Goal: Task Accomplishment & Management: Complete application form

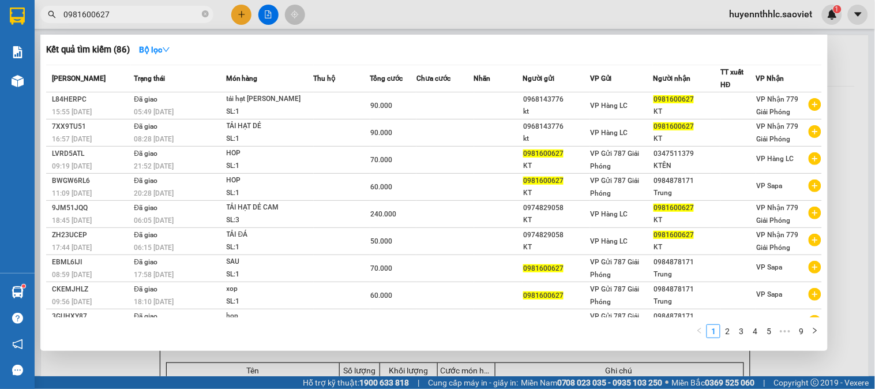
click at [835, 16] on div at bounding box center [437, 194] width 875 height 389
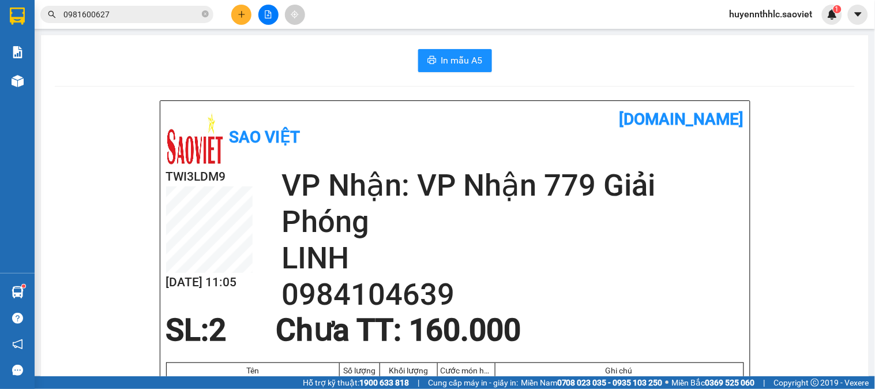
click at [835, 16] on img at bounding box center [832, 14] width 10 height 10
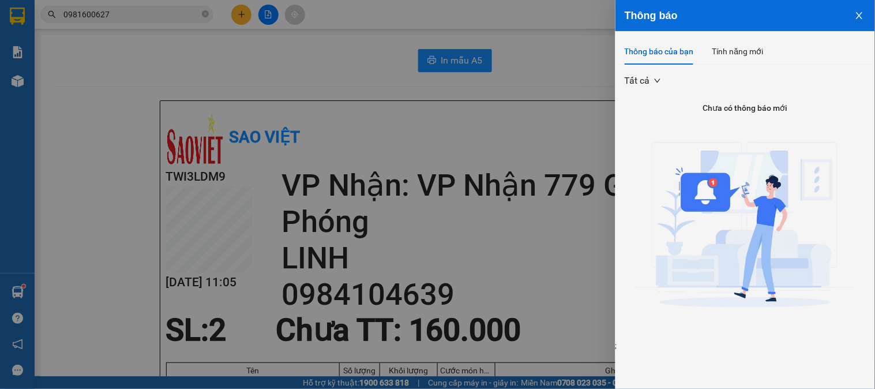
click at [856, 16] on icon "close" at bounding box center [859, 15] width 9 height 9
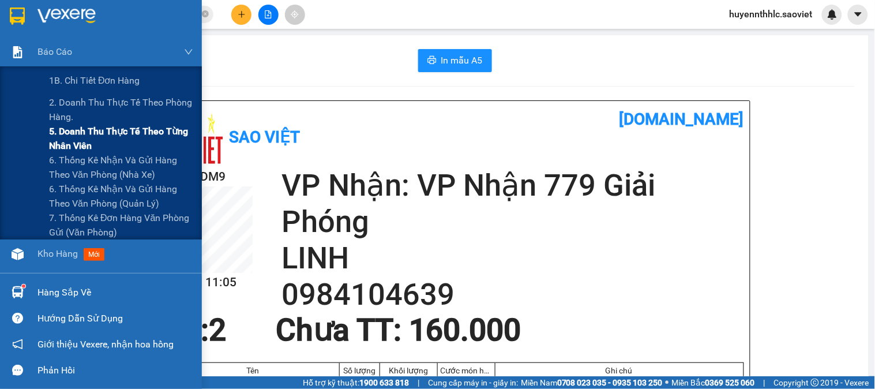
click at [56, 139] on span "5. Doanh thu thực tế theo từng nhân viên" at bounding box center [121, 138] width 144 height 29
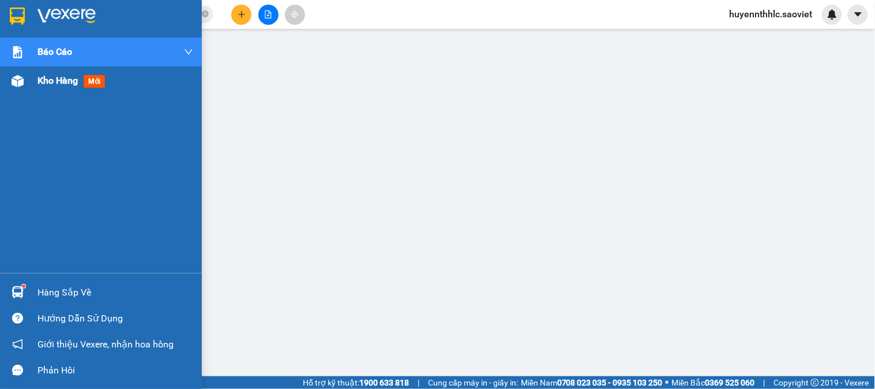
click at [36, 88] on div "Kho hàng mới" at bounding box center [101, 80] width 202 height 29
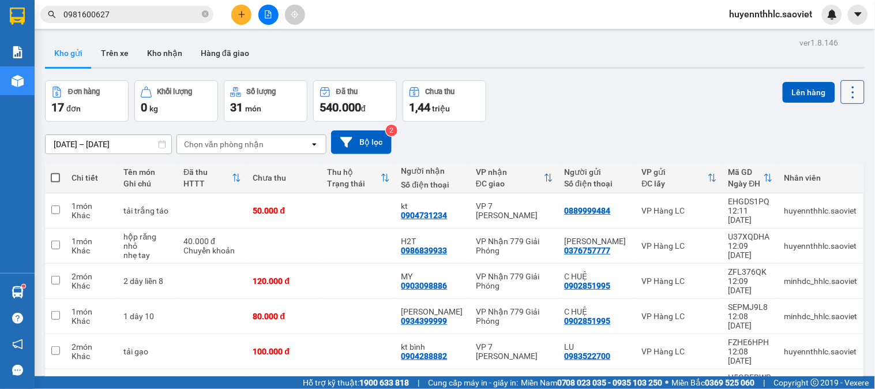
click at [850, 99] on icon at bounding box center [853, 92] width 16 height 16
click at [829, 166] on span "Làm mới" at bounding box center [827, 165] width 32 height 12
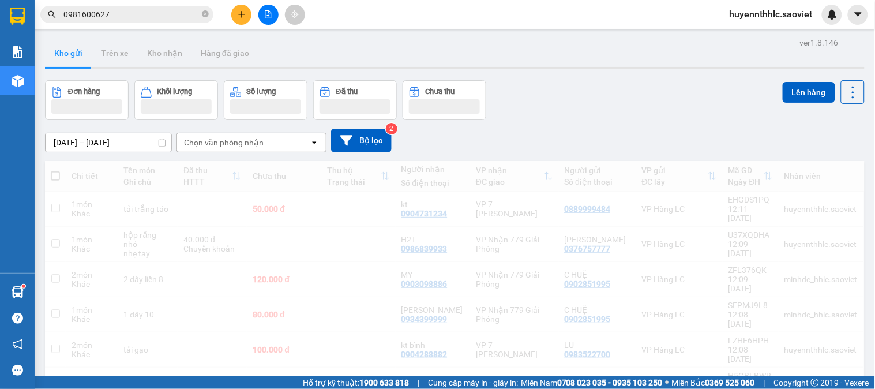
drag, startPoint x: 577, startPoint y: 80, endPoint x: 534, endPoint y: 273, distance: 198.6
click at [576, 80] on div "Đơn hàng Khối lượng Số lượng Đã thu Chưa thu Lên hàng" at bounding box center [455, 100] width 820 height 40
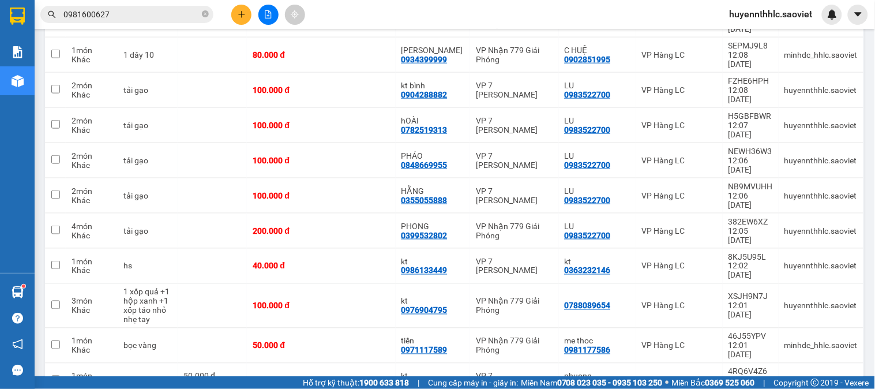
scroll to position [95, 0]
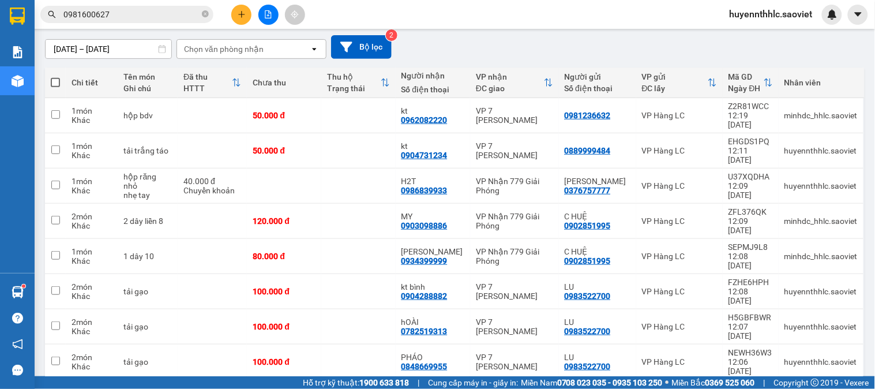
drag, startPoint x: 767, startPoint y: 13, endPoint x: 774, endPoint y: 18, distance: 8.6
click at [768, 14] on span "huyennthhlc.saoviet" at bounding box center [772, 14] width 102 height 14
click at [758, 16] on span "huyennthhlc.saoviet" at bounding box center [772, 14] width 102 height 14
click at [763, 36] on span "Đăng xuất" at bounding box center [777, 35] width 77 height 13
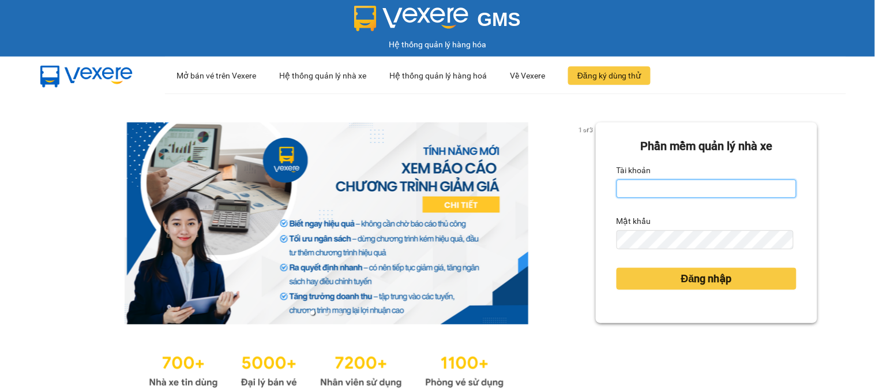
click at [668, 190] on input "Tài khoản" at bounding box center [707, 188] width 180 height 18
type input "minhdc_hhlc.saoviet"
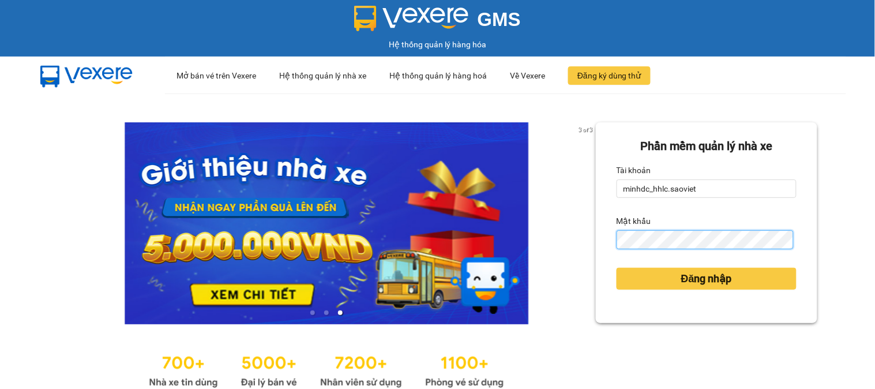
click at [617, 268] on button "Đăng nhập" at bounding box center [707, 279] width 180 height 22
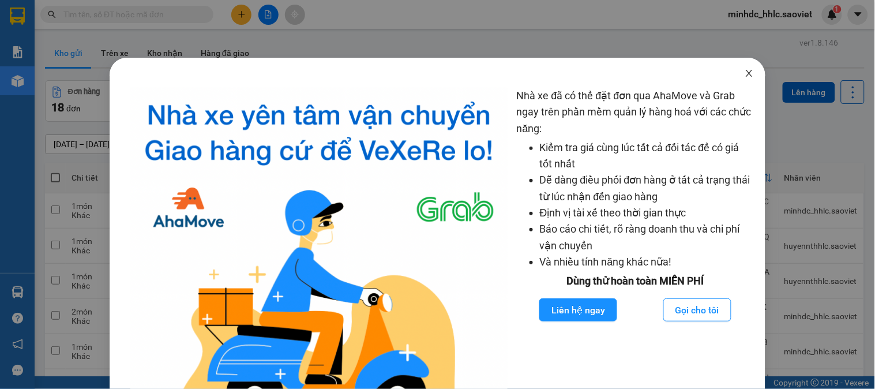
click at [745, 72] on icon "close" at bounding box center [749, 73] width 9 height 9
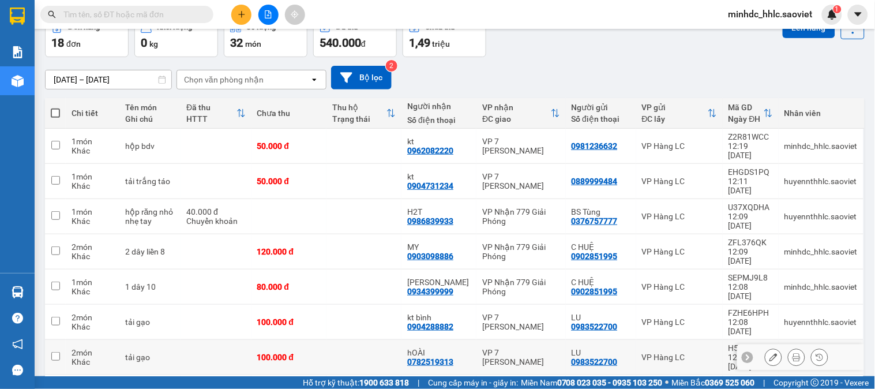
scroll to position [125, 0]
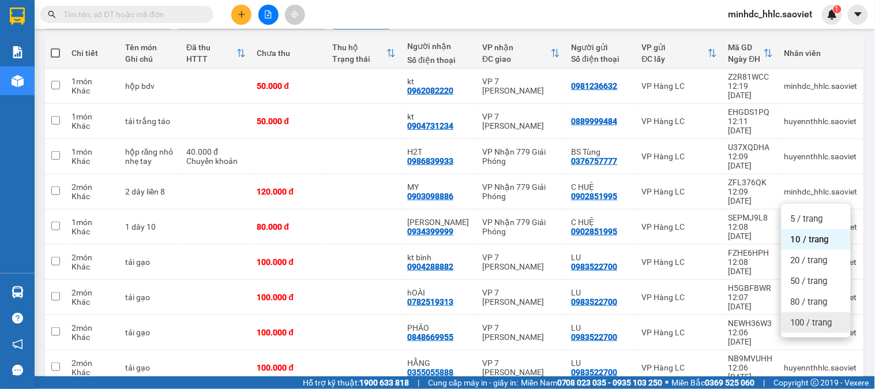
click at [816, 322] on span "100 / trang" at bounding box center [812, 323] width 42 height 12
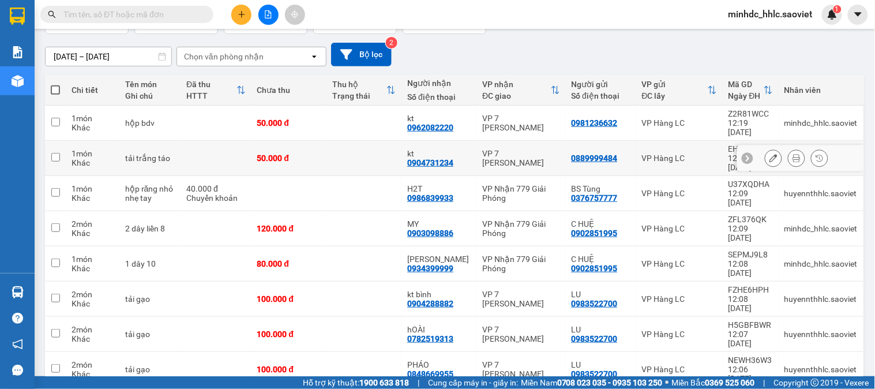
scroll to position [192, 0]
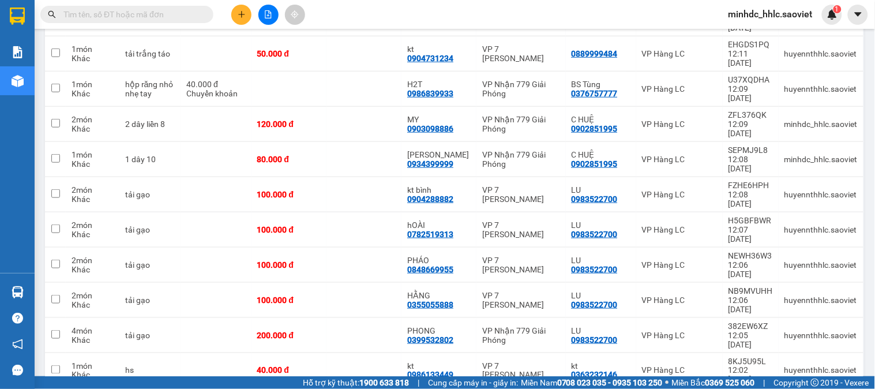
click at [117, 12] on input "text" at bounding box center [131, 14] width 136 height 13
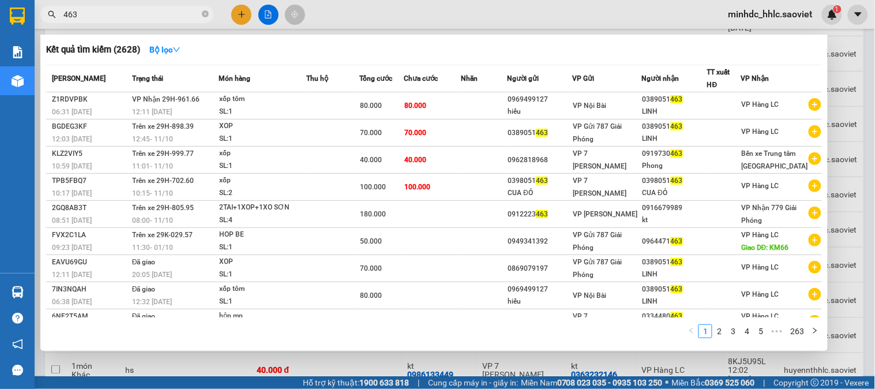
type input "463"
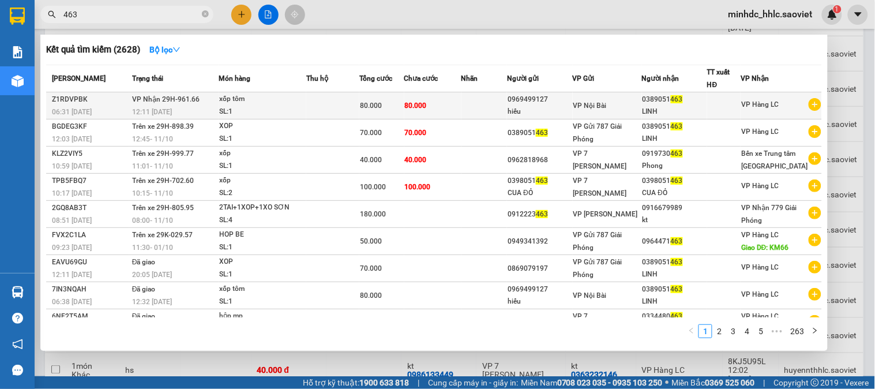
click at [428, 114] on td "80.000" at bounding box center [432, 105] width 57 height 27
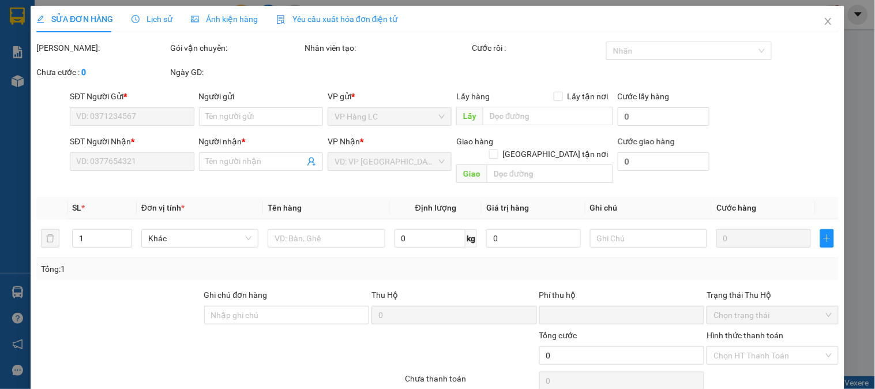
type input "0969499127"
type input "hiếu"
type input "0389051463"
type input "LINH"
type input "0"
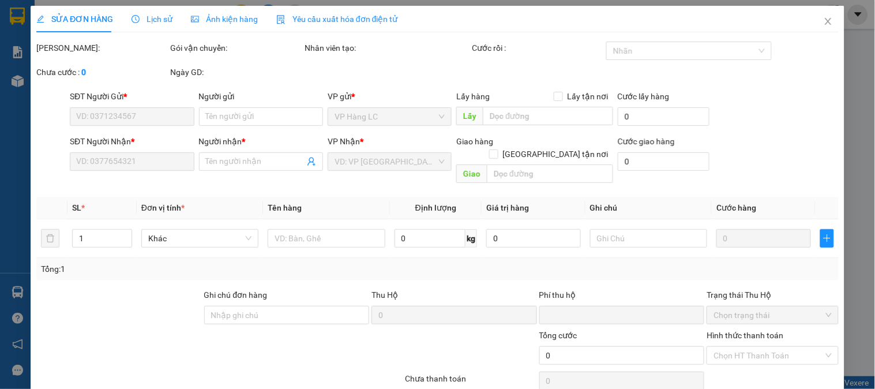
type input "80.000"
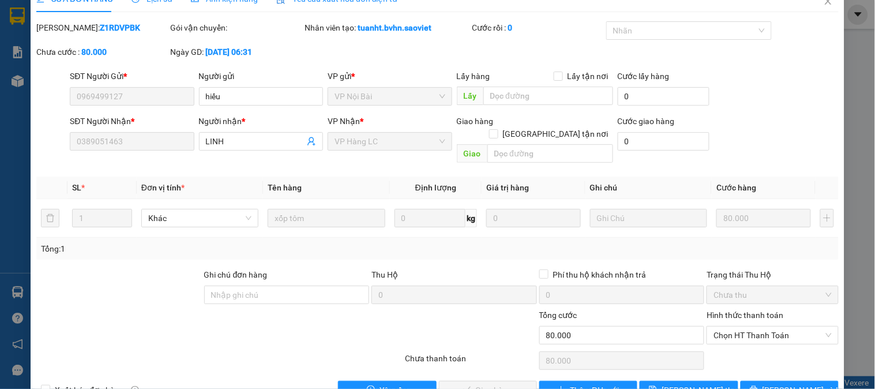
scroll to position [40, 0]
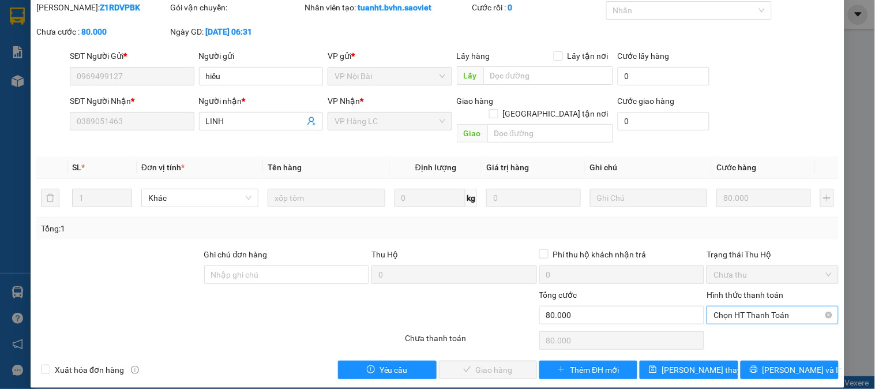
click at [763, 310] on span "Chọn HT Thanh Toán" at bounding box center [773, 314] width 118 height 17
click at [740, 326] on div "Tại văn phòng" at bounding box center [765, 325] width 117 height 13
type input "0"
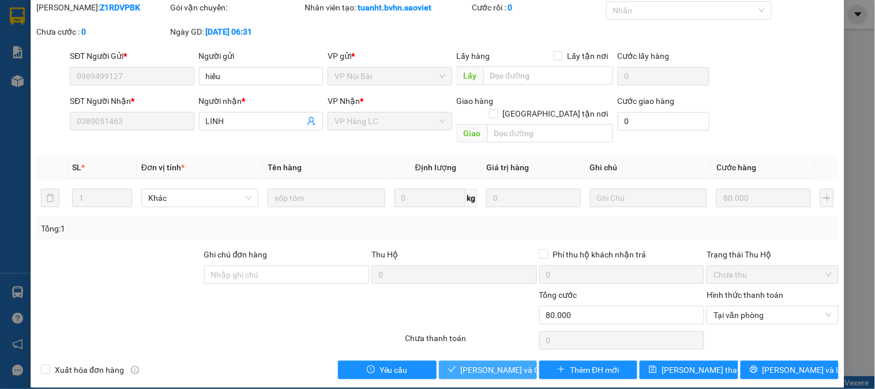
click at [481, 363] on span "Lưu và Giao hàng" at bounding box center [516, 369] width 111 height 13
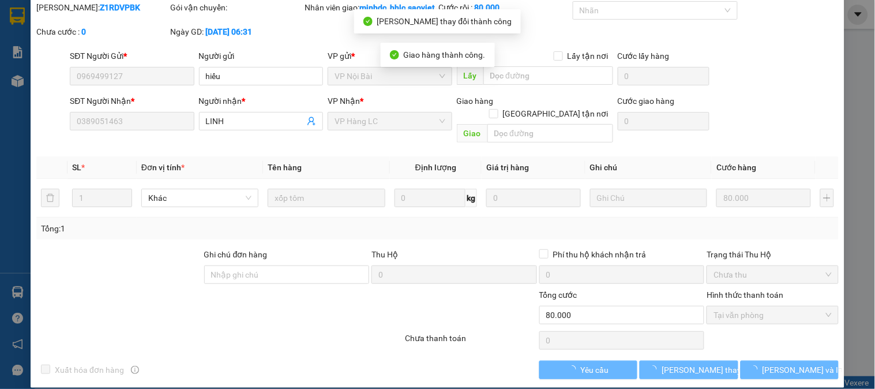
scroll to position [0, 0]
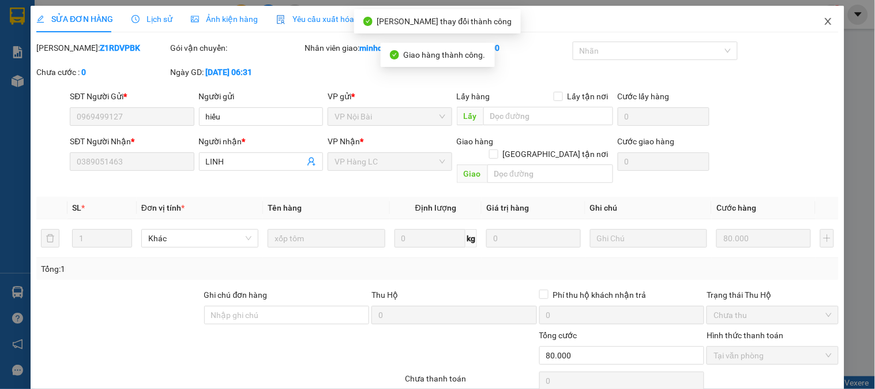
click at [824, 18] on icon "close" at bounding box center [828, 21] width 9 height 9
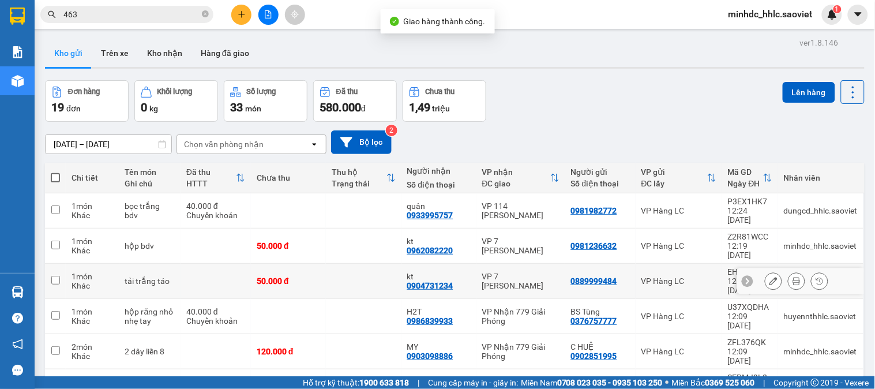
scroll to position [377, 0]
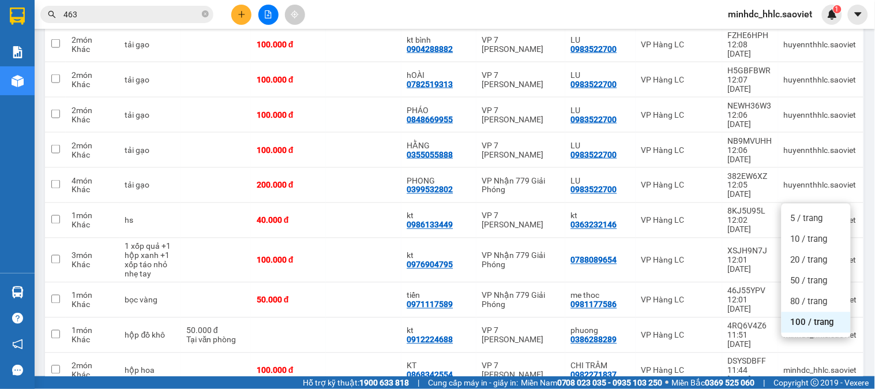
click at [811, 324] on span "100 / trang" at bounding box center [813, 323] width 44 height 12
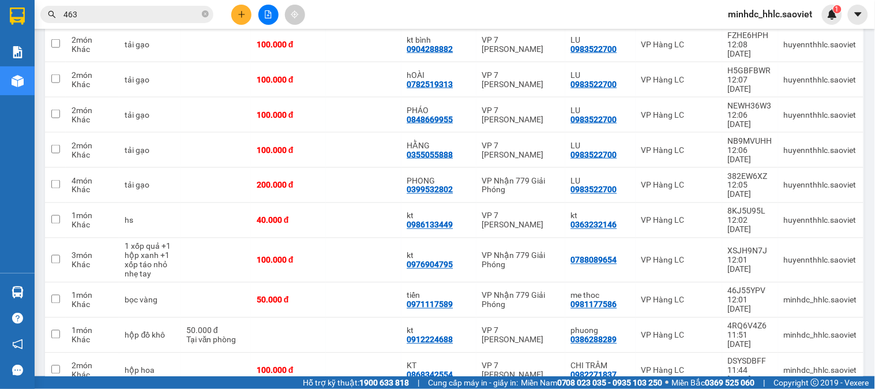
checkbox input "true"
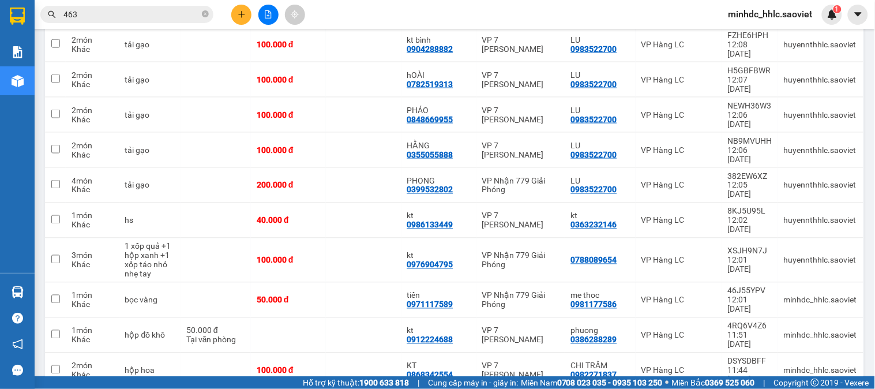
checkbox input "false"
click at [540, 361] on div "VP 7 [PERSON_NAME]" at bounding box center [520, 370] width 77 height 18
checkbox input "true"
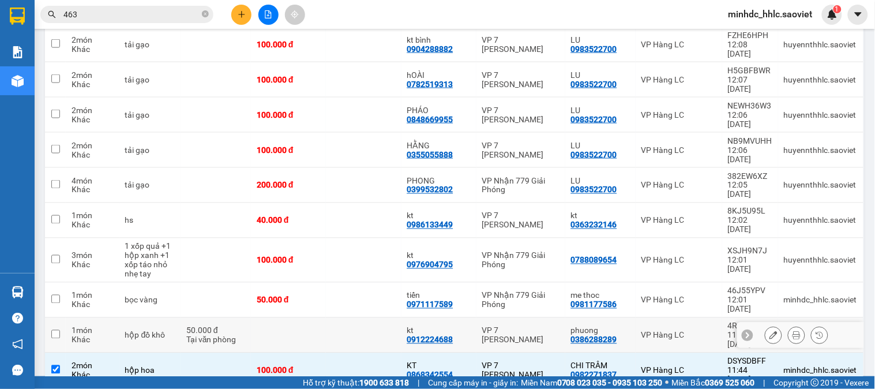
click at [538, 326] on div "VP 7 [PERSON_NAME]" at bounding box center [520, 335] width 77 height 18
checkbox input "true"
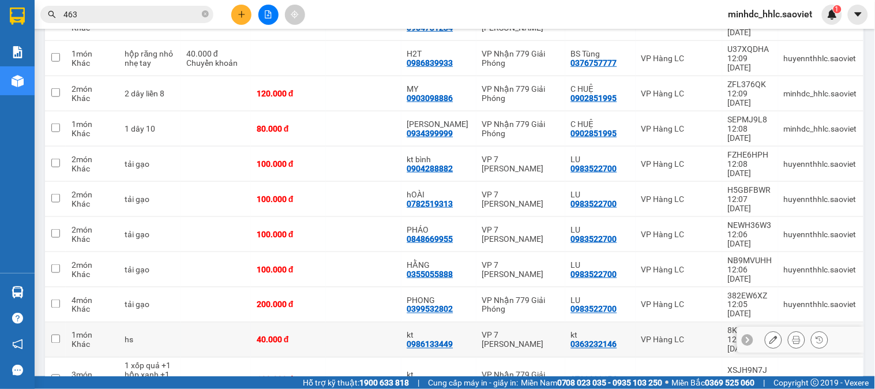
scroll to position [249, 0]
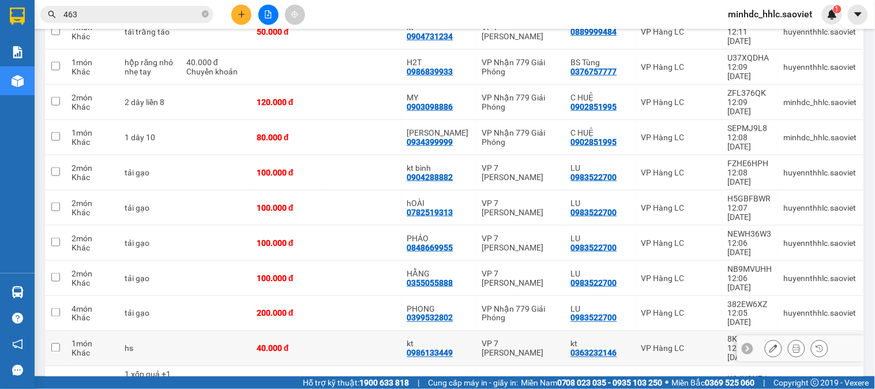
click at [543, 339] on div "VP 7 [PERSON_NAME]" at bounding box center [520, 348] width 77 height 18
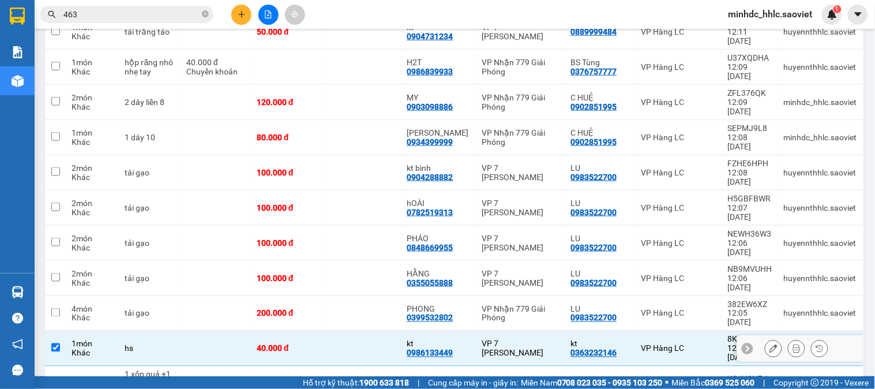
checkbox input "true"
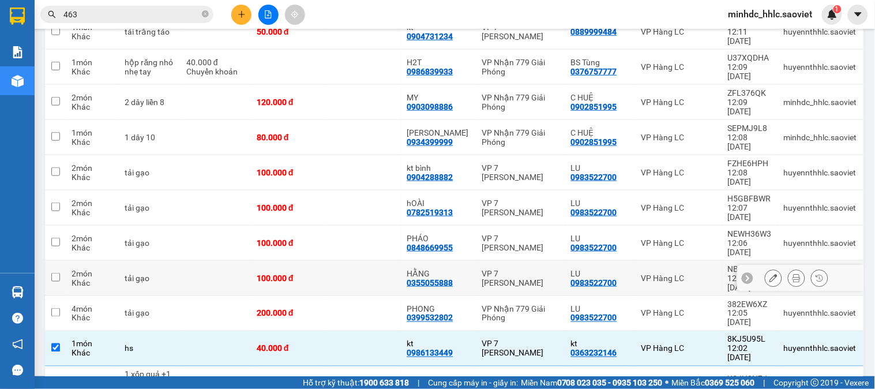
click at [543, 261] on td "VP 7 [PERSON_NAME]" at bounding box center [521, 278] width 89 height 35
checkbox input "true"
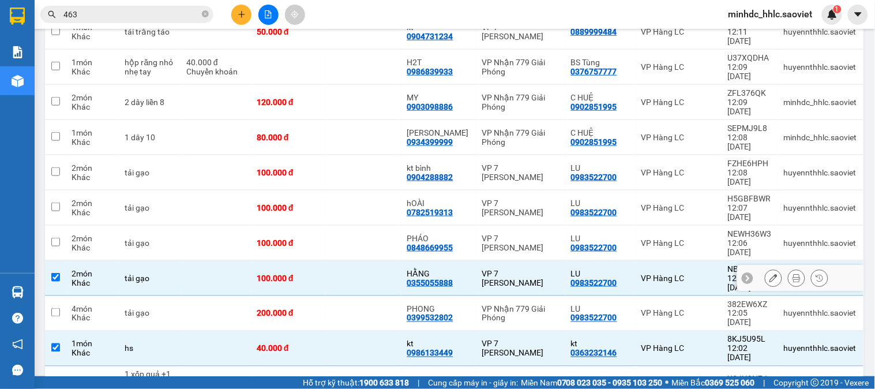
click at [540, 234] on div "VP 7 [PERSON_NAME]" at bounding box center [520, 243] width 77 height 18
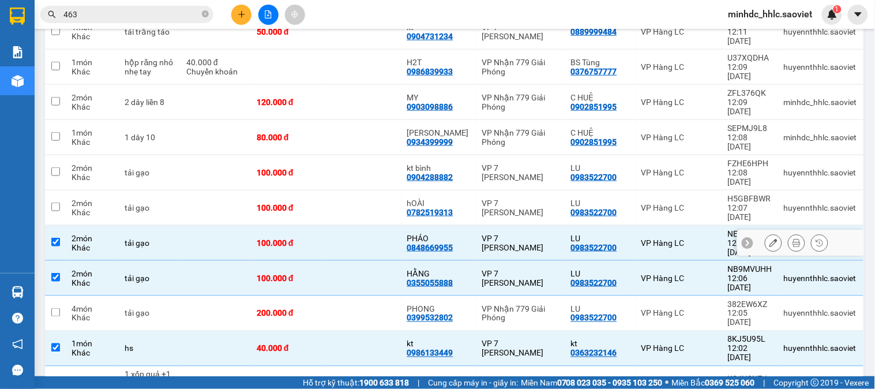
checkbox input "true"
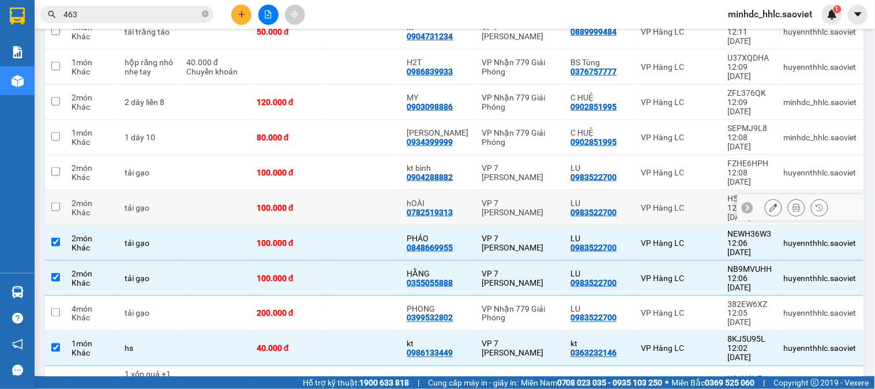
drag, startPoint x: 541, startPoint y: 144, endPoint x: 540, endPoint y: 122, distance: 21.9
click at [540, 190] on td "VP 7 [PERSON_NAME]" at bounding box center [521, 207] width 89 height 35
checkbox input "true"
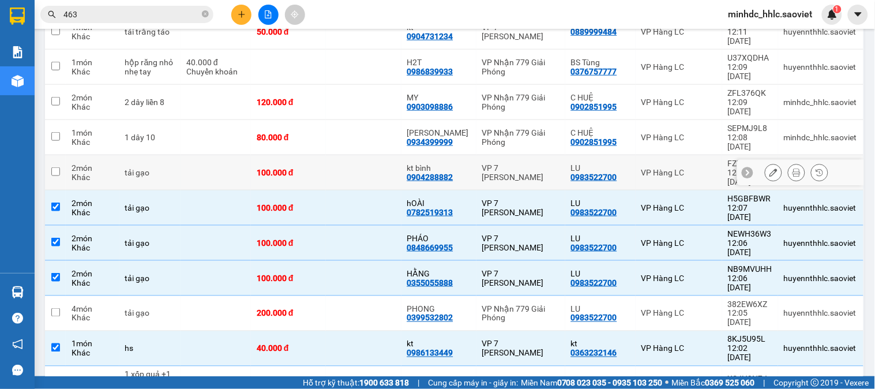
click at [540, 155] on td "VP 7 [PERSON_NAME]" at bounding box center [521, 172] width 89 height 35
checkbox input "true"
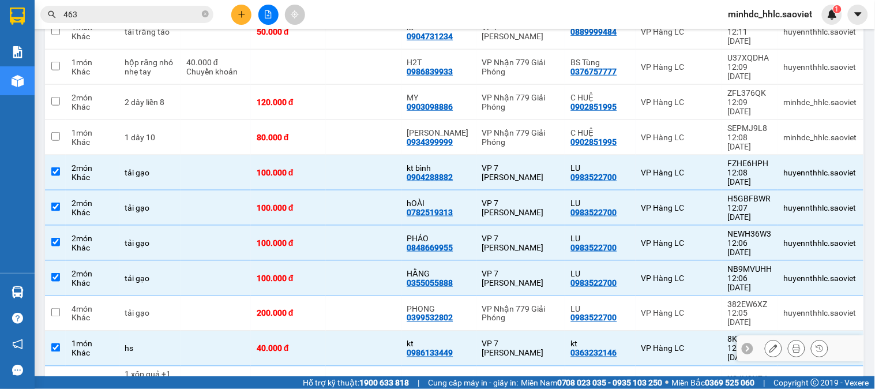
click at [543, 339] on div "VP 7 [PERSON_NAME]" at bounding box center [520, 348] width 77 height 18
checkbox input "false"
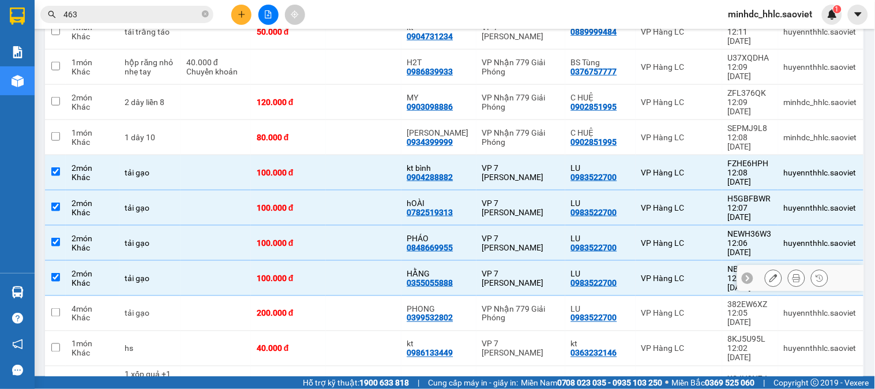
click at [546, 269] on div "VP 7 [PERSON_NAME]" at bounding box center [520, 278] width 77 height 18
checkbox input "false"
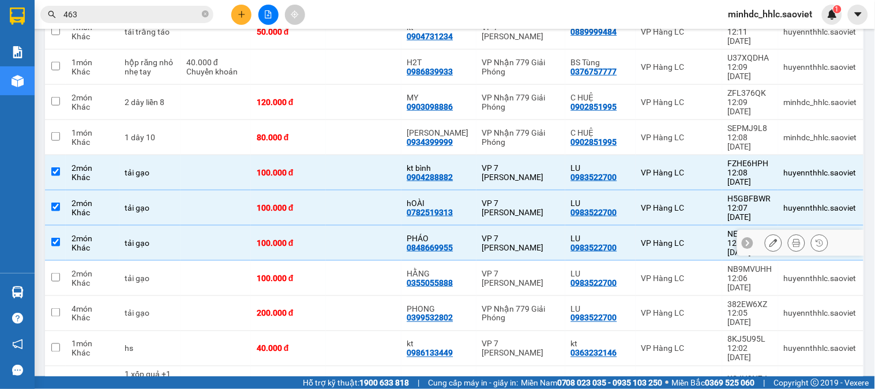
click at [546, 234] on div "VP 7 [PERSON_NAME]" at bounding box center [520, 243] width 77 height 18
checkbox input "false"
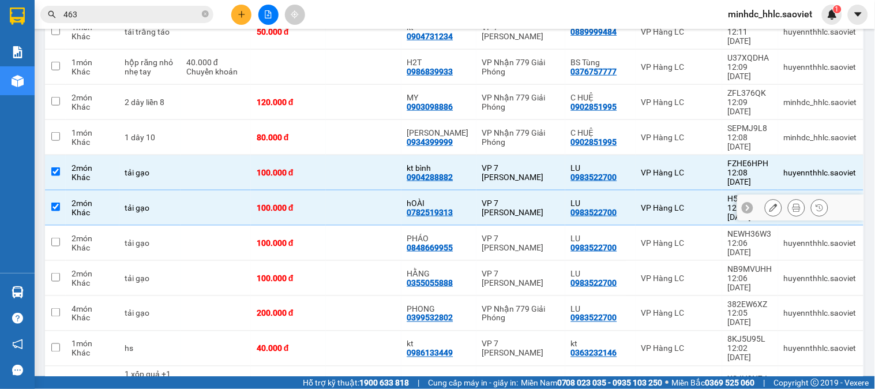
drag, startPoint x: 546, startPoint y: 140, endPoint x: 549, endPoint y: 119, distance: 21.0
click at [547, 198] on div "VP 7 [PERSON_NAME]" at bounding box center [520, 207] width 77 height 18
checkbox input "false"
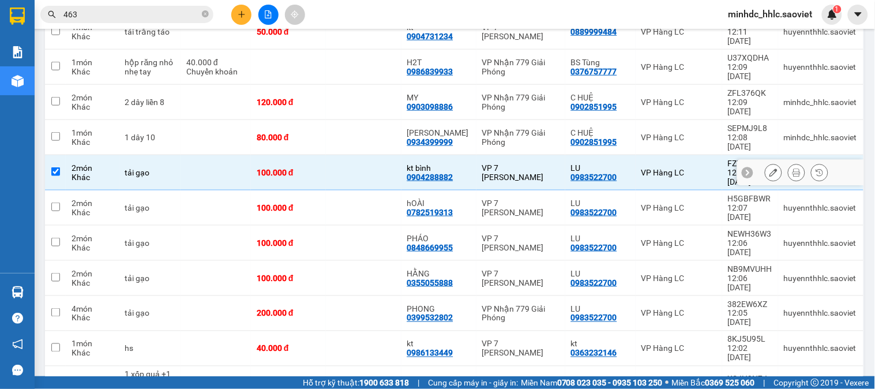
click at [549, 163] on div "VP 7 [PERSON_NAME]" at bounding box center [520, 172] width 77 height 18
checkbox input "false"
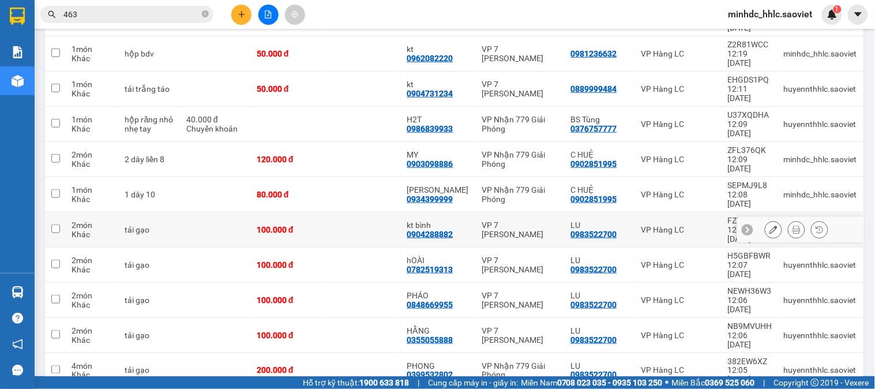
scroll to position [121, 0]
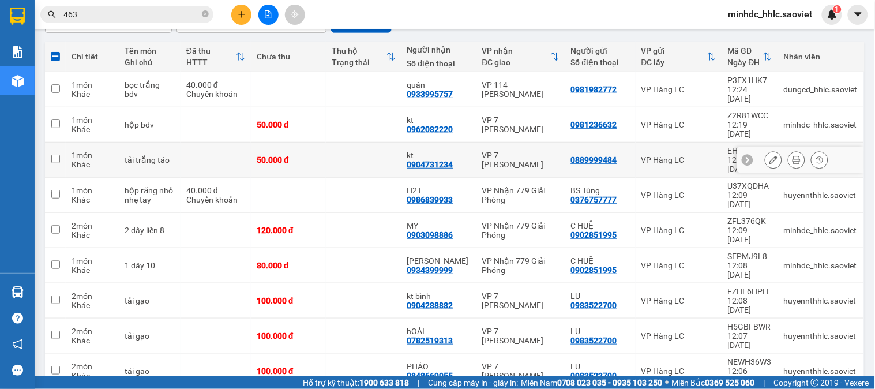
click at [547, 151] on div "VP 7 [PERSON_NAME]" at bounding box center [520, 160] width 77 height 18
checkbox input "true"
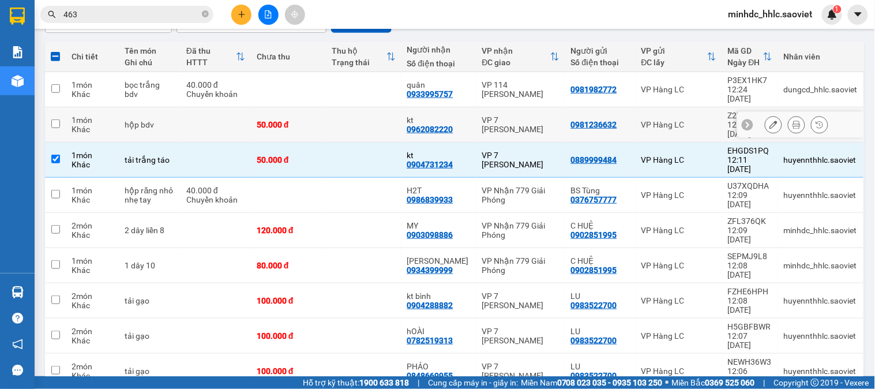
click at [545, 115] on div "VP 7 [PERSON_NAME]" at bounding box center [520, 124] width 77 height 18
checkbox input "true"
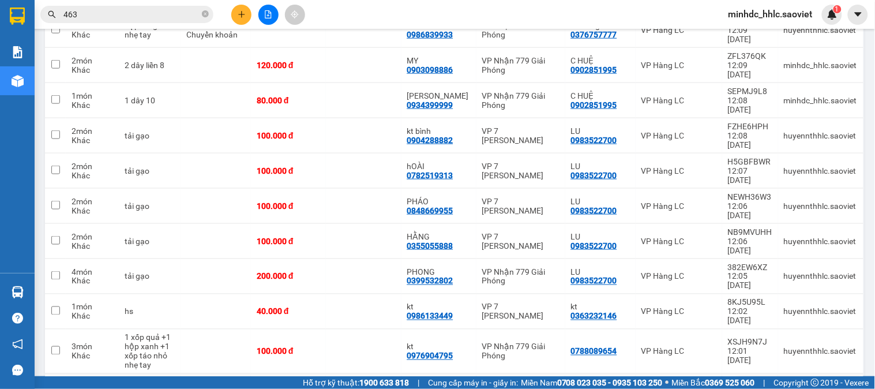
scroll to position [185, 0]
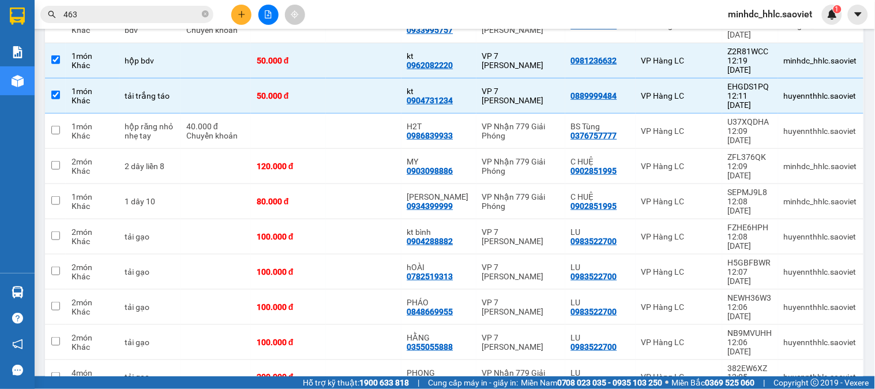
checkbox input "true"
click at [544, 333] on div "VP 7 [PERSON_NAME]" at bounding box center [520, 342] width 77 height 18
checkbox input "true"
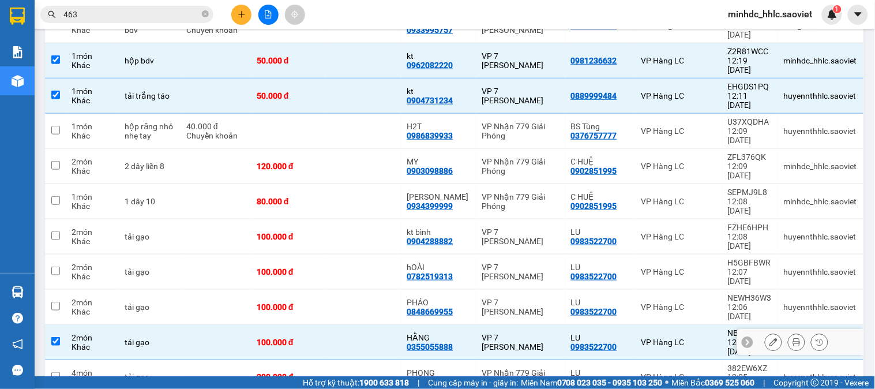
click at [539, 298] on div "VP 7 [PERSON_NAME]" at bounding box center [520, 307] width 77 height 18
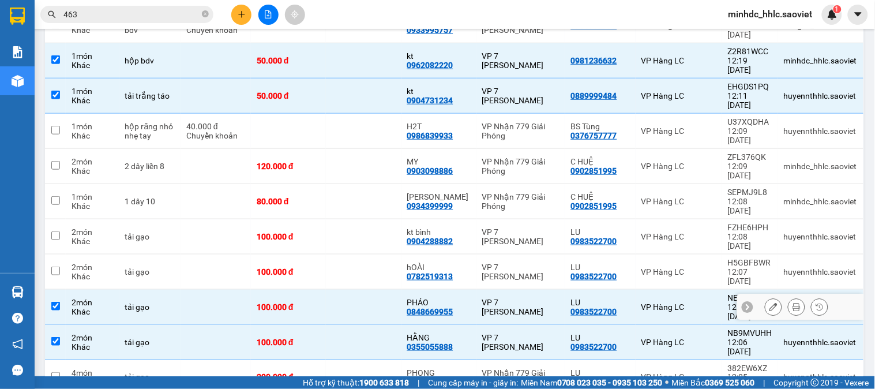
checkbox input "true"
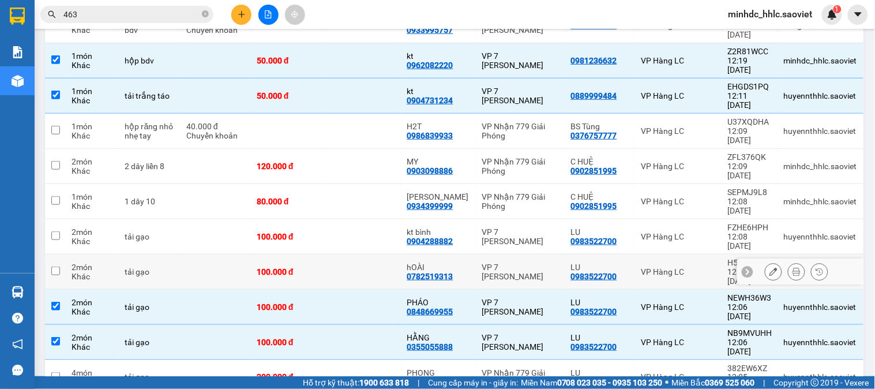
drag, startPoint x: 541, startPoint y: 197, endPoint x: 548, endPoint y: 182, distance: 16.5
click at [541, 254] on td "VP 7 [PERSON_NAME]" at bounding box center [521, 271] width 89 height 35
checkbox input "true"
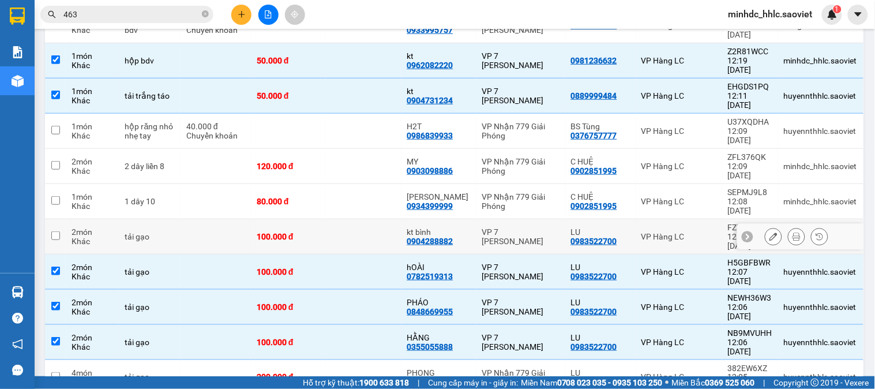
click at [548, 219] on td "VP 7 [PERSON_NAME]" at bounding box center [521, 236] width 89 height 35
checkbox input "true"
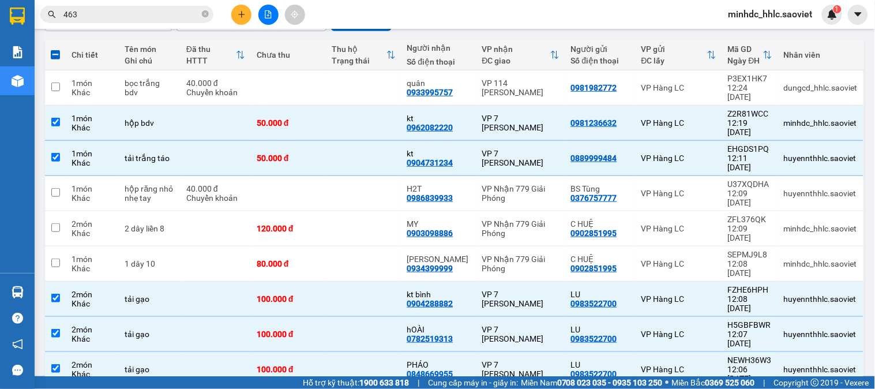
scroll to position [0, 0]
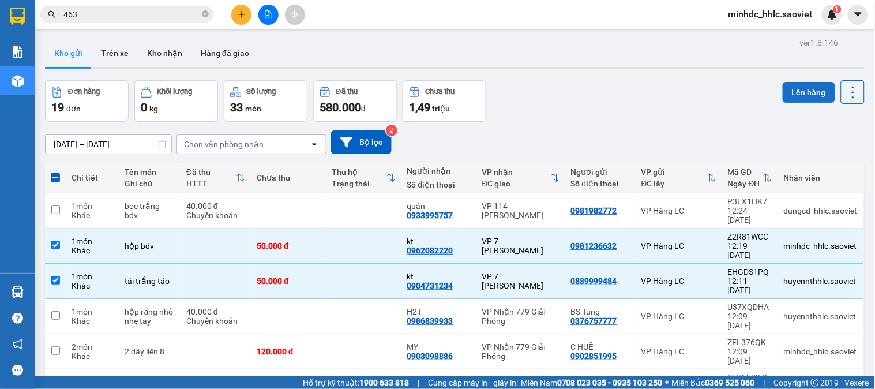
click at [791, 87] on button "Lên hàng" at bounding box center [809, 92] width 53 height 21
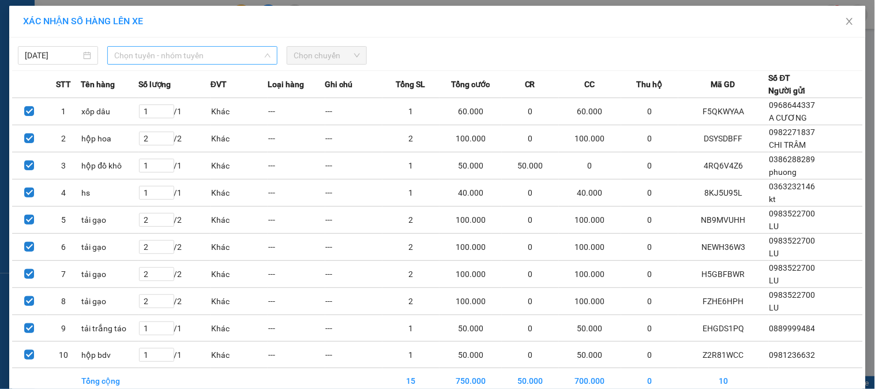
click at [245, 55] on span "Chọn tuyến - nhóm tuyến" at bounding box center [192, 55] width 156 height 17
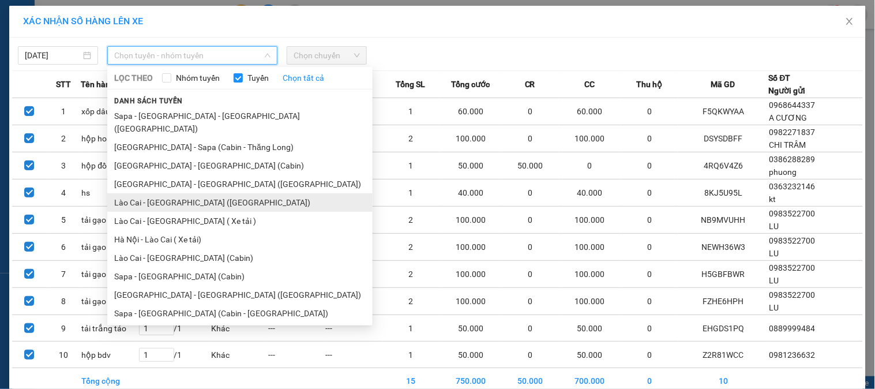
click at [223, 193] on li "Lào Cai - Hà Nội (Giường)" at bounding box center [239, 202] width 265 height 18
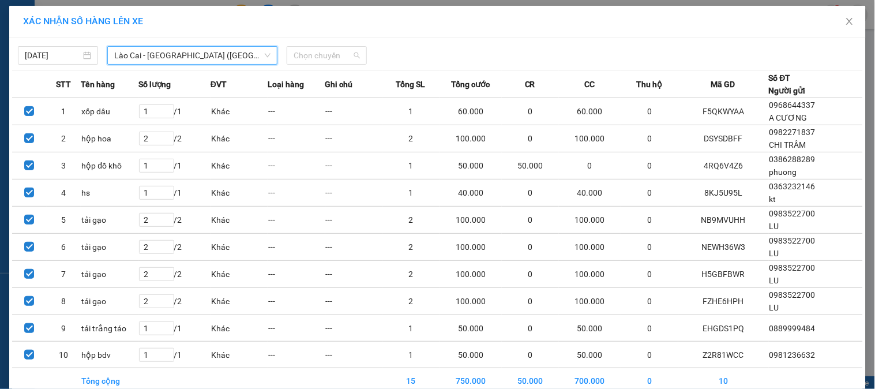
drag, startPoint x: 340, startPoint y: 58, endPoint x: 344, endPoint y: 65, distance: 7.2
click at [341, 58] on span "Chọn chuyến" at bounding box center [327, 55] width 66 height 17
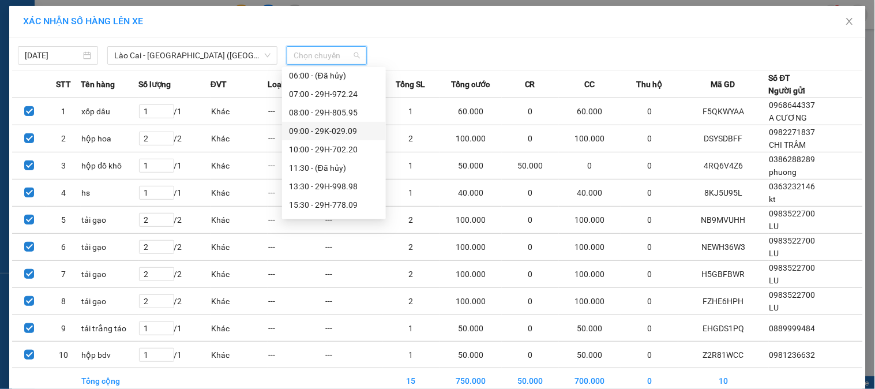
scroll to position [128, 0]
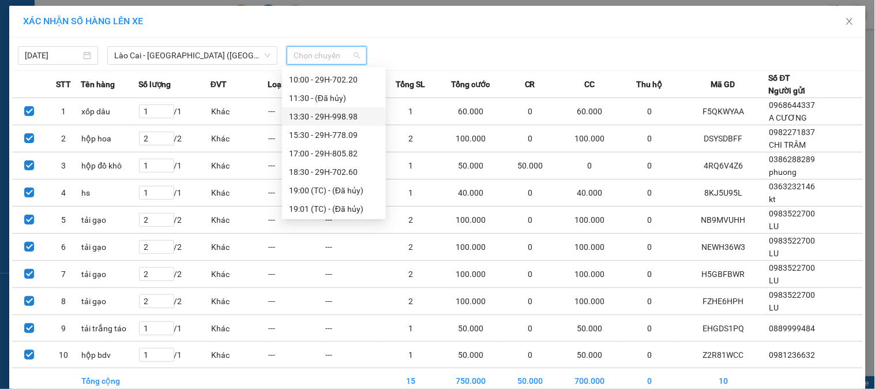
click at [347, 114] on div "13:30 - 29H-998.98" at bounding box center [334, 116] width 90 height 13
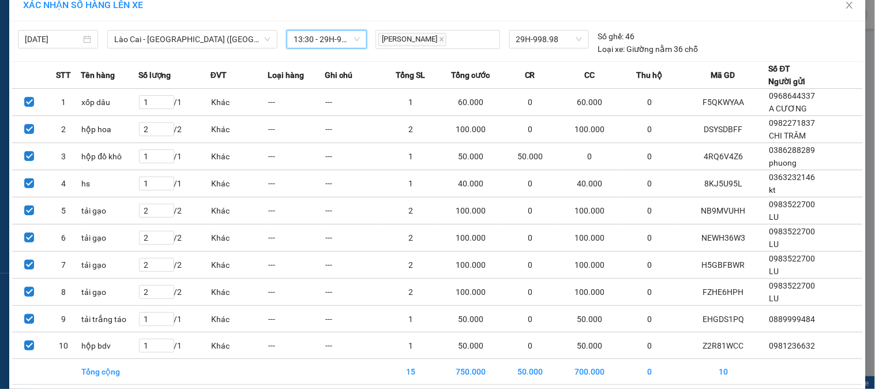
scroll to position [65, 0]
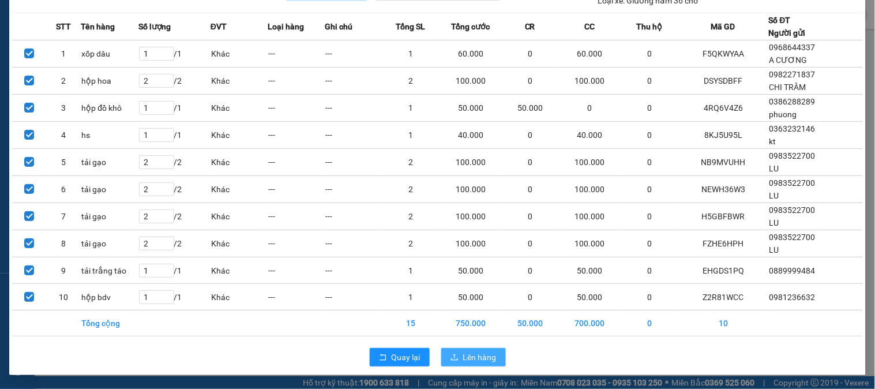
click at [472, 354] on span "Lên hàng" at bounding box center [479, 357] width 33 height 13
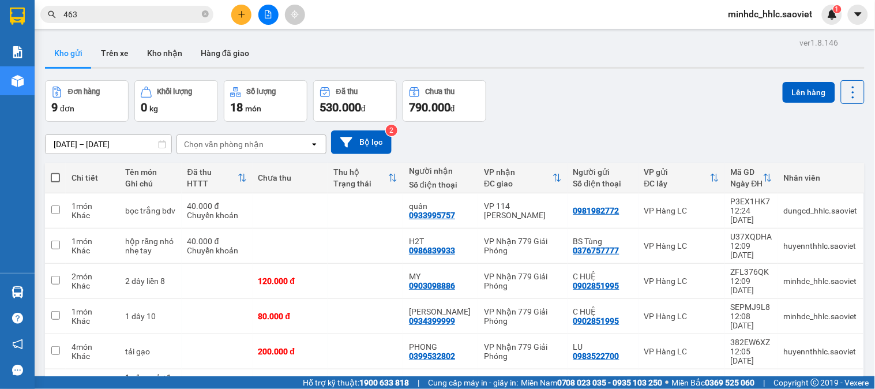
click at [616, 131] on div "09/10/2025 – 11/10/2025 Press the down arrow key to interact with the calendar …" at bounding box center [455, 142] width 820 height 24
drag, startPoint x: 684, startPoint y: 123, endPoint x: 714, endPoint y: 128, distance: 29.8
click at [691, 123] on div "09/10/2025 – 11/10/2025 Press the down arrow key to interact with the calendar …" at bounding box center [455, 142] width 820 height 41
click at [845, 93] on icon at bounding box center [853, 92] width 16 height 16
click at [829, 164] on span "Làm mới" at bounding box center [827, 165] width 32 height 12
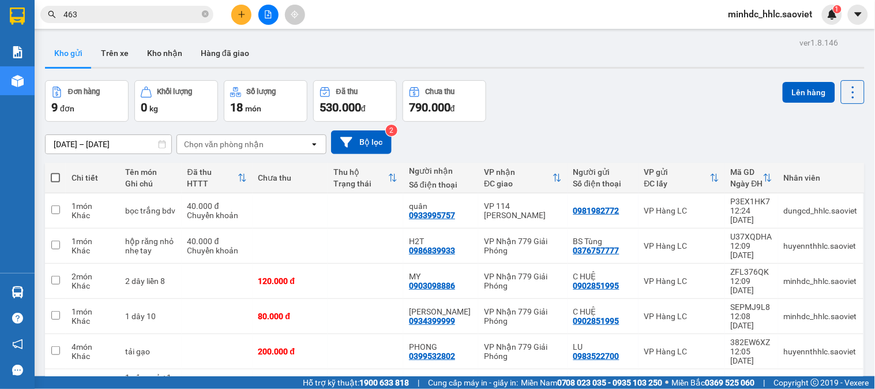
click at [660, 141] on div "09/10/2025 – 11/10/2025 Press the down arrow key to interact with the calendar …" at bounding box center [455, 142] width 820 height 24
click at [846, 93] on icon at bounding box center [853, 92] width 16 height 16
click at [837, 167] on span "Làm mới" at bounding box center [827, 165] width 32 height 12
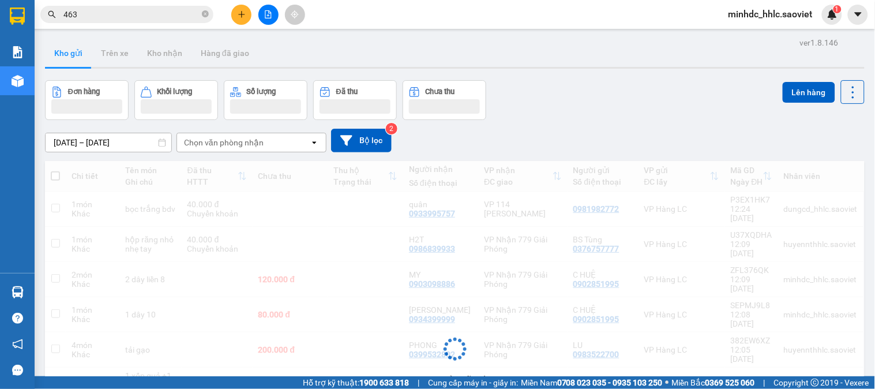
click at [653, 108] on div "Đơn hàng Khối lượng Số lượng Đã thu Chưa thu Lên hàng" at bounding box center [455, 100] width 820 height 40
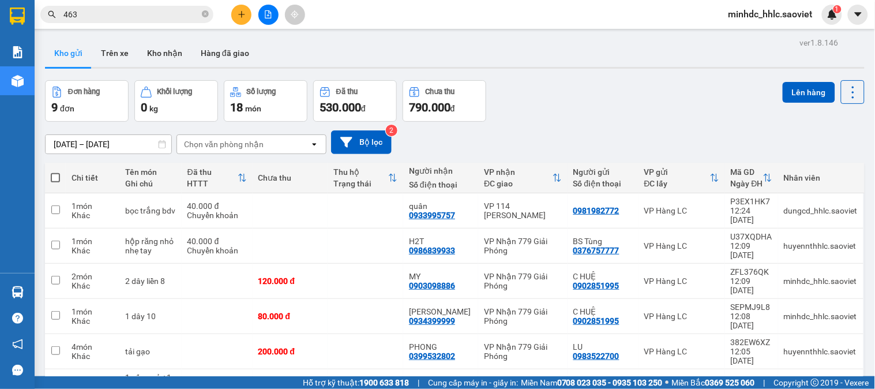
click at [648, 130] on div "09/10/2025 – 11/10/2025 Press the down arrow key to interact with the calendar …" at bounding box center [455, 142] width 820 height 24
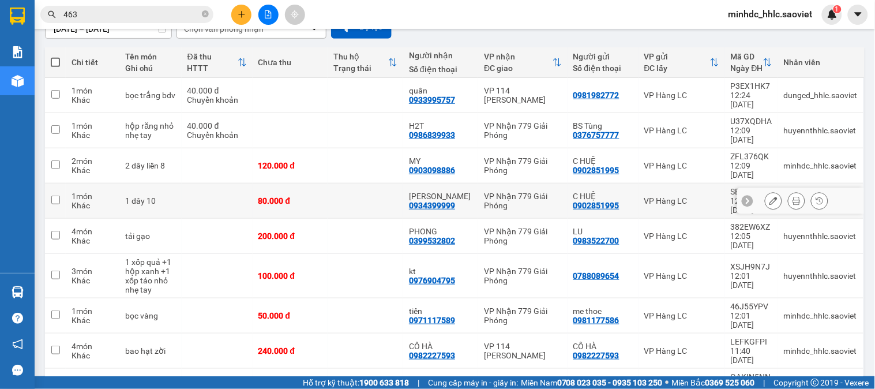
scroll to position [117, 0]
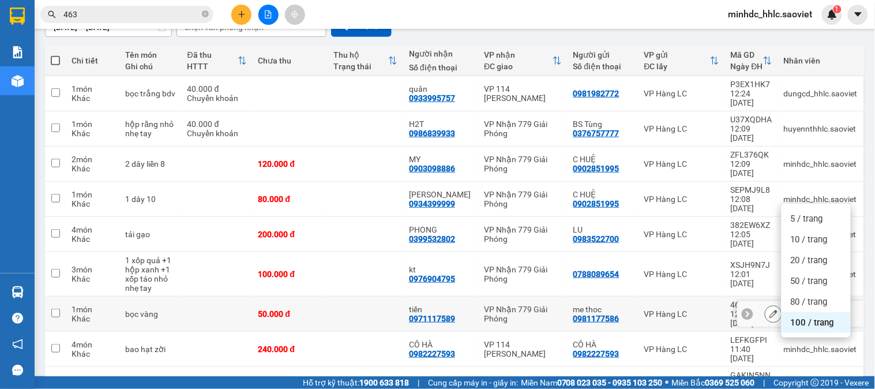
scroll to position [53, 0]
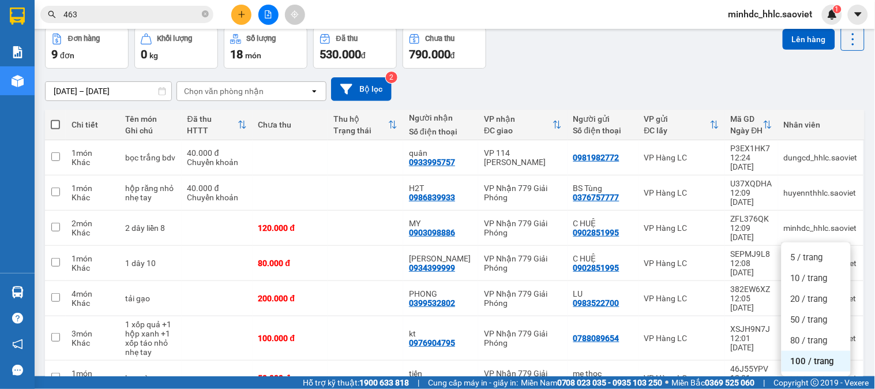
click at [273, 13] on button at bounding box center [268, 15] width 20 height 20
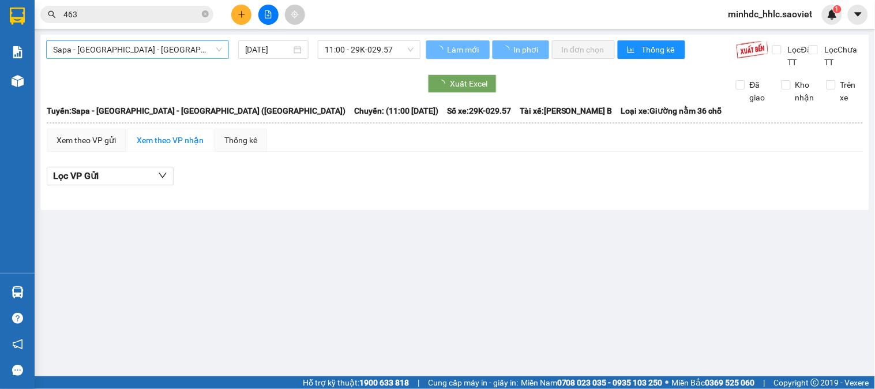
click at [182, 53] on span "Sapa - Lào Cai - Hà Nội (Giường)" at bounding box center [137, 49] width 169 height 17
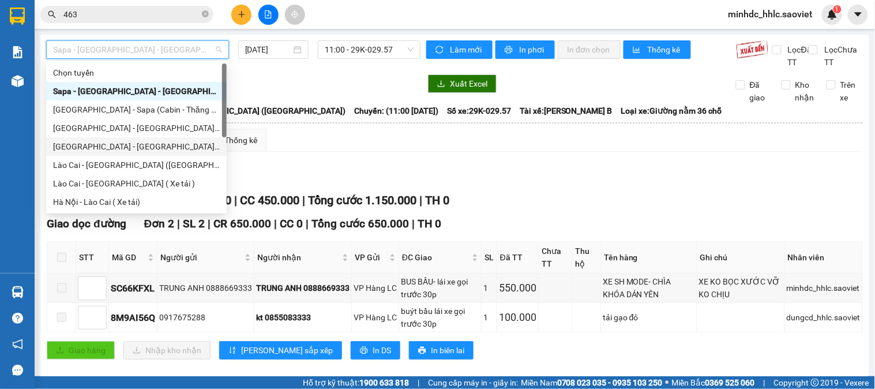
scroll to position [92, 0]
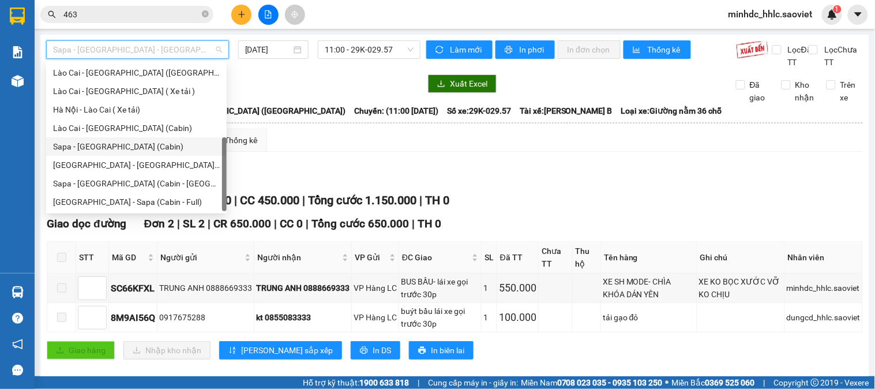
click at [131, 140] on div "Sapa - Hà Nội (Cabin)" at bounding box center [136, 146] width 167 height 13
type input "11/10/2025"
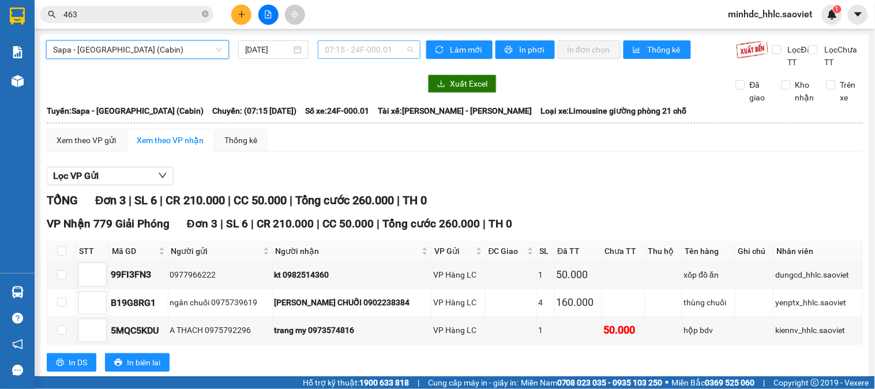
click at [403, 46] on span "07:15 - 24F-000.01" at bounding box center [369, 49] width 89 height 17
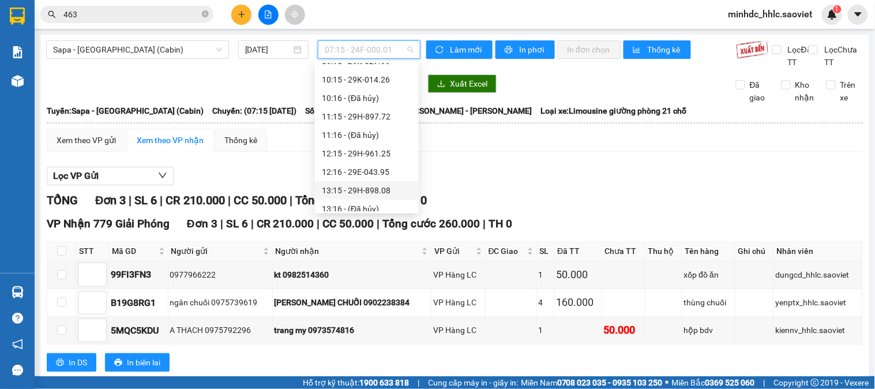
scroll to position [64, 0]
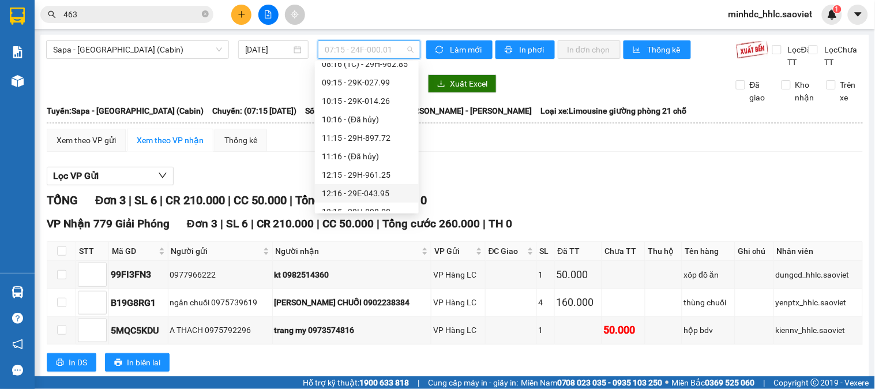
click at [378, 197] on div "12:16 - 29E-043.95" at bounding box center [367, 193] width 90 height 13
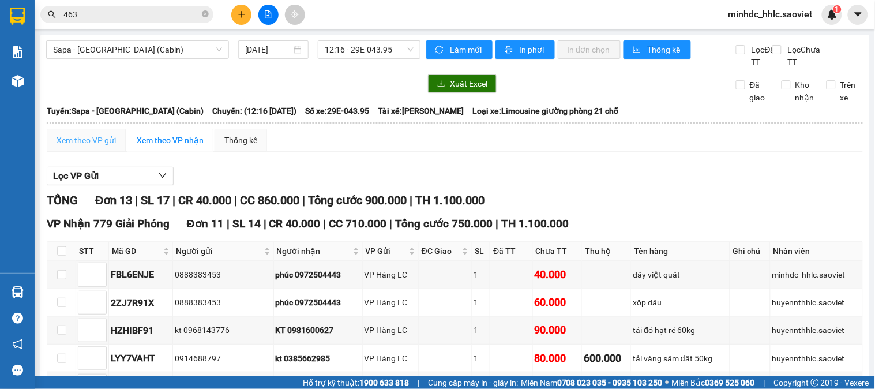
click at [107, 145] on div "Xem theo VP gửi" at bounding box center [86, 140] width 79 height 23
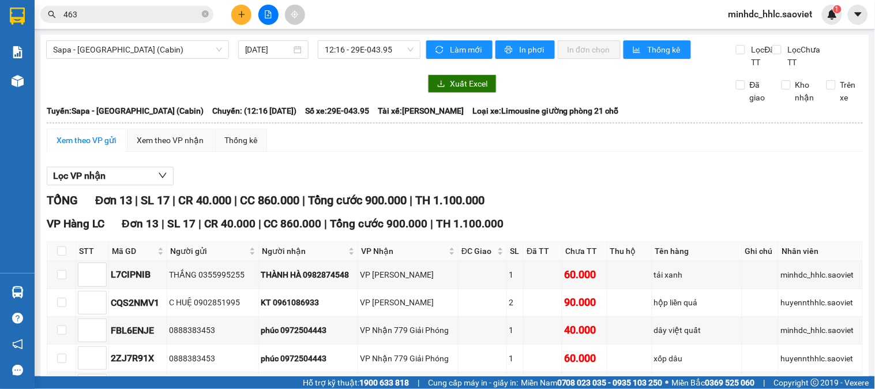
scroll to position [321, 0]
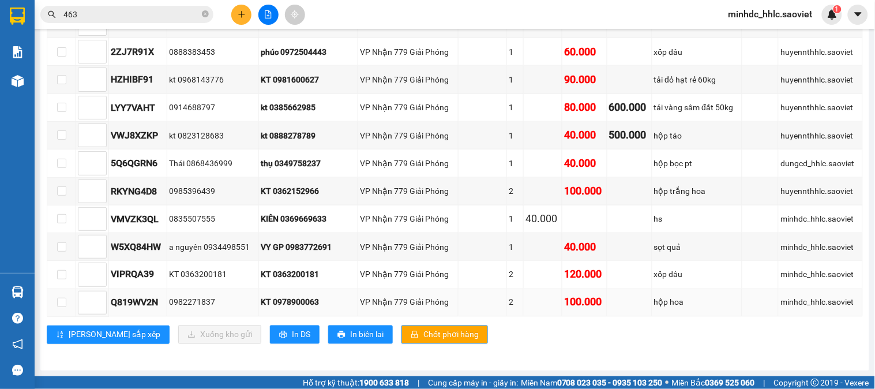
click at [55, 303] on td at bounding box center [61, 303] width 29 height 28
drag, startPoint x: 61, startPoint y: 300, endPoint x: 77, endPoint y: 310, distance: 18.9
click at [66, 300] on input "checkbox" at bounding box center [61, 302] width 9 height 9
checkbox input "true"
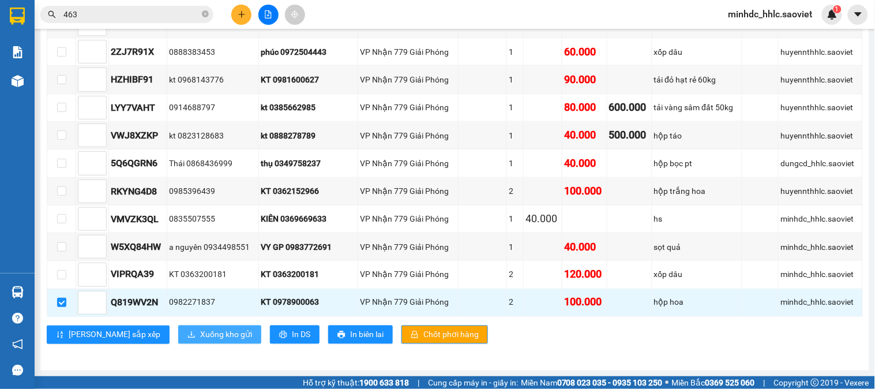
drag, startPoint x: 158, startPoint y: 329, endPoint x: 164, endPoint y: 331, distance: 5.9
click at [200, 331] on span "Xuống kho gửi" at bounding box center [226, 334] width 52 height 13
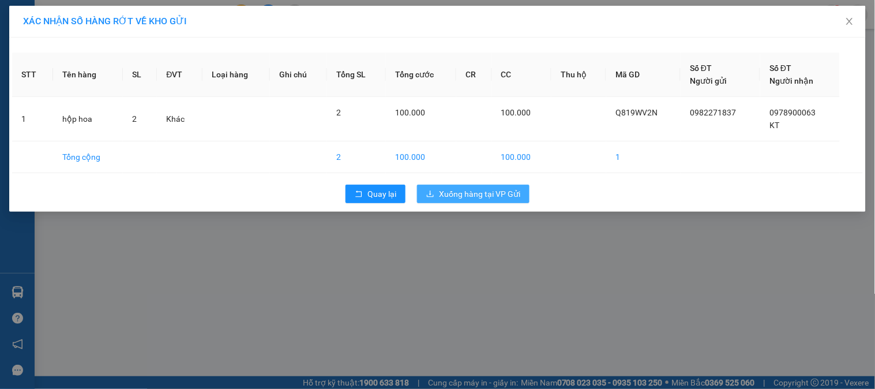
click at [488, 191] on span "Xuống hàng tại VP Gửi" at bounding box center [479, 194] width 81 height 13
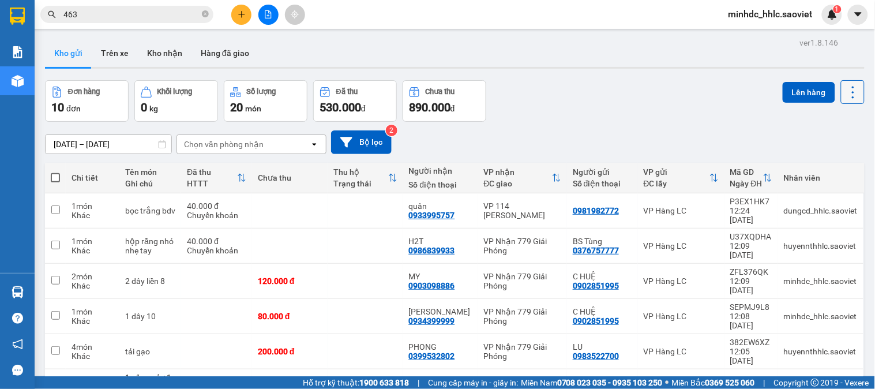
click at [846, 95] on icon at bounding box center [853, 92] width 16 height 16
click at [829, 166] on span "Làm mới" at bounding box center [827, 165] width 32 height 12
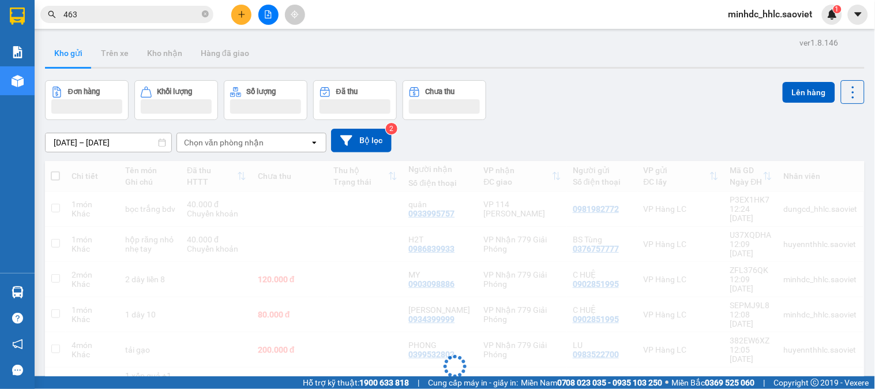
click at [603, 110] on div "Đơn hàng Khối lượng Số lượng Đã thu Chưa thu Lên hàng" at bounding box center [455, 100] width 820 height 40
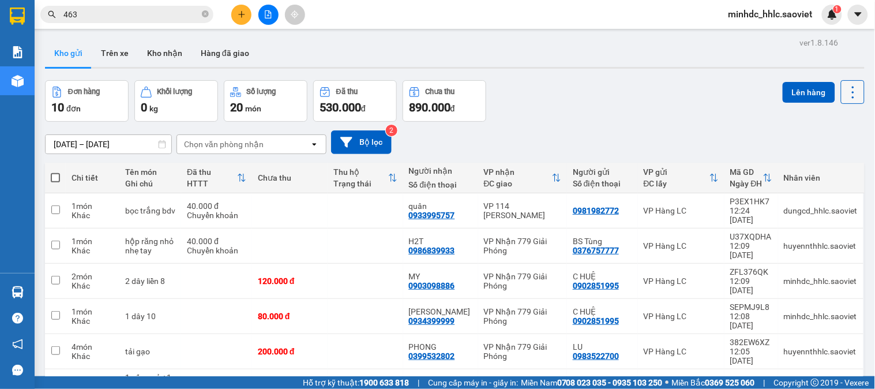
drag, startPoint x: 845, startPoint y: 91, endPoint x: 846, endPoint y: 103, distance: 12.2
click at [845, 91] on icon at bounding box center [853, 92] width 16 height 16
click at [838, 164] on span "Làm mới" at bounding box center [827, 165] width 32 height 12
click at [845, 87] on icon at bounding box center [853, 92] width 16 height 16
click at [832, 163] on span "Làm mới" at bounding box center [827, 165] width 32 height 12
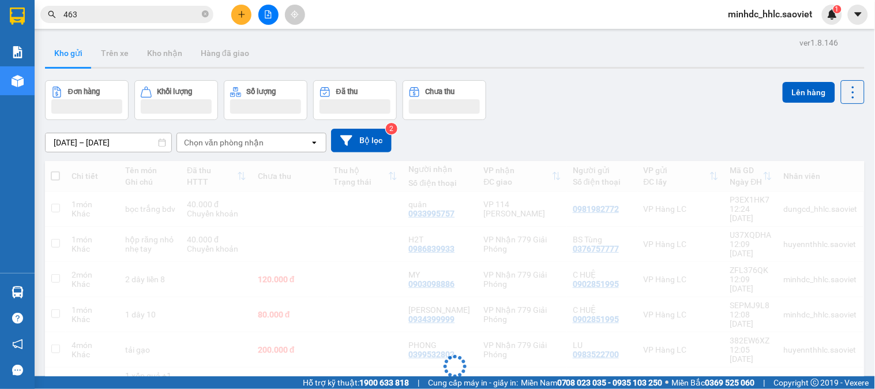
drag, startPoint x: 728, startPoint y: 124, endPoint x: 680, endPoint y: 163, distance: 61.5
click at [725, 125] on div "09/10/2025 – 11/10/2025 Press the down arrow key to interact with the calendar …" at bounding box center [455, 140] width 820 height 41
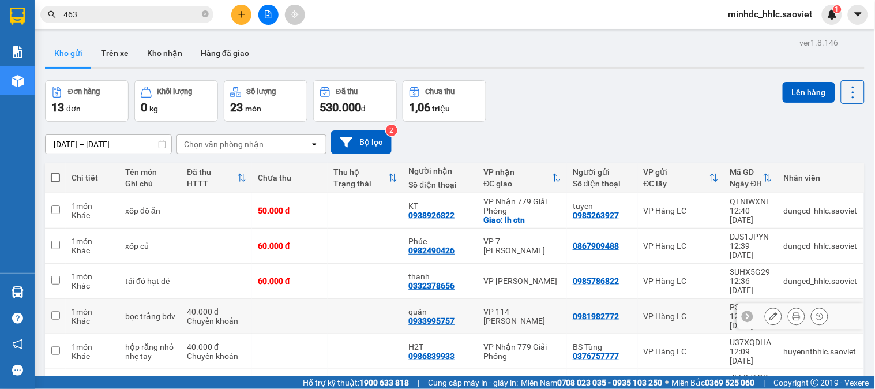
scroll to position [192, 0]
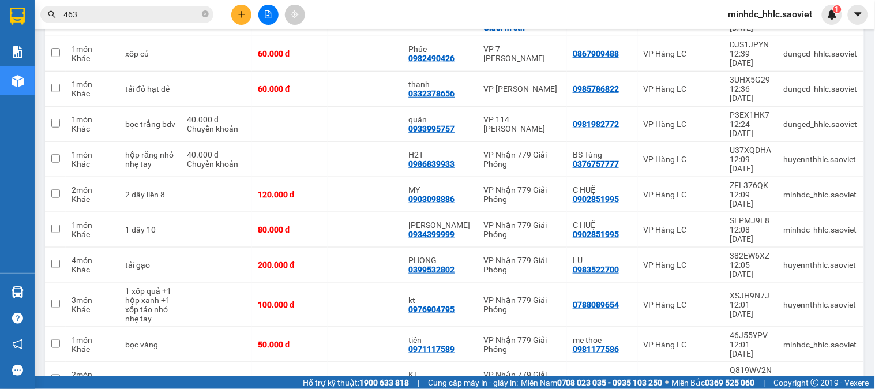
checkbox input "true"
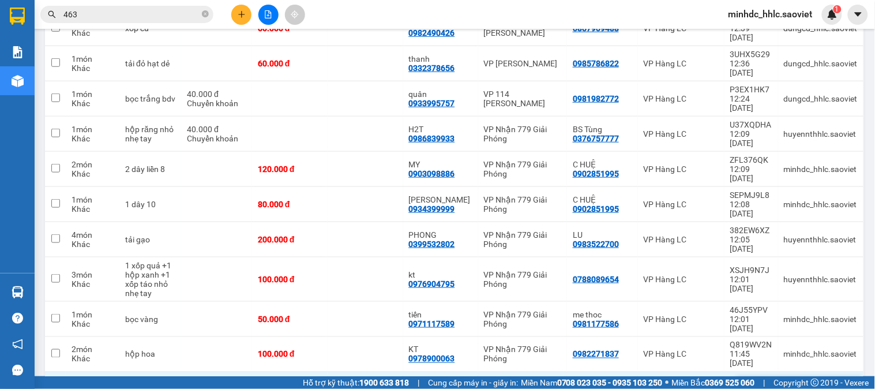
scroll to position [231, 0]
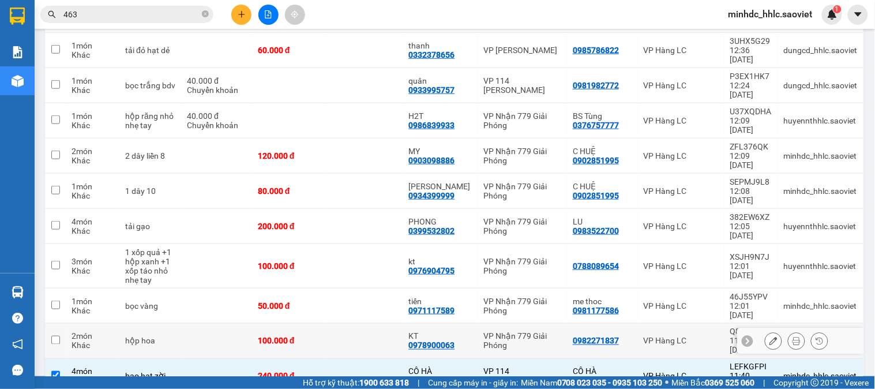
click at [548, 332] on div "VP Nhận 779 Giải Phóng" at bounding box center [522, 341] width 77 height 18
checkbox input "true"
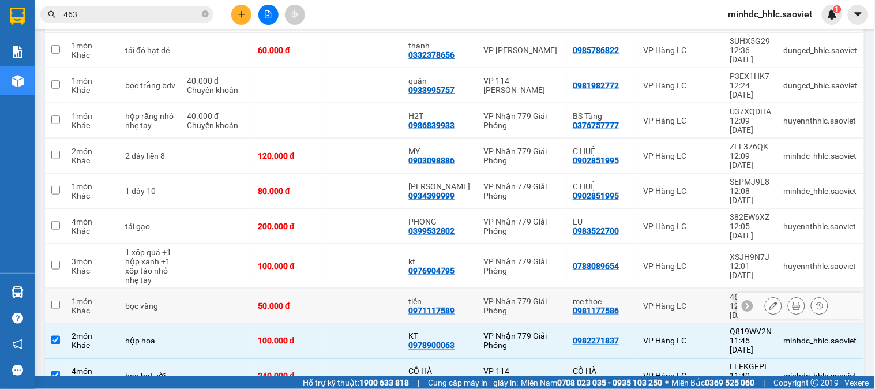
click at [548, 297] on div "VP Nhận 779 Giải Phóng" at bounding box center [522, 306] width 77 height 18
checkbox input "true"
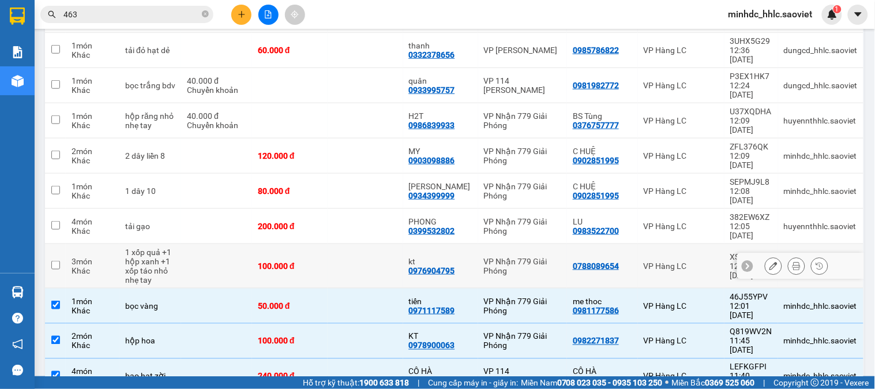
click at [550, 244] on td "VP Nhận 779 Giải Phóng" at bounding box center [522, 266] width 89 height 44
checkbox input "true"
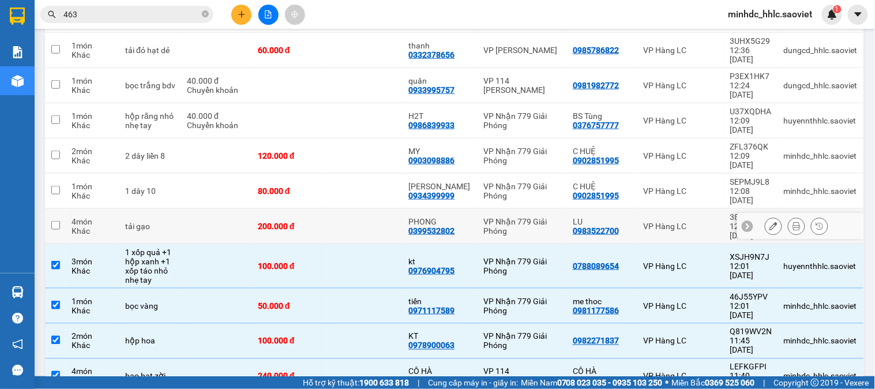
click at [550, 217] on div "VP Nhận 779 Giải Phóng" at bounding box center [522, 226] width 77 height 18
checkbox input "true"
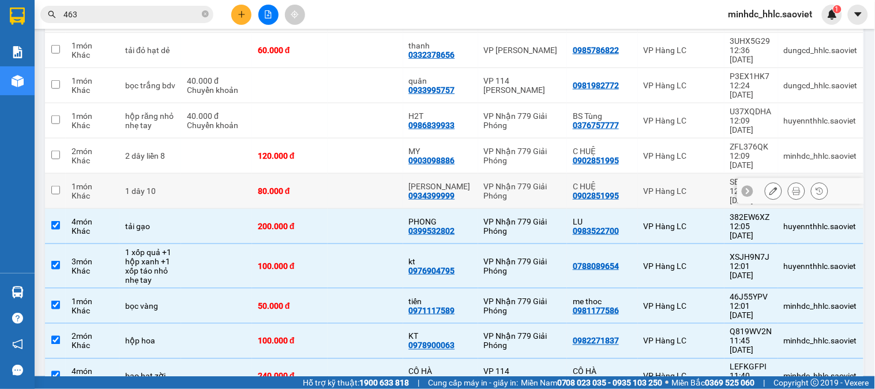
click at [550, 182] on div "VP Nhận 779 Giải Phóng" at bounding box center [522, 191] width 77 height 18
checkbox input "true"
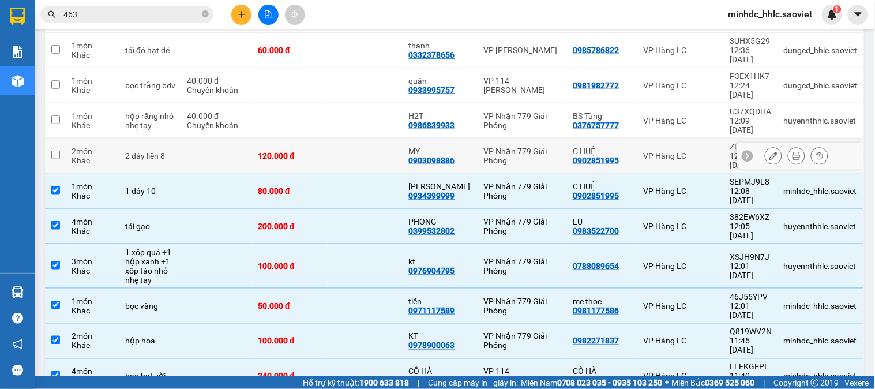
click at [551, 147] on div "VP Nhận 779 Giải Phóng" at bounding box center [522, 156] width 77 height 18
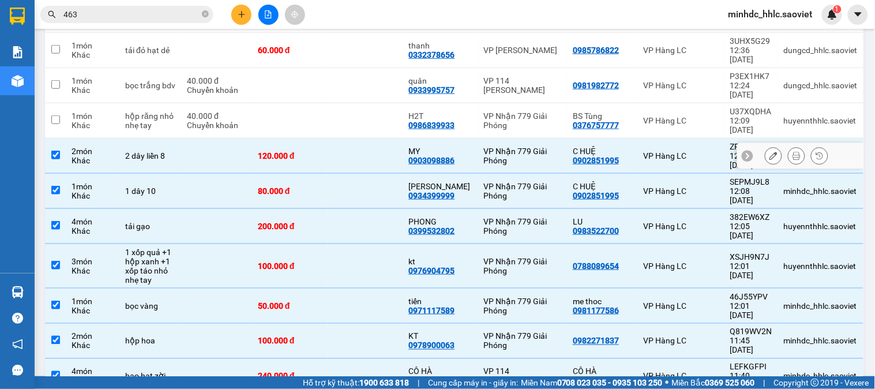
checkbox input "true"
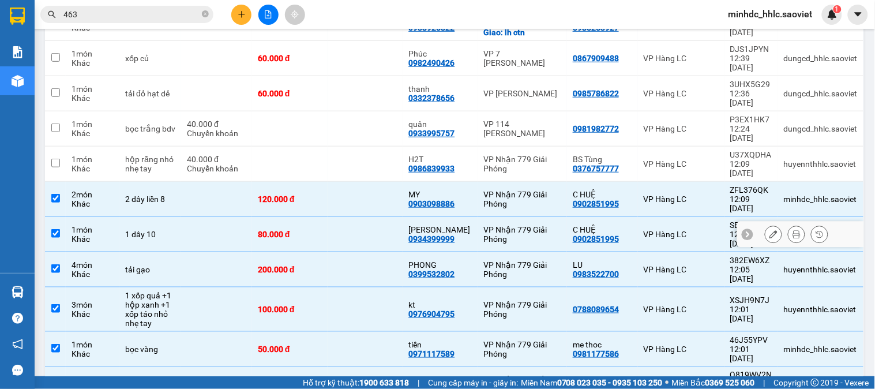
scroll to position [166, 0]
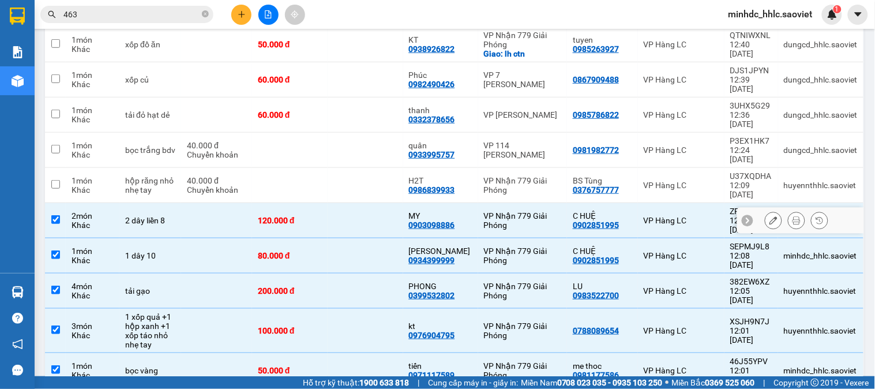
click at [544, 176] on div "VP Nhận 779 Giải Phóng" at bounding box center [522, 185] width 77 height 18
checkbox input "true"
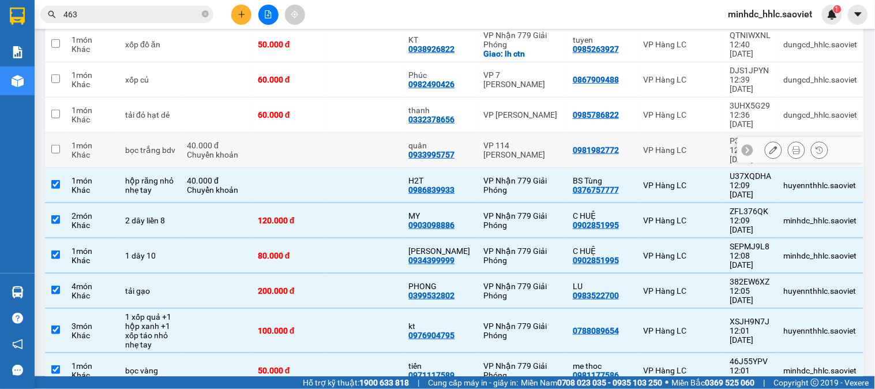
click at [543, 141] on div "VP 114 [PERSON_NAME]" at bounding box center [522, 150] width 77 height 18
checkbox input "true"
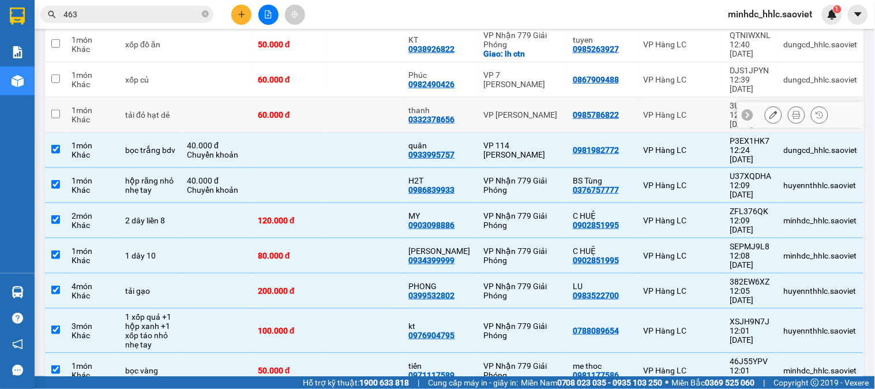
drag, startPoint x: 541, startPoint y: 97, endPoint x: 550, endPoint y: 90, distance: 11.1
click at [541, 110] on div "VP Gia Lâm" at bounding box center [522, 114] width 77 height 9
checkbox input "true"
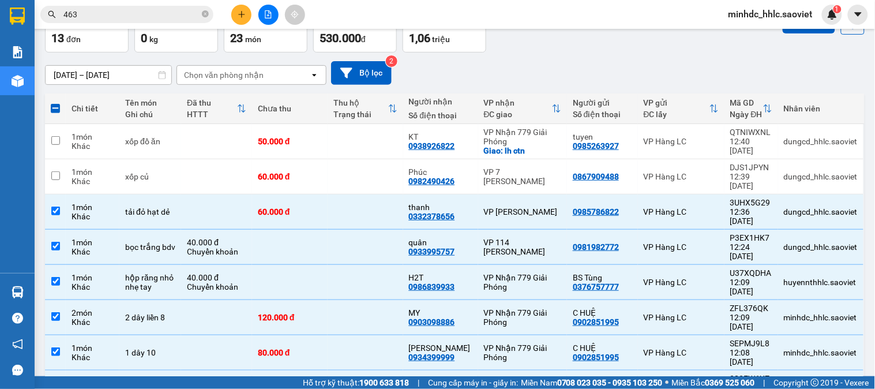
scroll to position [0, 0]
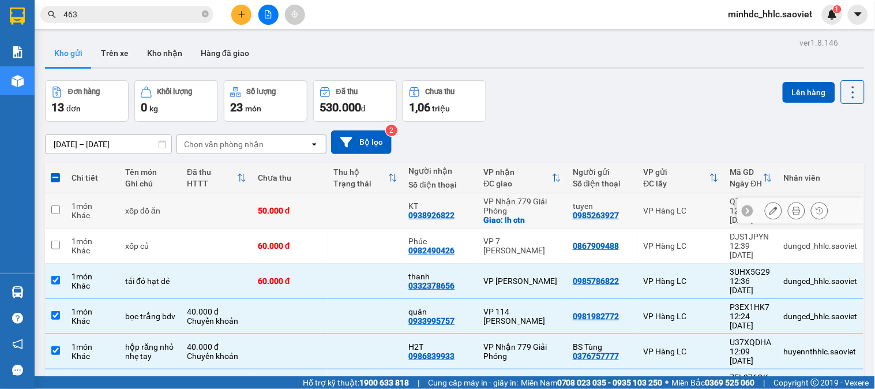
click at [549, 212] on div "VP Nhận 779 Giải Phóng" at bounding box center [522, 206] width 77 height 18
checkbox input "true"
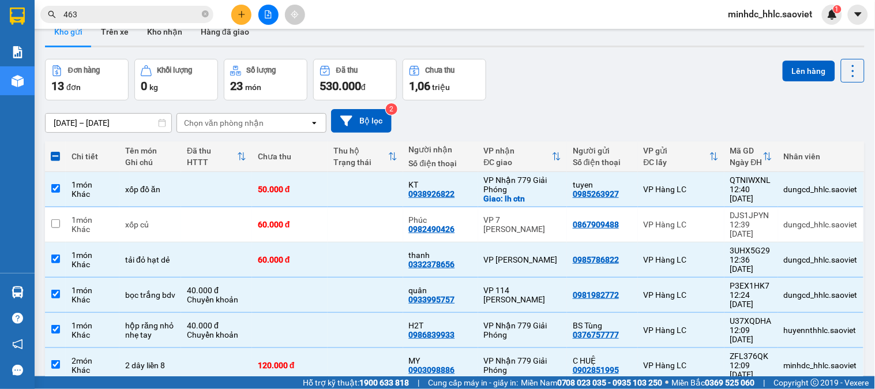
scroll to position [25, 0]
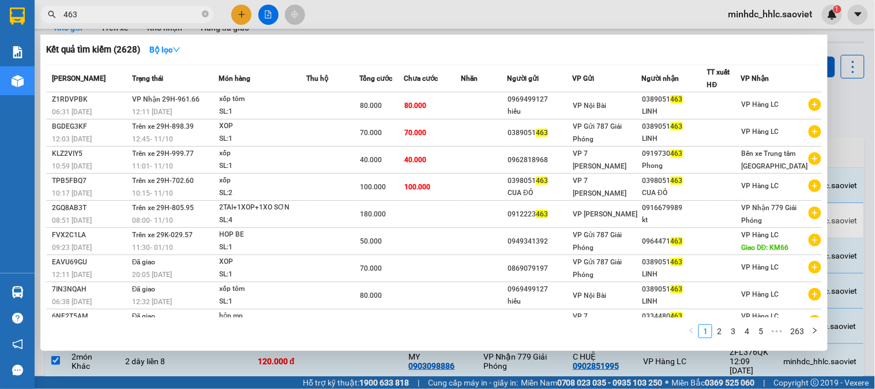
click at [114, 16] on input "463" at bounding box center [131, 14] width 136 height 13
type input "3567"
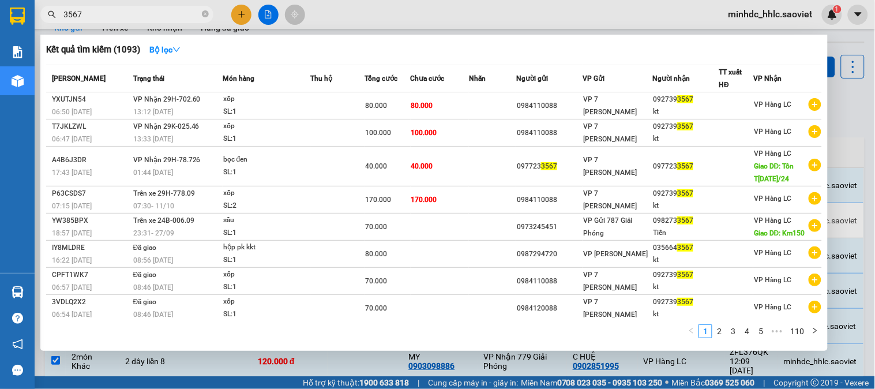
click at [205, 10] on icon "close-circle" at bounding box center [205, 13] width 7 height 7
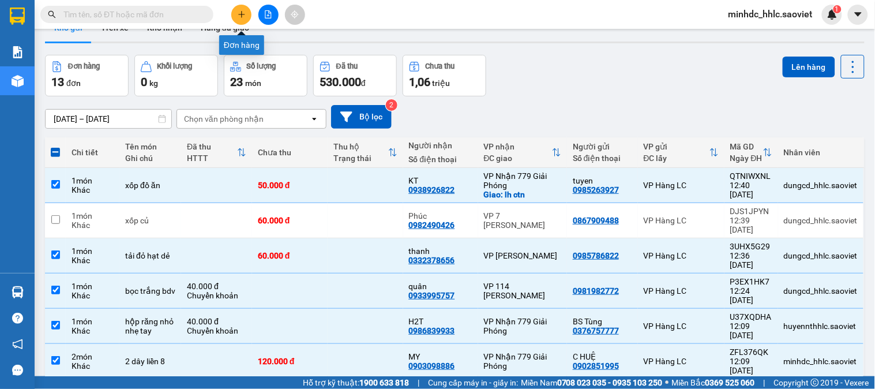
click at [239, 16] on icon "plus" at bounding box center [242, 14] width 8 height 8
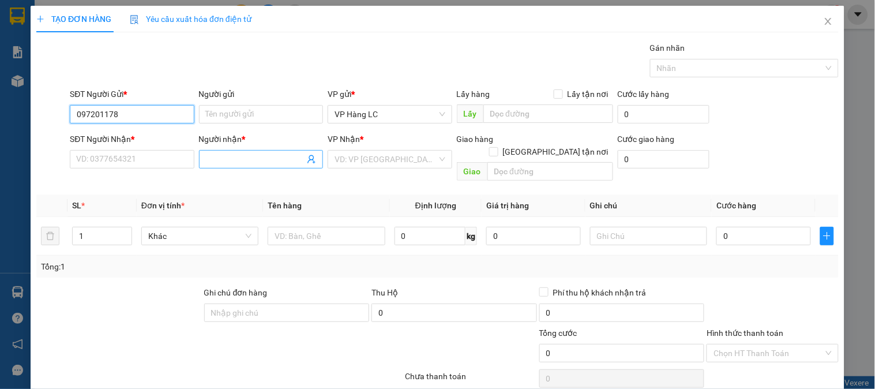
type input "0972011789"
click at [156, 135] on div "0972011789" at bounding box center [130, 137] width 109 height 13
type input "0368983639"
type input "kt"
checkbox input "true"
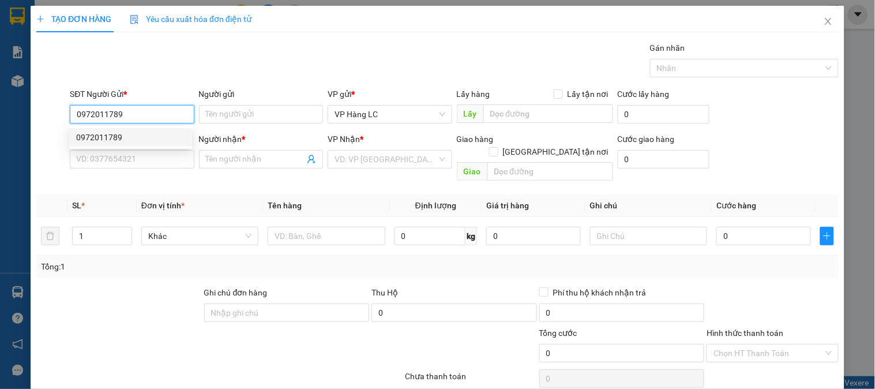
type input "lh ctn"
type input "0972011789"
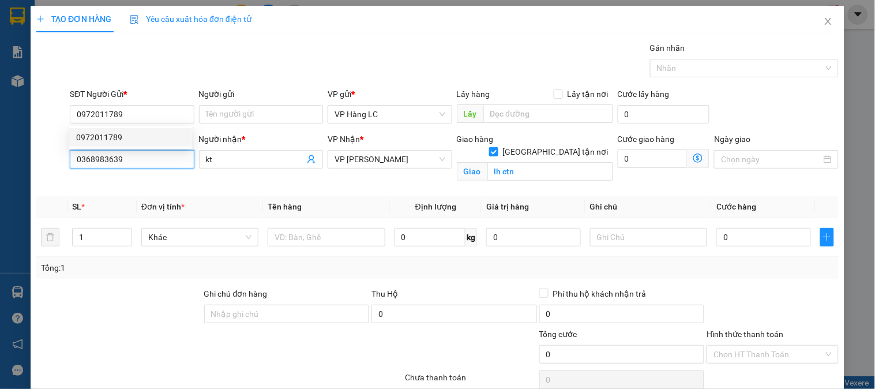
click at [158, 155] on input "0368983639" at bounding box center [132, 159] width 124 height 18
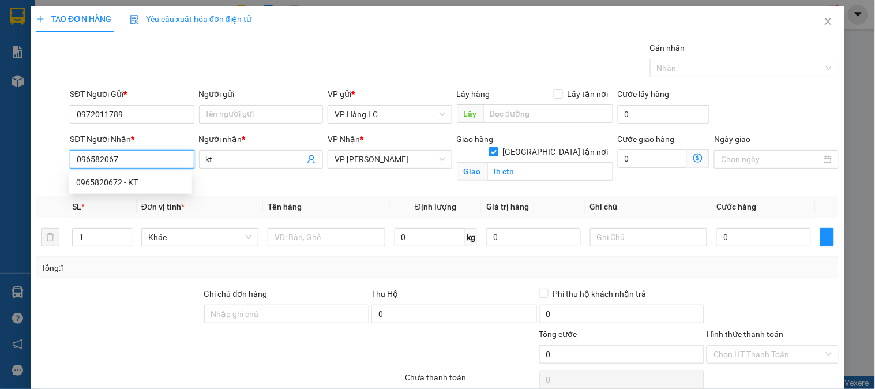
type input "0965820672"
click at [126, 181] on div "0965820672 - KT" at bounding box center [130, 182] width 109 height 13
type input "KT"
checkbox input "false"
type input "0965820672"
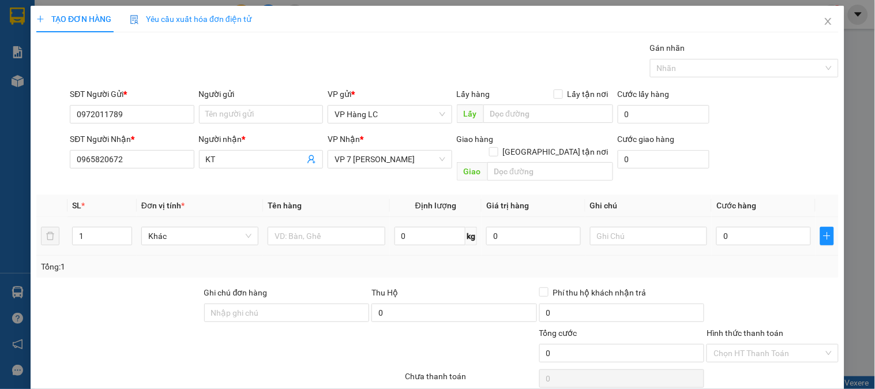
click at [320, 224] on div at bounding box center [326, 235] width 117 height 23
drag, startPoint x: 87, startPoint y: 215, endPoint x: 7, endPoint y: 215, distance: 79.6
click at [1, 215] on div "TẠO ĐƠN HÀNG Yêu cầu xuất hóa đơn điện tử Transit Pickup Surcharge Ids Transit …" at bounding box center [437, 194] width 875 height 389
type input "3"
click at [333, 228] on input "text" at bounding box center [326, 236] width 117 height 18
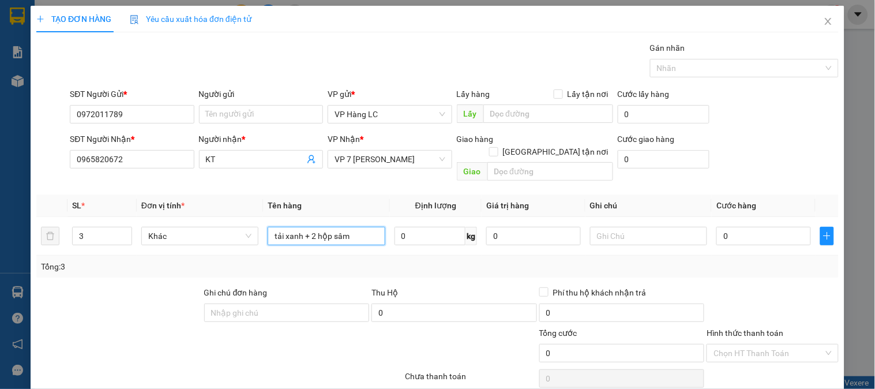
type input "tải xanh + 2 hộp sâm"
type input "2"
type input "21"
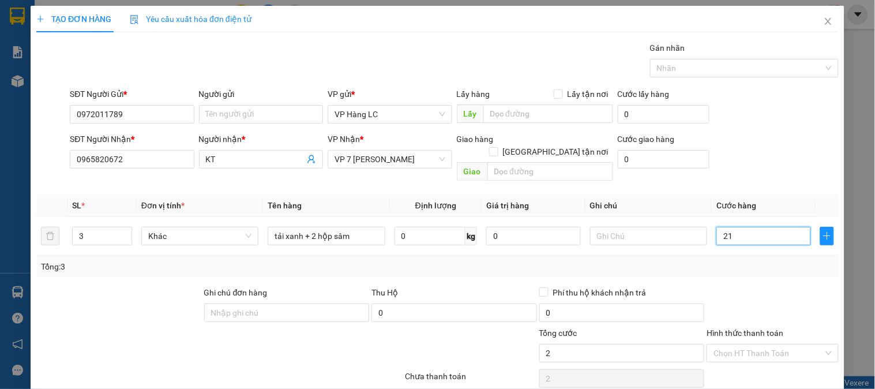
type input "21"
type input "210"
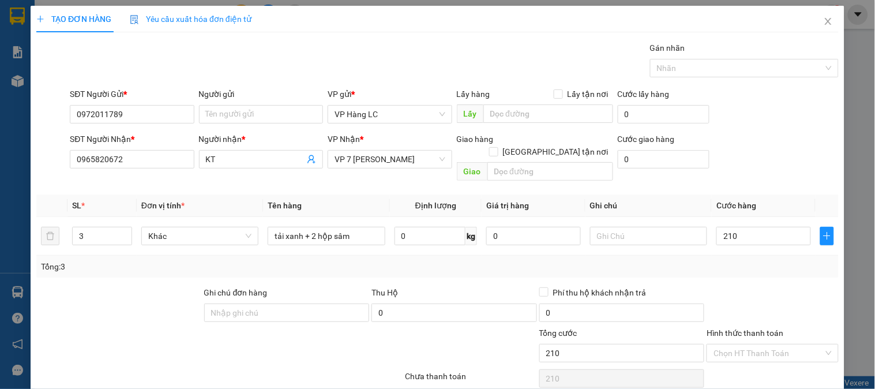
type input "210.000"
click at [779, 194] on th "Cước hàng" at bounding box center [764, 205] width 104 height 23
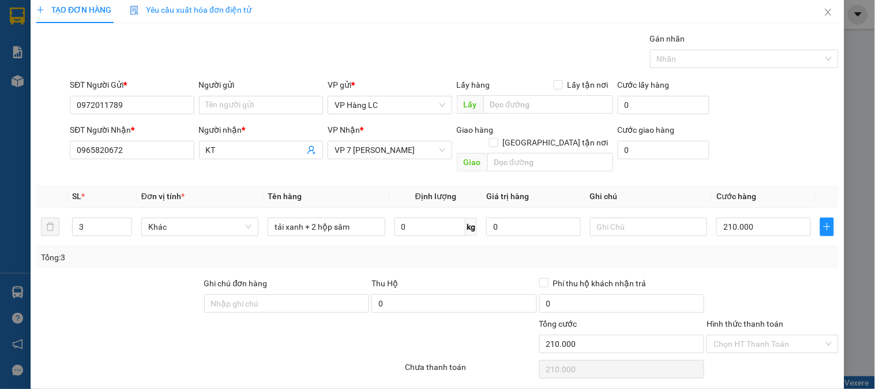
scroll to position [38, 0]
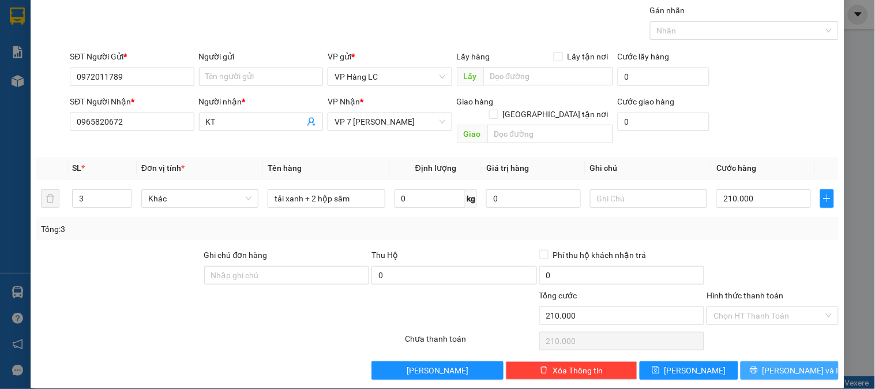
click at [786, 364] on span "Lưu và In" at bounding box center [803, 370] width 81 height 13
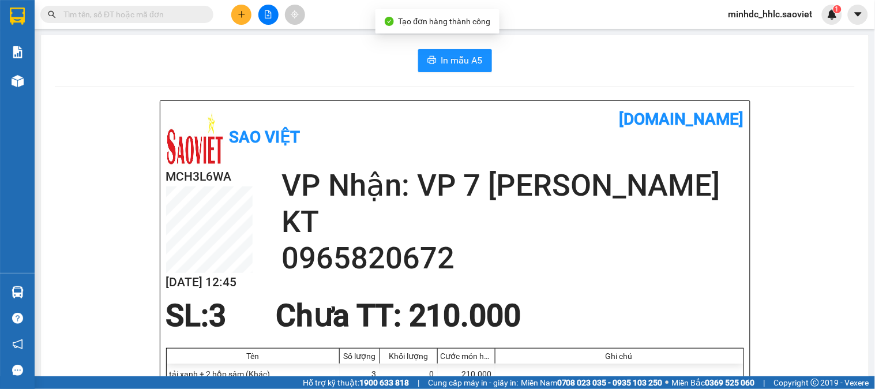
drag, startPoint x: 440, startPoint y: 33, endPoint x: 453, endPoint y: 77, distance: 45.3
click at [445, 52] on main "In mẫu A5 Sao Việt vexere.com MCH3L6WA 11/10 12:45 VP Nhận: VP 7 Phạm Văn Đồng …" at bounding box center [437, 188] width 875 height 376
drag, startPoint x: 453, startPoint y: 77, endPoint x: 453, endPoint y: 66, distance: 11.0
click at [453, 65] on span "In mẫu A5" at bounding box center [462, 60] width 42 height 14
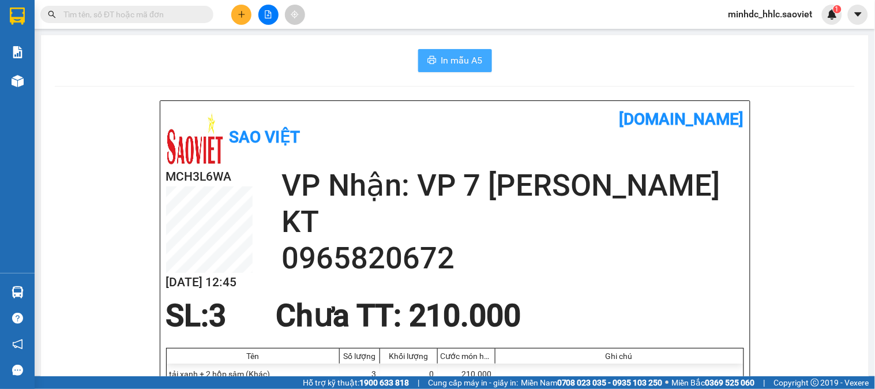
click at [431, 54] on button "In mẫu A5" at bounding box center [455, 60] width 74 height 23
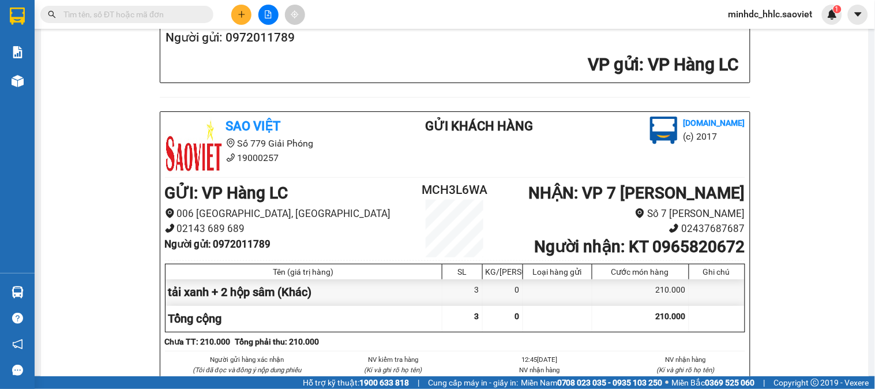
scroll to position [384, 0]
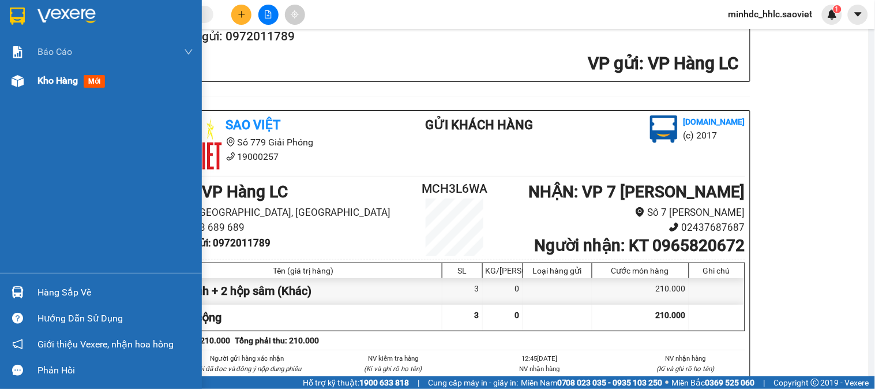
click at [30, 78] on div "Kho hàng mới" at bounding box center [101, 80] width 202 height 29
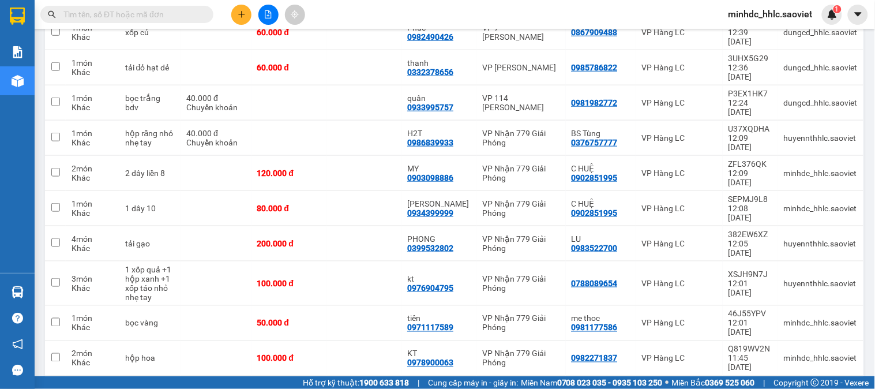
scroll to position [257, 0]
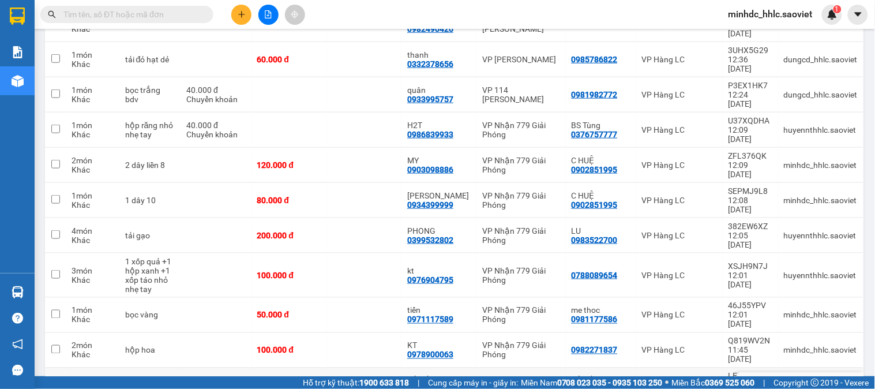
click at [550, 376] on div "VP 114 [PERSON_NAME]" at bounding box center [520, 385] width 77 height 18
checkbox input "true"
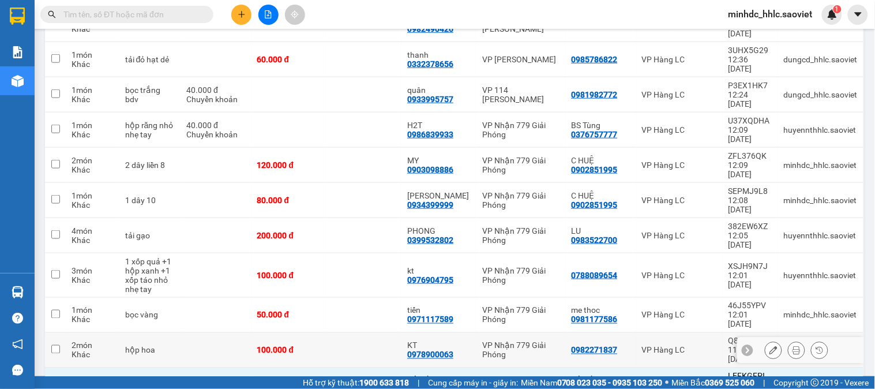
click at [544, 341] on div "VP Nhận 779 Giải Phóng" at bounding box center [520, 350] width 77 height 18
checkbox input "true"
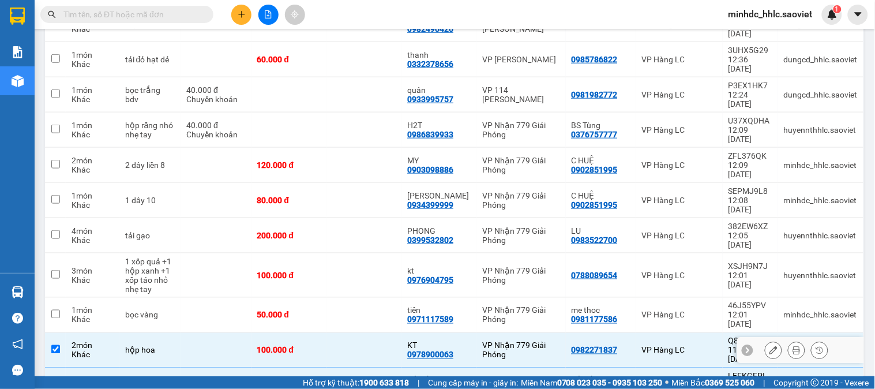
click at [543, 306] on div "VP Nhận 779 Giải Phóng" at bounding box center [520, 315] width 77 height 18
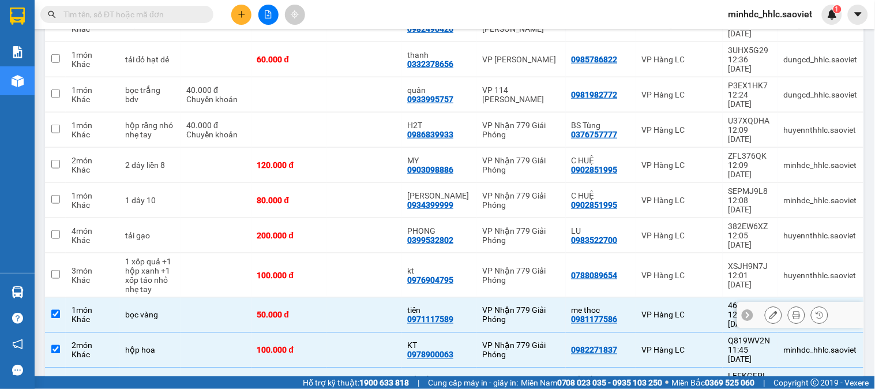
checkbox input "true"
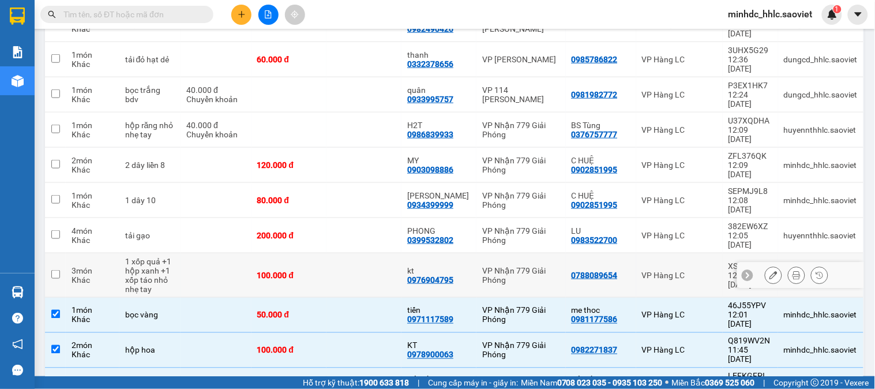
drag, startPoint x: 544, startPoint y: 207, endPoint x: 544, endPoint y: 168, distance: 38.1
click at [544, 266] on div "VP Nhận 779 Giải Phóng" at bounding box center [520, 275] width 77 height 18
checkbox input "true"
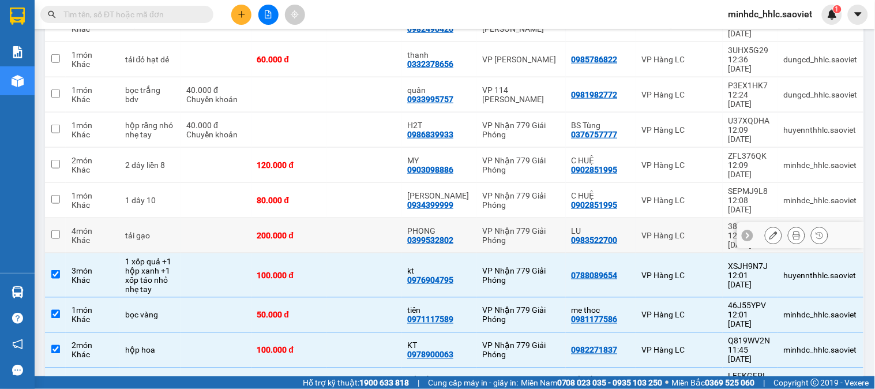
drag, startPoint x: 543, startPoint y: 163, endPoint x: 544, endPoint y: 153, distance: 9.8
click at [543, 226] on div "VP Nhận 779 Giải Phóng" at bounding box center [520, 235] width 77 height 18
checkbox input "true"
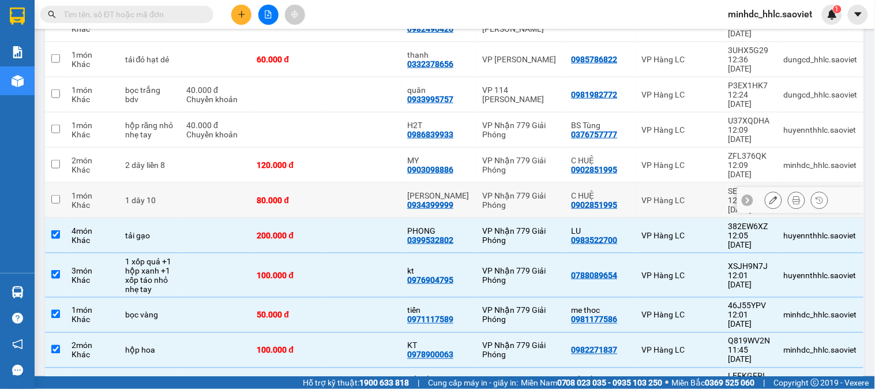
click at [544, 191] on div "VP Nhận 779 Giải Phóng" at bounding box center [520, 200] width 77 height 18
checkbox input "true"
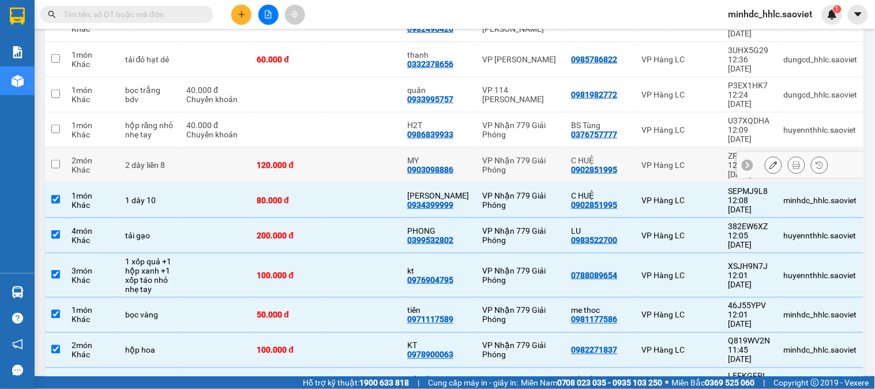
click at [538, 156] on div "VP Nhận 779 Giải Phóng" at bounding box center [520, 165] width 77 height 18
checkbox input "true"
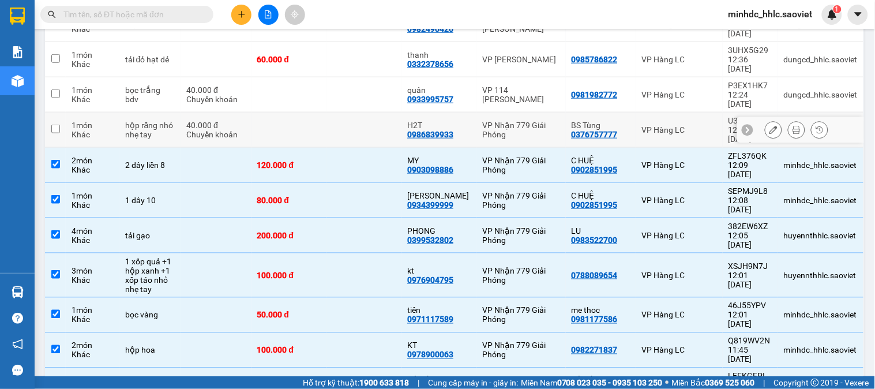
click at [543, 121] on div "VP Nhận 779 Giải Phóng" at bounding box center [520, 130] width 77 height 18
checkbox input "true"
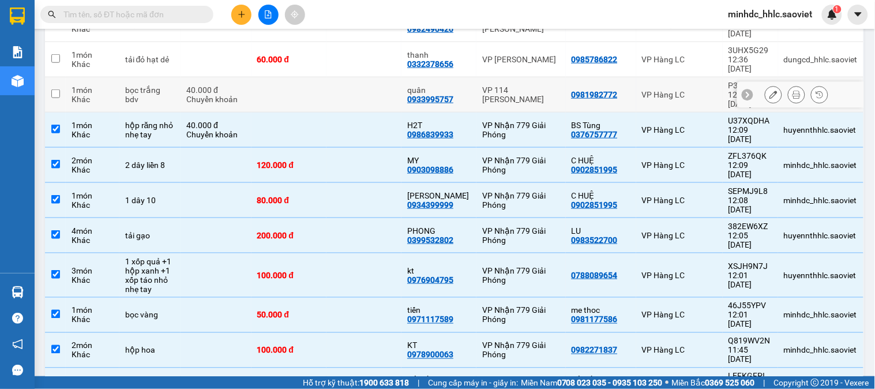
click at [542, 85] on div "VP 114 [PERSON_NAME]" at bounding box center [520, 94] width 77 height 18
checkbox input "true"
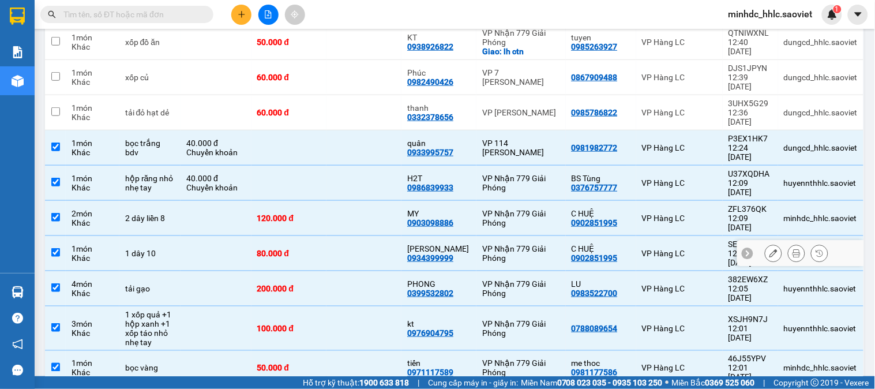
scroll to position [129, 0]
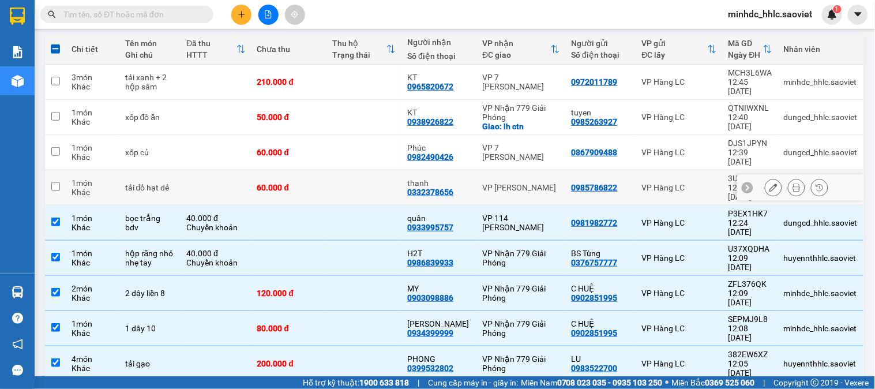
drag, startPoint x: 546, startPoint y: 164, endPoint x: 543, endPoint y: 134, distance: 30.8
click at [546, 183] on div "VP Gia Lâm" at bounding box center [520, 187] width 77 height 9
checkbox input "true"
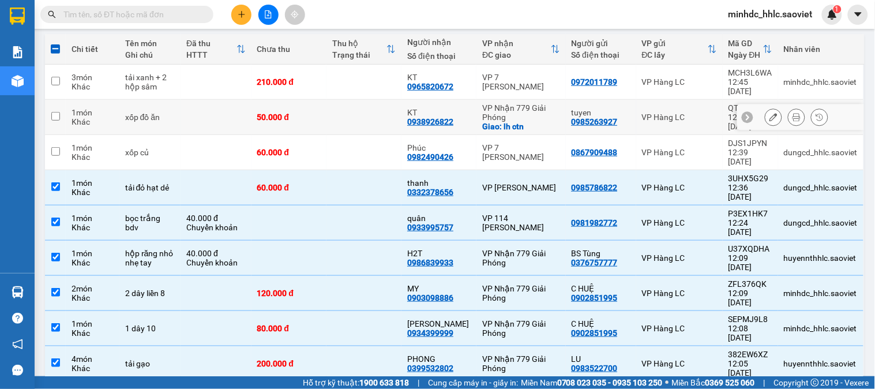
click at [538, 106] on div "VP Nhận 779 Giải Phóng" at bounding box center [520, 112] width 77 height 18
checkbox input "true"
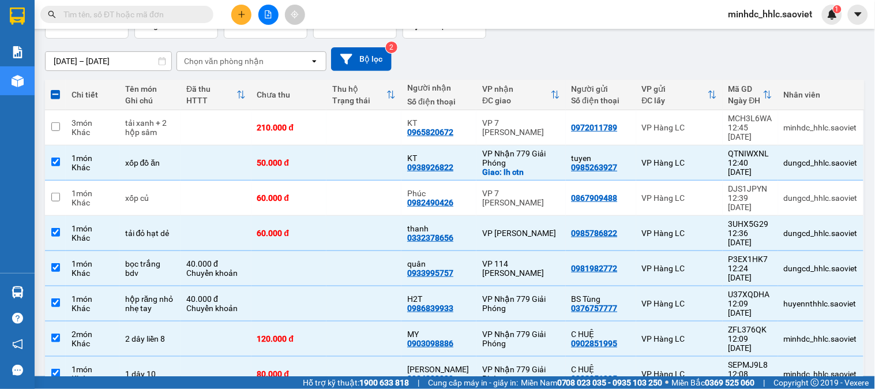
scroll to position [0, 0]
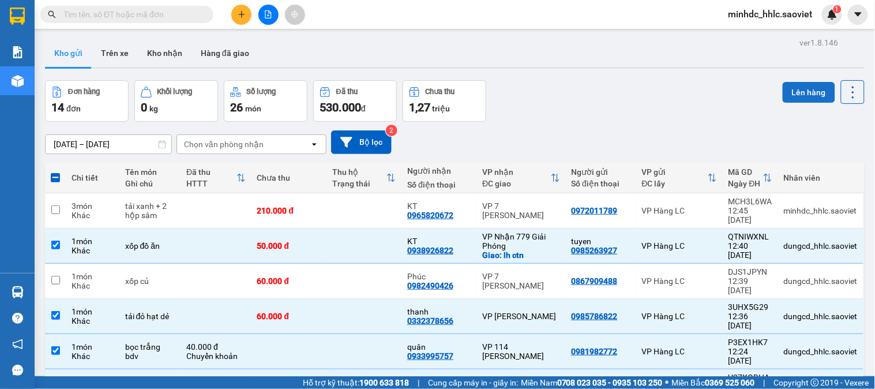
click at [806, 96] on button "Lên hàng" at bounding box center [809, 92] width 53 height 21
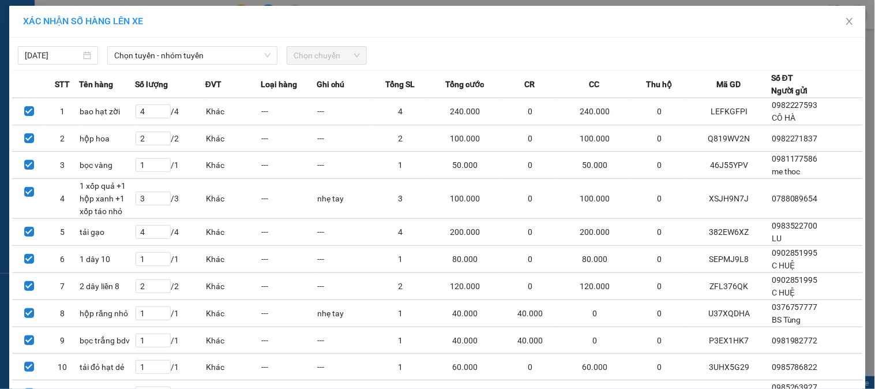
click at [234, 70] on div "11/10/2025 Chọn tuyến - nhóm tuyến Chọn chuyến STT Tên hàng Số lượng ĐVT Loại h…" at bounding box center [437, 255] width 857 height 434
click at [235, 63] on span "Chọn tuyến - nhóm tuyến" at bounding box center [192, 55] width 156 height 17
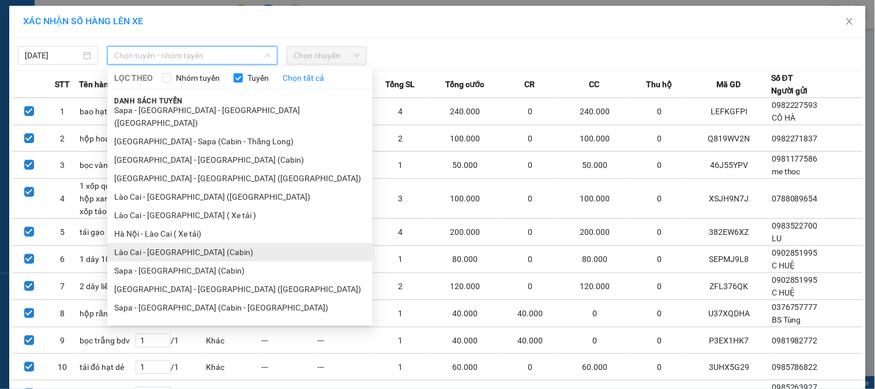
scroll to position [7, 0]
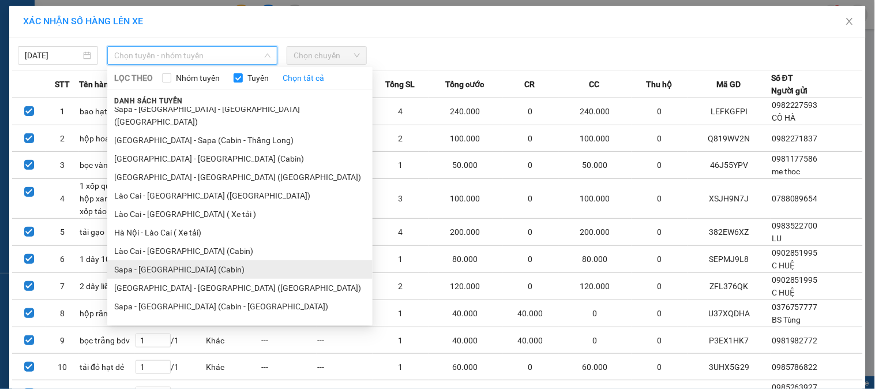
click at [176, 260] on li "Sapa - Hà Nội (Cabin)" at bounding box center [239, 269] width 265 height 18
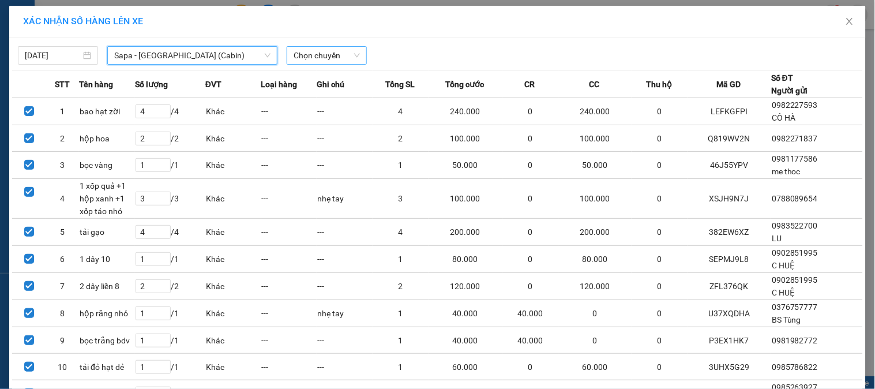
drag, startPoint x: 338, startPoint y: 42, endPoint x: 346, endPoint y: 49, distance: 11.1
click at [341, 44] on div "11/10/2025 Sapa - Hà Nội (Cabin) Sapa - Hà Nội (Cabin) LỌC THEO Nhóm tuyến Tuyế…" at bounding box center [437, 52] width 851 height 24
click at [345, 55] on span "Chọn chuyến" at bounding box center [327, 55] width 66 height 17
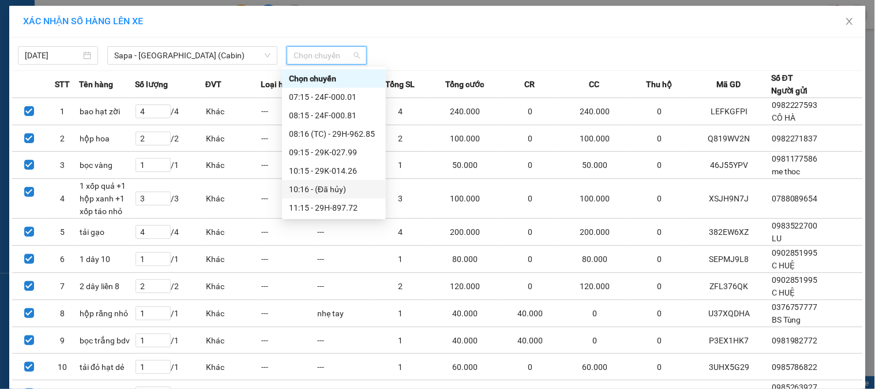
scroll to position [128, 0]
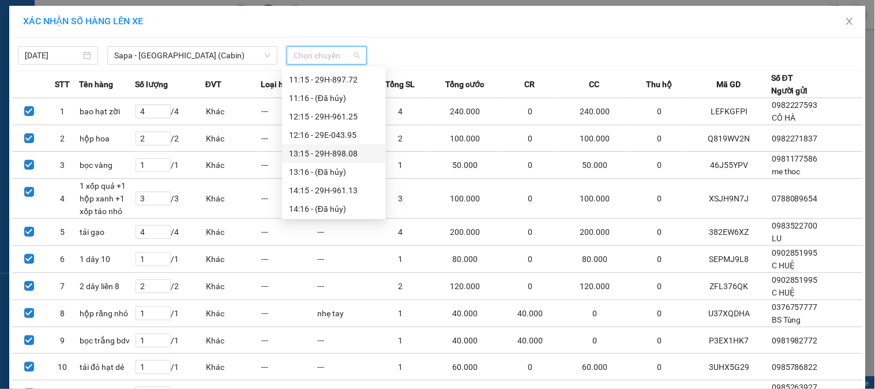
click at [358, 151] on div "13:15 - 29H-898.08" at bounding box center [334, 153] width 90 height 13
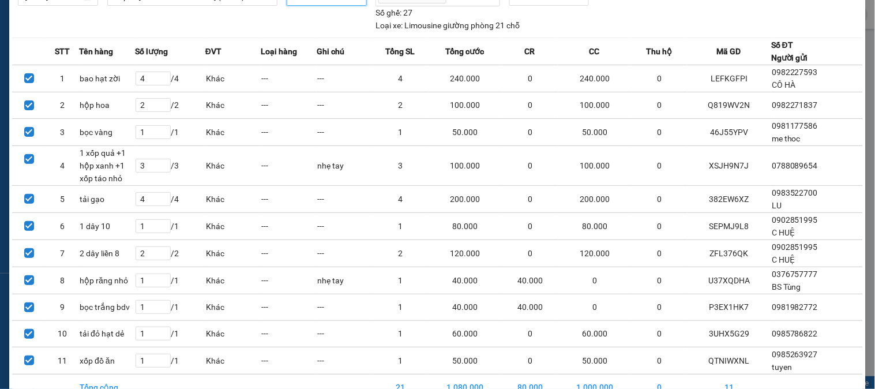
scroll to position [123, 0]
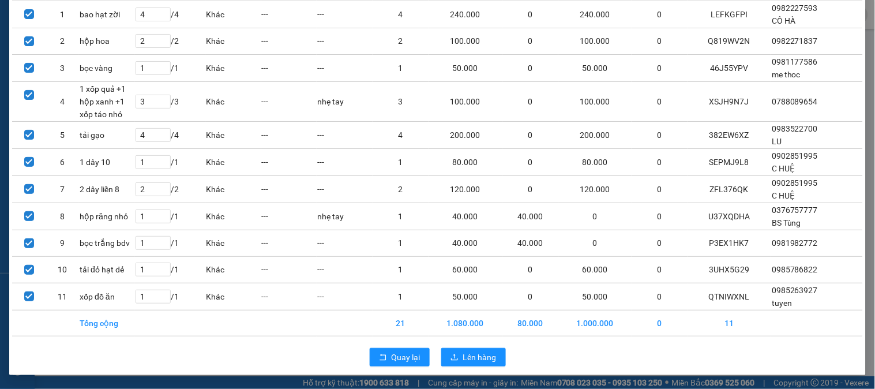
click at [477, 347] on div "Quay lại Lên hàng" at bounding box center [437, 357] width 851 height 30
click at [478, 352] on button "Lên hàng" at bounding box center [473, 357] width 65 height 18
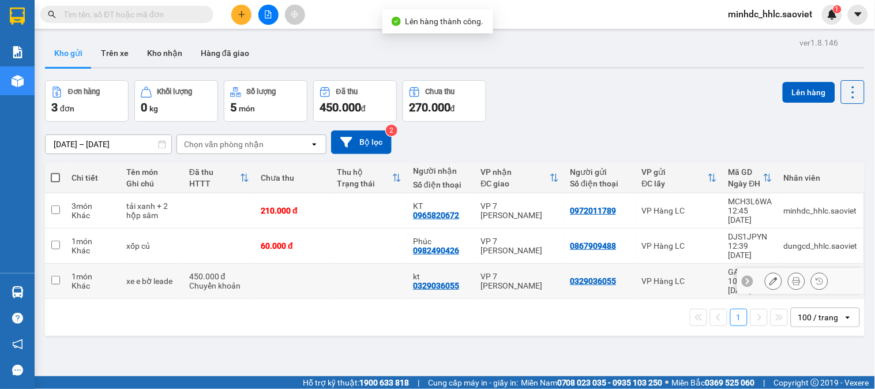
click at [366, 231] on td at bounding box center [369, 245] width 76 height 35
checkbox input "true"
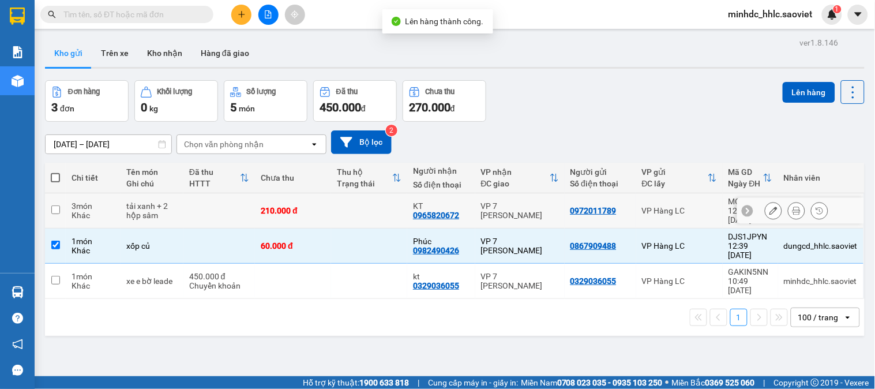
click at [370, 209] on td at bounding box center [369, 210] width 76 height 35
checkbox input "true"
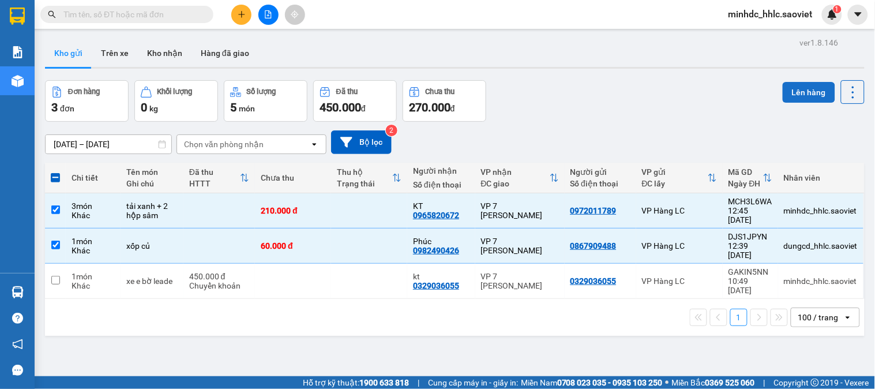
click at [794, 85] on button "Lên hàng" at bounding box center [809, 92] width 53 height 21
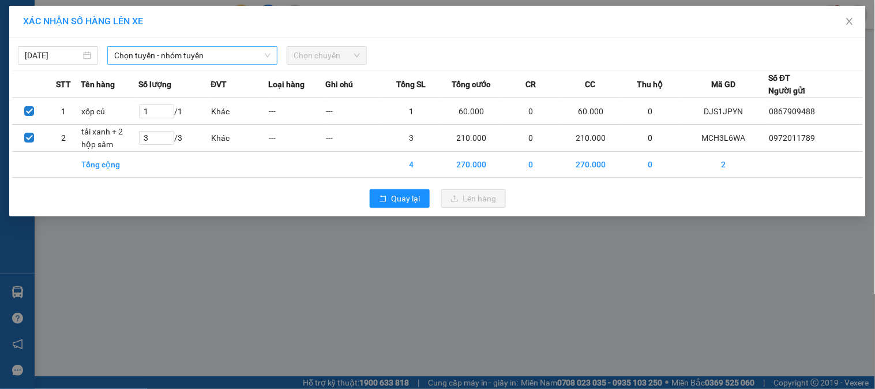
click at [247, 53] on span "Chọn tuyến - nhóm tuyến" at bounding box center [192, 55] width 156 height 17
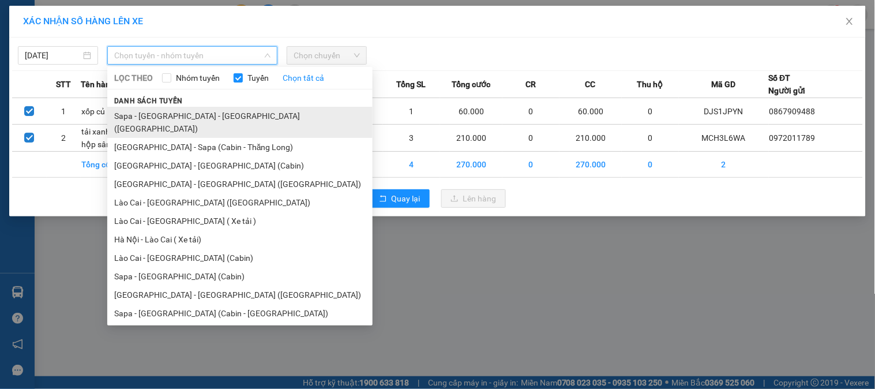
click at [210, 117] on li "Sapa - Lào Cai - Hà Nội (Giường)" at bounding box center [239, 122] width 265 height 31
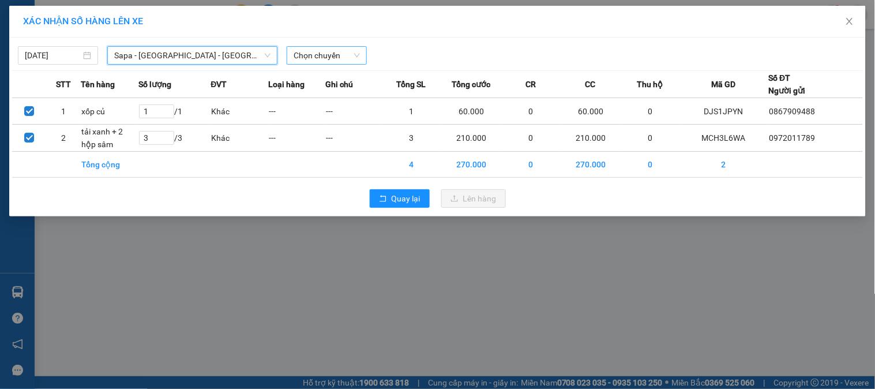
click at [350, 48] on span "Chọn chuyến" at bounding box center [327, 55] width 66 height 17
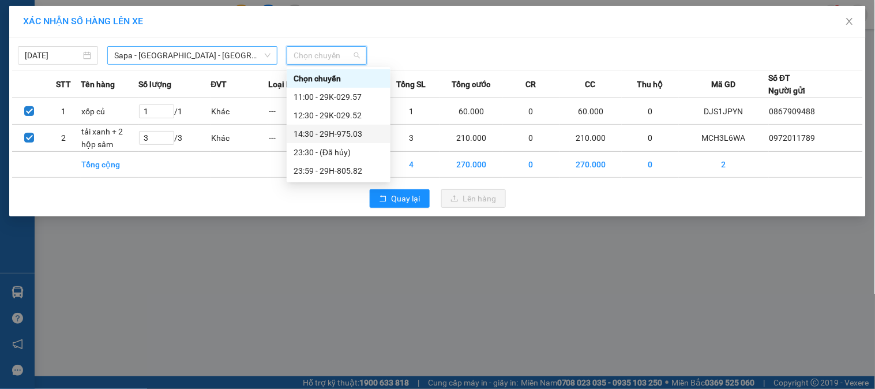
click at [221, 58] on span "Sapa - Lào Cai - Hà Nội (Giường)" at bounding box center [192, 55] width 156 height 17
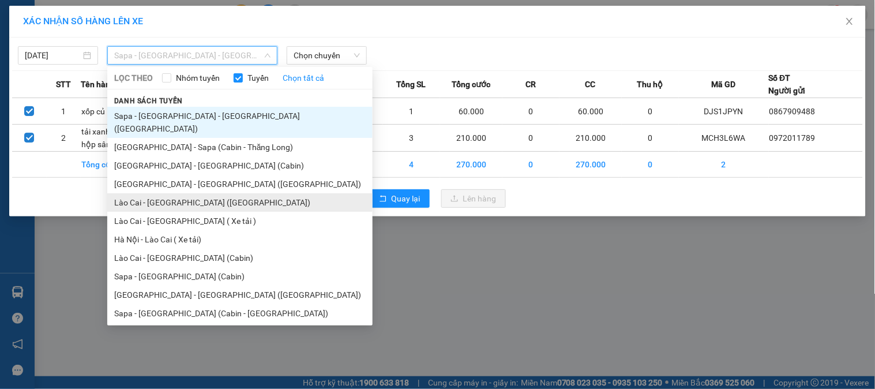
click at [207, 193] on li "Lào Cai - Hà Nội (Giường)" at bounding box center [239, 202] width 265 height 18
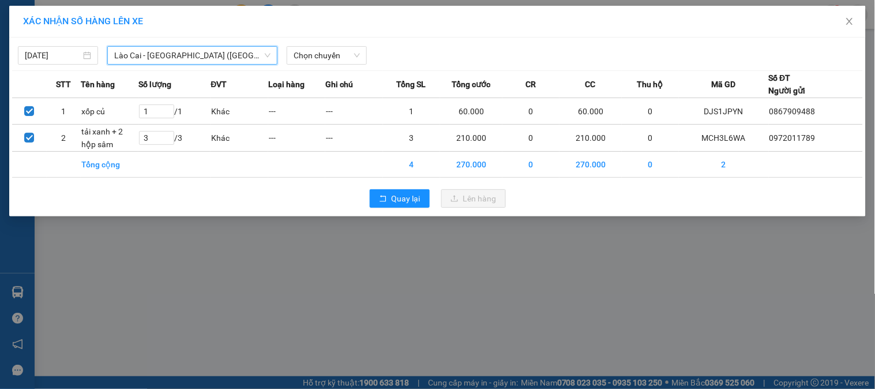
click at [326, 73] on th "Loại hàng" at bounding box center [297, 84] width 58 height 27
click at [336, 54] on span "Chọn chuyến" at bounding box center [327, 55] width 66 height 17
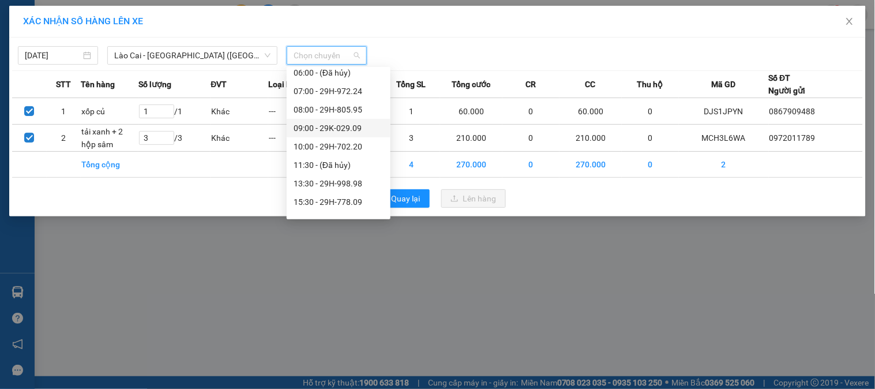
scroll to position [128, 0]
click at [352, 122] on div "13:30 - 29H-998.98" at bounding box center [339, 116] width 90 height 13
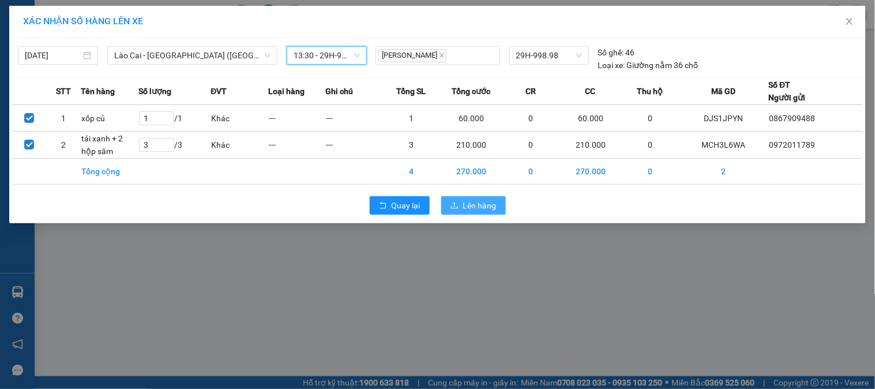
drag, startPoint x: 487, startPoint y: 198, endPoint x: 494, endPoint y: 203, distance: 8.3
click at [489, 200] on span "Lên hàng" at bounding box center [479, 205] width 33 height 13
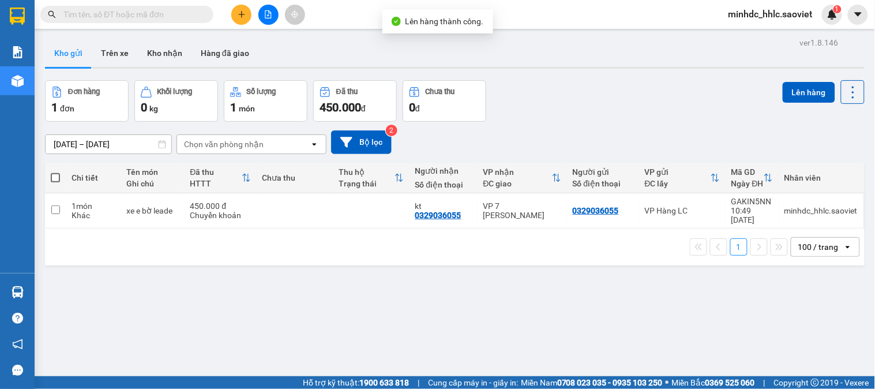
click at [265, 17] on icon "file-add" at bounding box center [268, 14] width 6 height 8
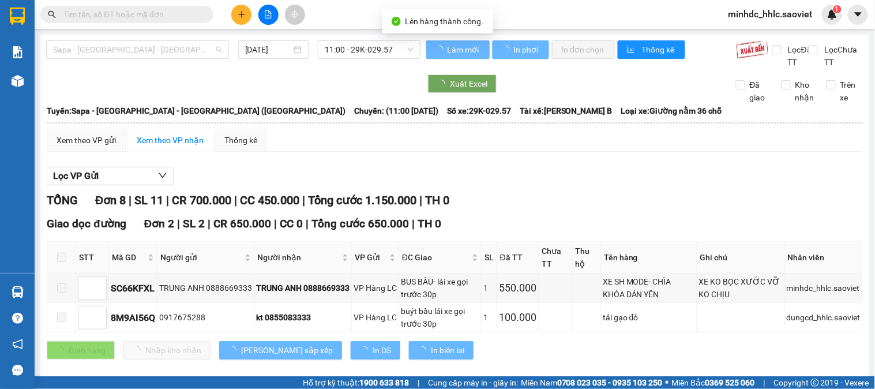
drag, startPoint x: 170, startPoint y: 54, endPoint x: 178, endPoint y: 70, distance: 17.3
click at [174, 55] on span "Sapa - Lào Cai - Hà Nội (Giường)" at bounding box center [137, 49] width 169 height 17
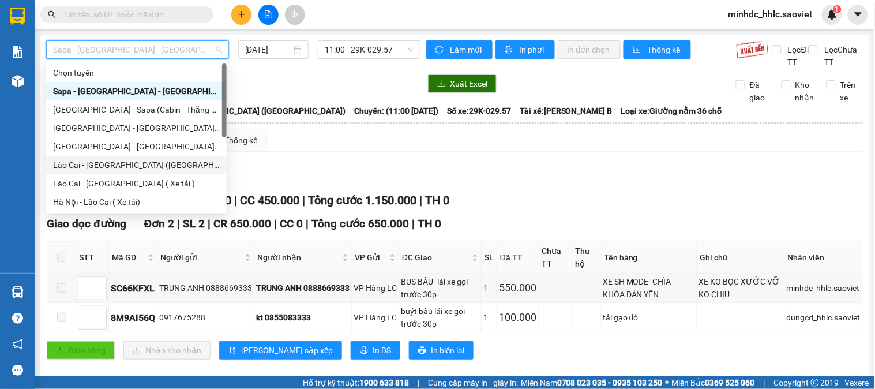
click at [137, 163] on div "Lào Cai - Hà Nội (Giường)" at bounding box center [136, 165] width 167 height 13
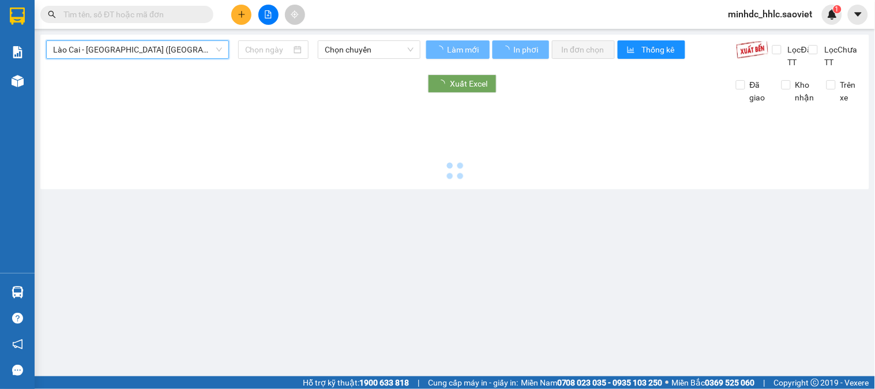
type input "11/10/2025"
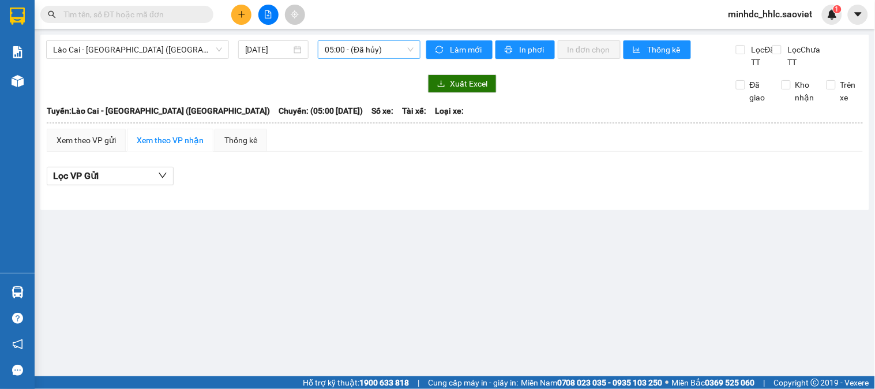
click at [392, 43] on div "Lào Cai - Hà Nội (Giường) 11/10/2025 05:00 - (Đã hủy) Làm mới In phơi In đơn ch…" at bounding box center [454, 122] width 829 height 175
click at [394, 50] on span "05:00 - (Đã hủy)" at bounding box center [369, 49] width 89 height 17
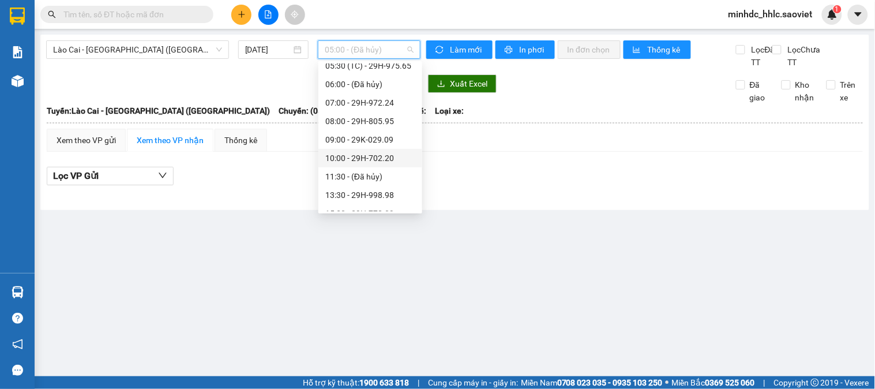
scroll to position [64, 0]
click at [389, 171] on div "13:30 - 29H-998.98" at bounding box center [370, 174] width 90 height 13
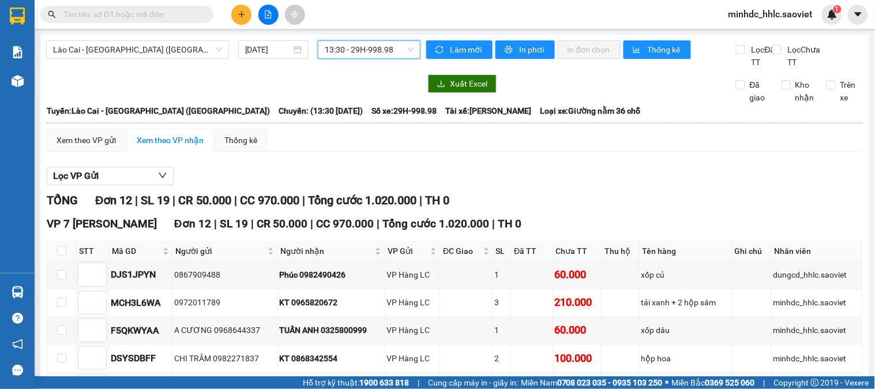
click at [243, 20] on button at bounding box center [241, 15] width 20 height 20
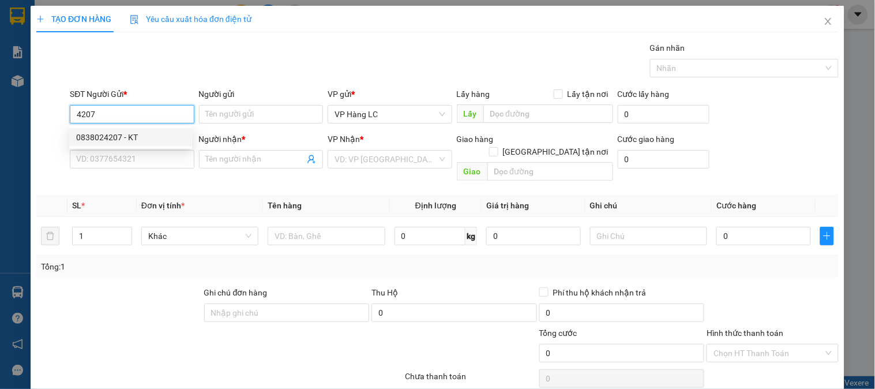
drag, startPoint x: 97, startPoint y: 130, endPoint x: 113, endPoint y: 142, distance: 19.9
click at [101, 133] on div "0838024207 - KT" at bounding box center [130, 137] width 109 height 13
type input "0838024207"
type input "KT"
type input "16 ngõ 9 huỳnh thúc"
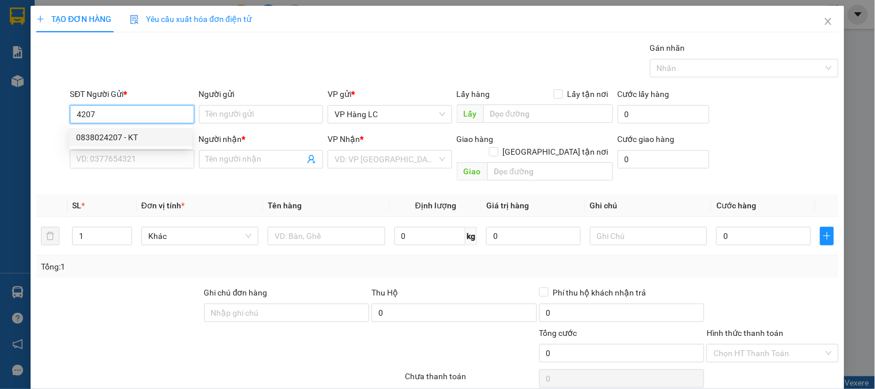
type input "0862528690"
type input "bích phương"
checkbox input "true"
type input "hn liên hệ ship"
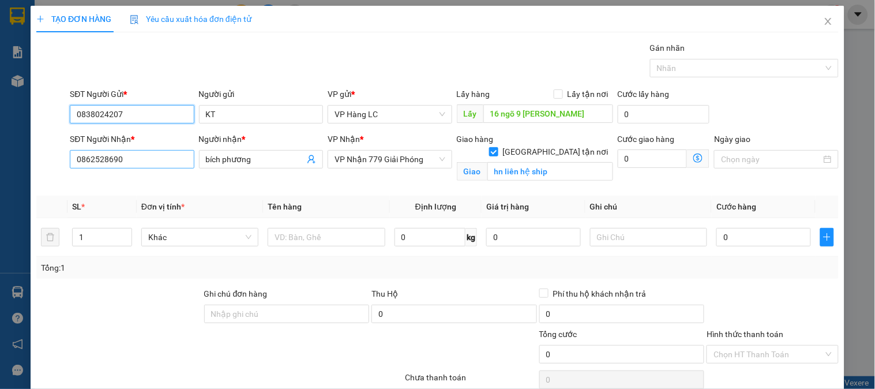
type input "0838024207"
click at [164, 157] on input "0862528690" at bounding box center [132, 159] width 124 height 18
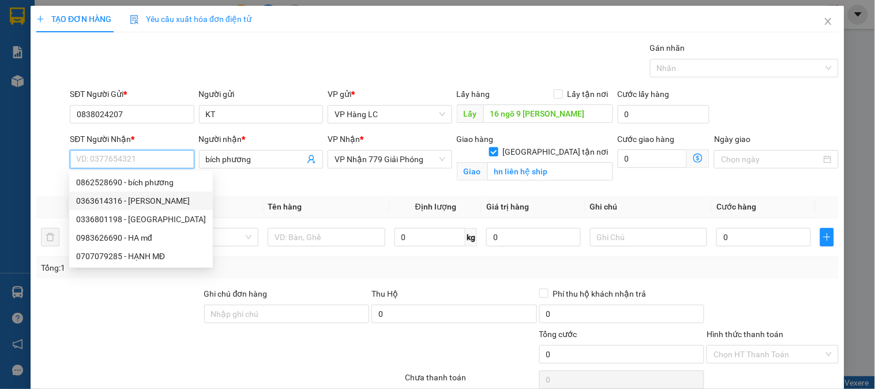
drag, startPoint x: 152, startPoint y: 201, endPoint x: 164, endPoint y: 198, distance: 11.8
click at [152, 200] on div "0363614316 - DUNG NGUYỄN" at bounding box center [141, 200] width 130 height 13
type input "0363614316"
type input "DUNG NGUYỄN"
checkbox input "false"
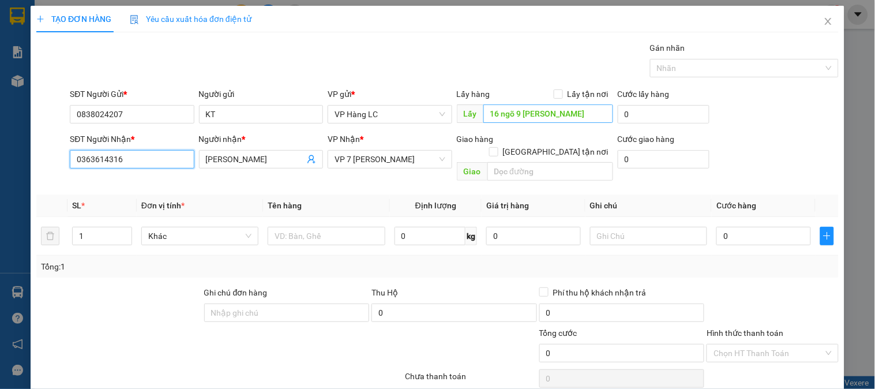
type input "0363614316"
click at [542, 113] on input "16 ngõ 9 huỳnh thúc" at bounding box center [548, 113] width 130 height 18
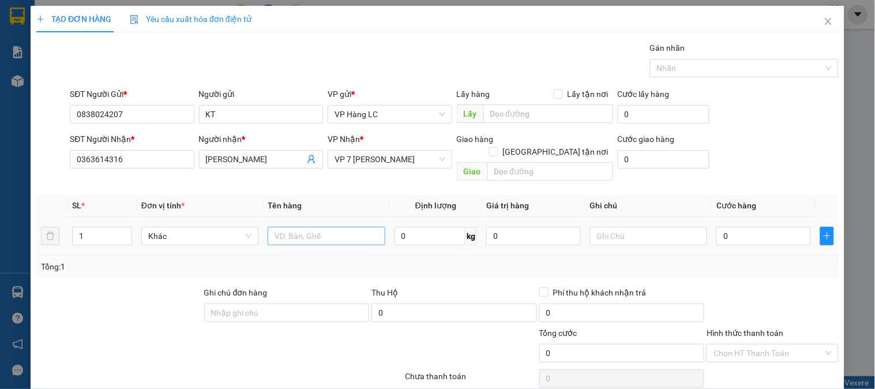
drag, startPoint x: 347, startPoint y: 234, endPoint x: 342, endPoint y: 231, distance: 6.5
click at [342, 231] on div at bounding box center [326, 235] width 117 height 23
click at [336, 228] on input "text" at bounding box center [326, 236] width 117 height 18
type input "hộp hoa"
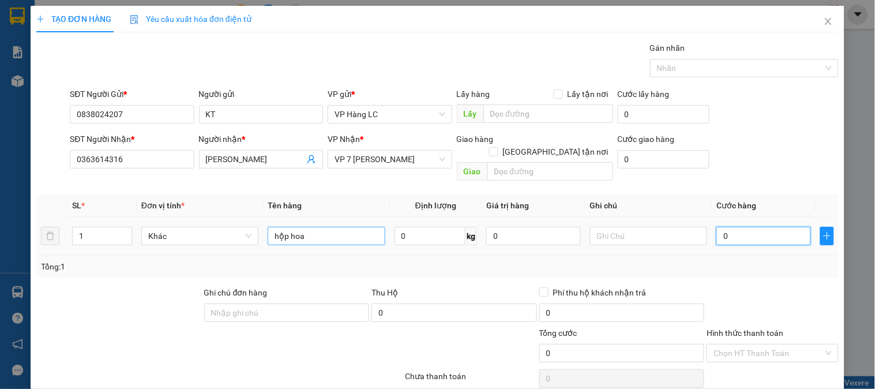
type input "5"
type input "50"
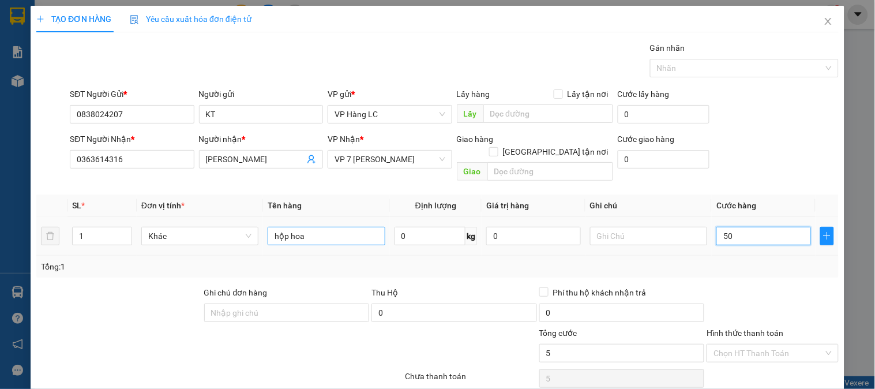
type input "50"
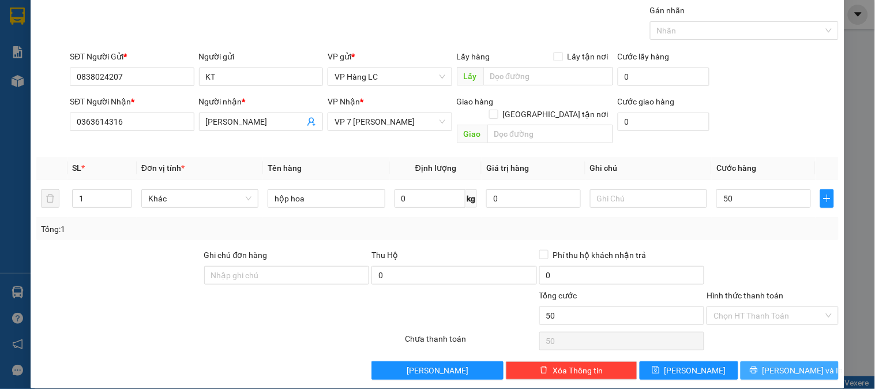
type input "50.000"
click at [801, 364] on span "Lưu và In" at bounding box center [803, 370] width 81 height 13
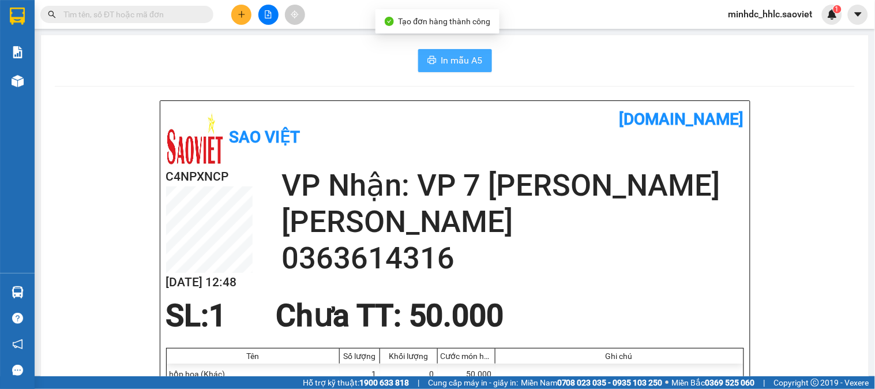
drag, startPoint x: 452, startPoint y: 53, endPoint x: 451, endPoint y: 59, distance: 6.4
click at [451, 54] on button "In mẫu A5" at bounding box center [455, 60] width 74 height 23
click at [130, 18] on input "text" at bounding box center [131, 14] width 136 height 13
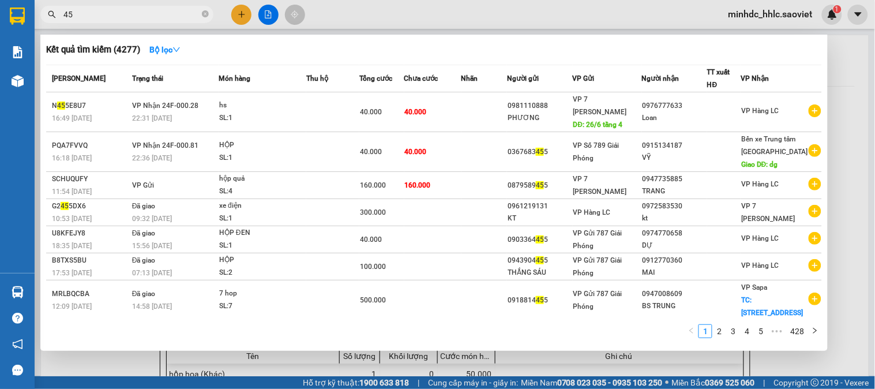
type input "4"
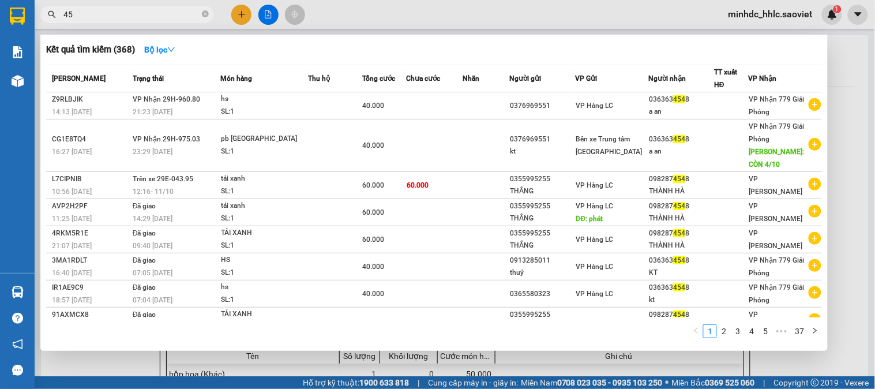
type input "4"
type input "6489"
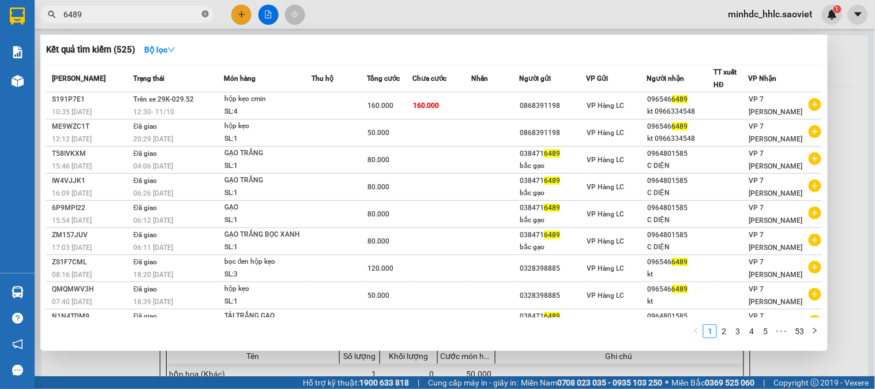
click at [204, 13] on icon "close-circle" at bounding box center [205, 13] width 7 height 7
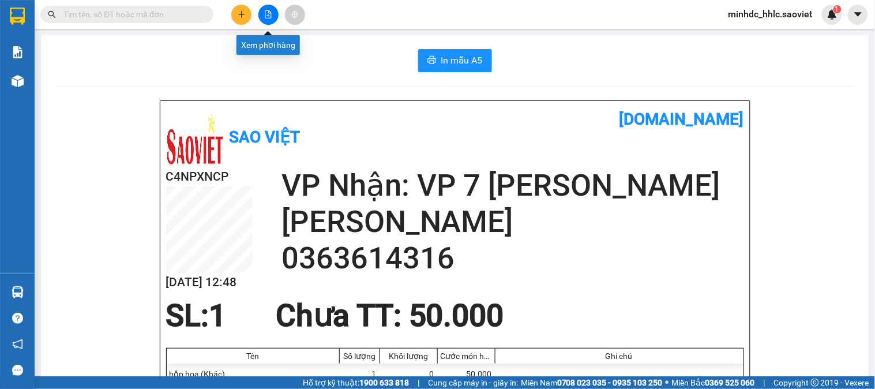
click at [273, 13] on button at bounding box center [268, 15] width 20 height 20
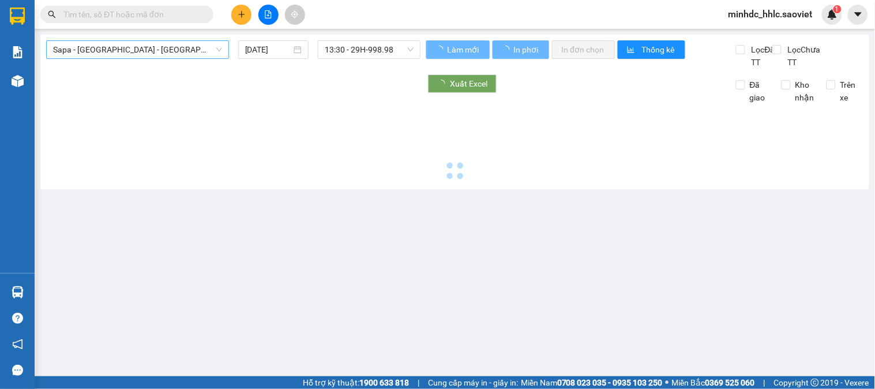
click at [123, 50] on span "Sapa - Lào Cai - Hà Nội (Giường)" at bounding box center [137, 49] width 169 height 17
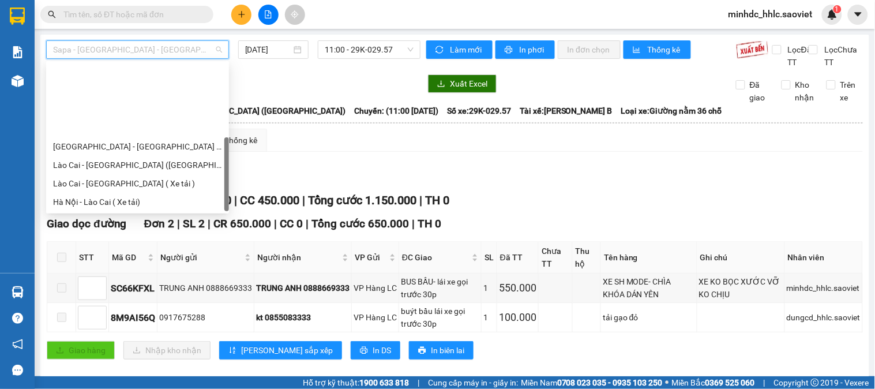
scroll to position [92, 0]
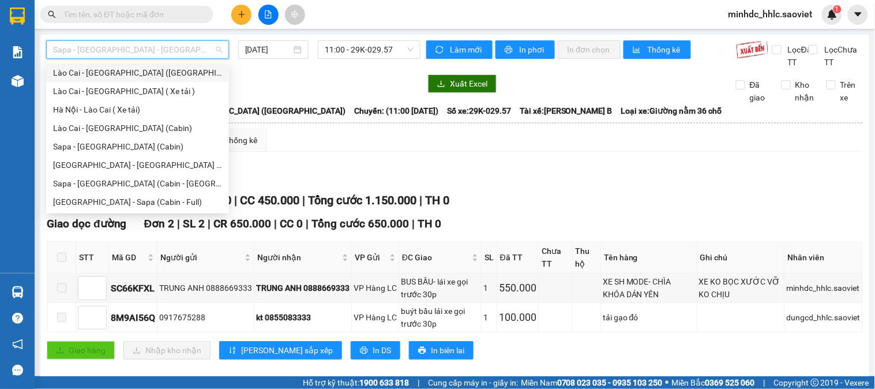
click at [133, 73] on div "Lào Cai - Hà Nội (Giường)" at bounding box center [137, 72] width 169 height 13
type input "11/10/2025"
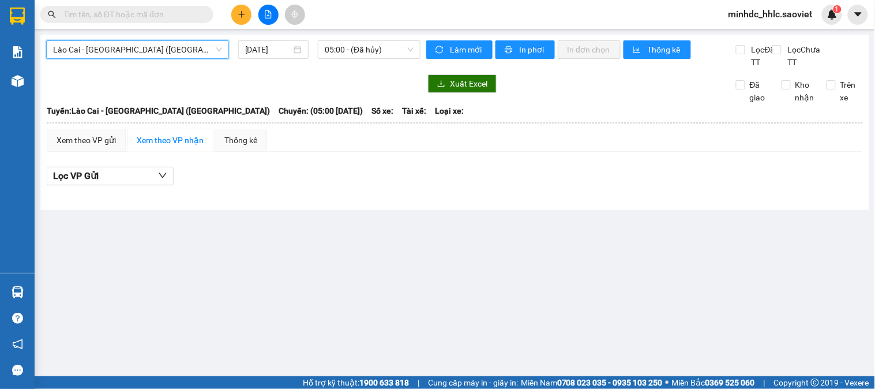
click at [148, 43] on span "Lào Cai - Hà Nội (Giường)" at bounding box center [137, 49] width 169 height 17
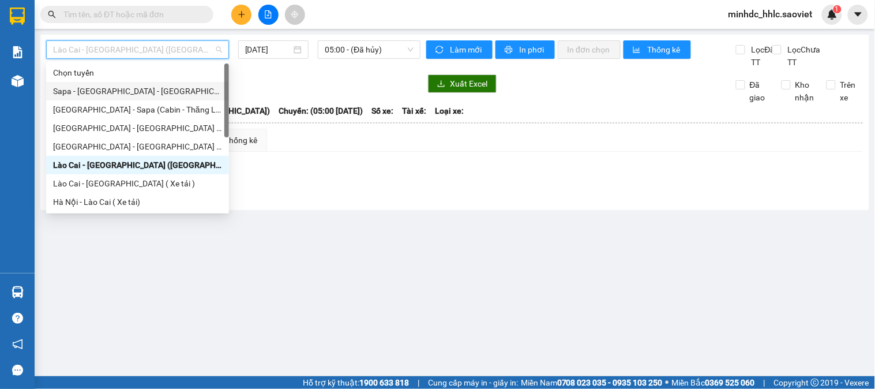
click at [146, 92] on div "Sapa - Lào Cai - Hà Nội (Giường)" at bounding box center [137, 91] width 169 height 13
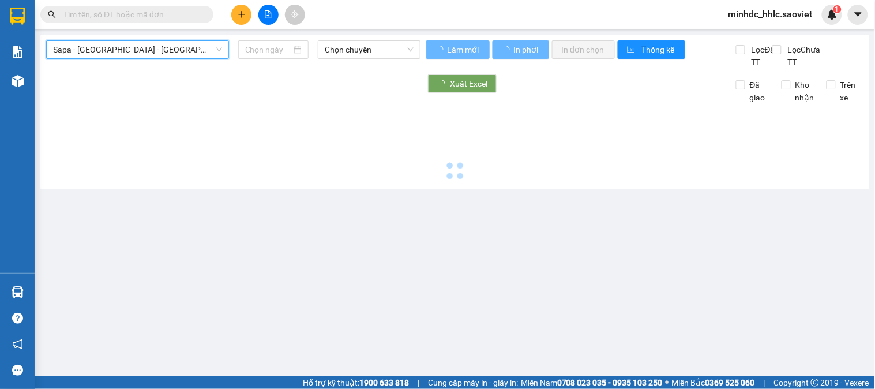
type input "11/10/2025"
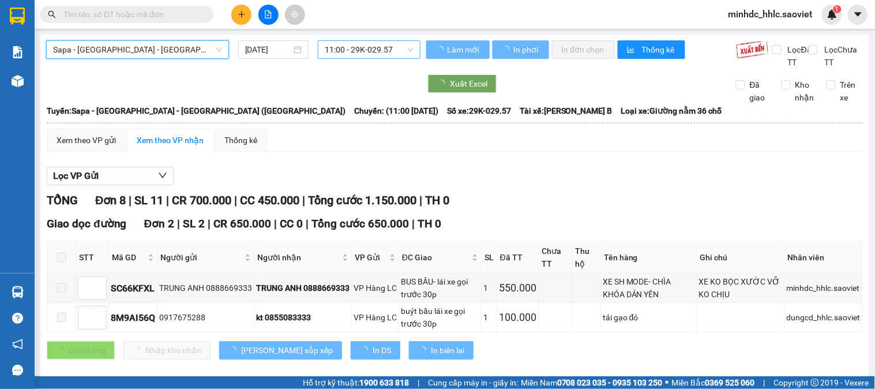
click at [369, 45] on span "11:00 - 29K-029.57" at bounding box center [369, 49] width 89 height 17
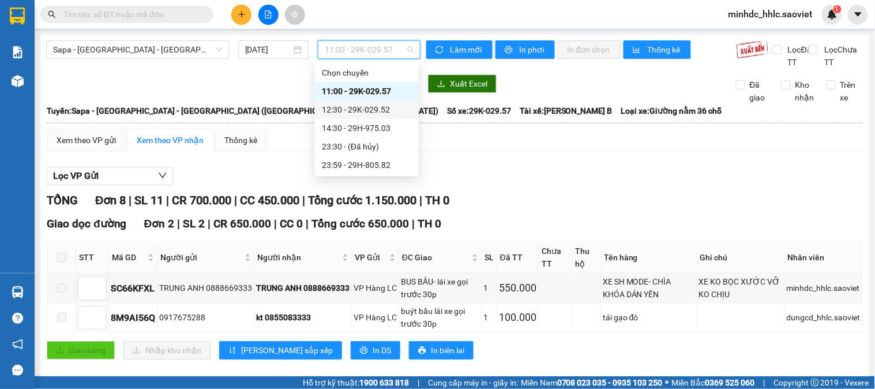
click at [391, 111] on div "12:30 - 29K-029.52" at bounding box center [367, 109] width 90 height 13
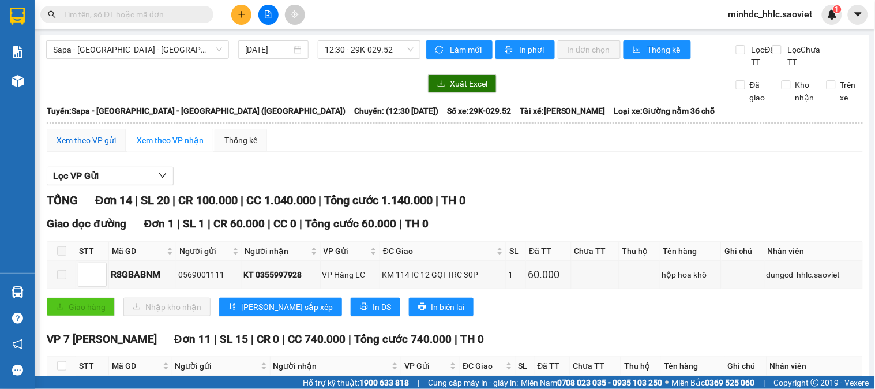
click at [96, 147] on div "Xem theo VP gửi" at bounding box center [86, 140] width 59 height 13
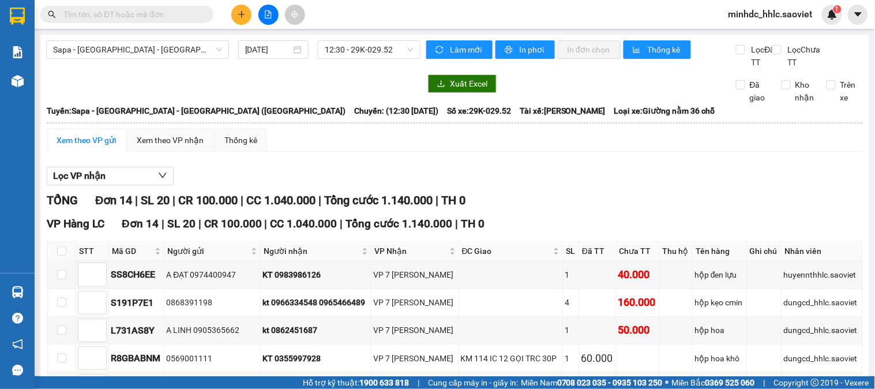
scroll to position [192, 0]
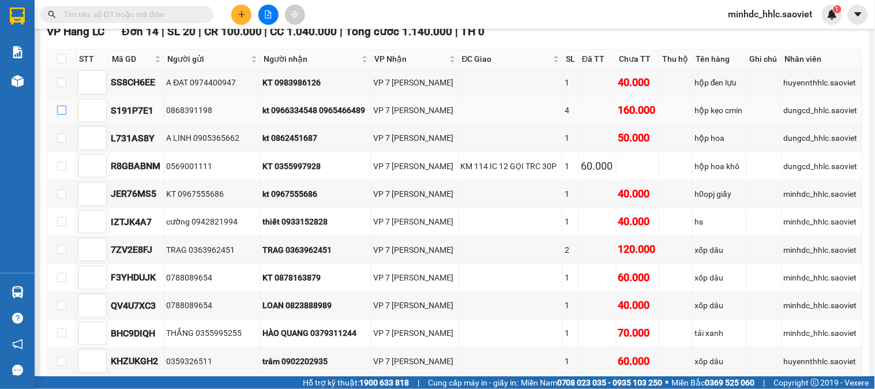
click at [60, 115] on input "checkbox" at bounding box center [61, 110] width 9 height 9
checkbox input "true"
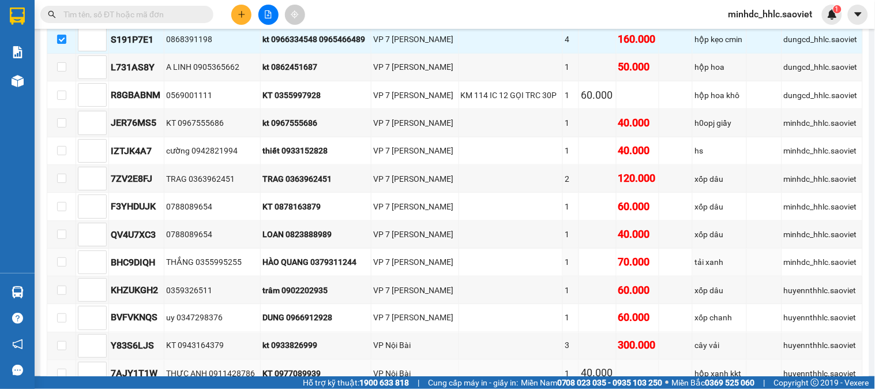
scroll to position [349, 0]
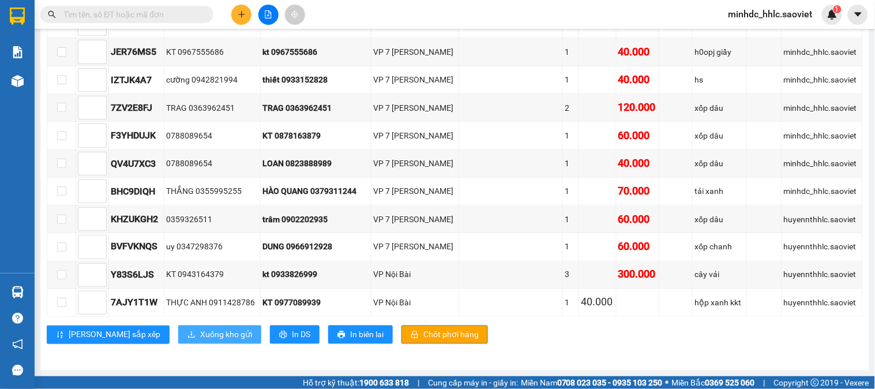
click at [200, 333] on span "Xuống kho gửi" at bounding box center [226, 334] width 52 height 13
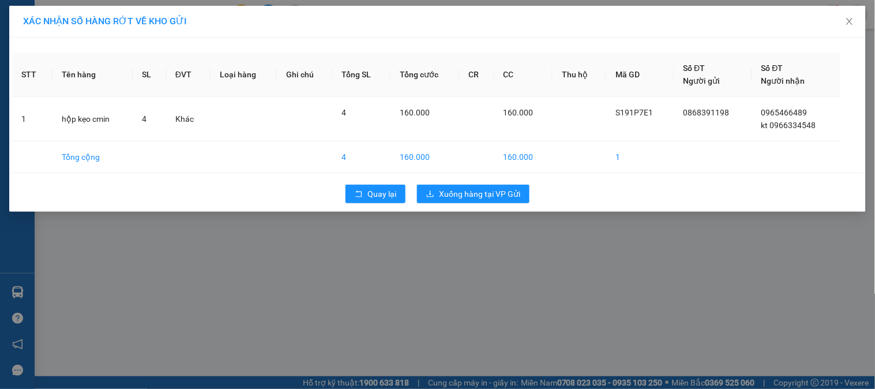
click at [492, 179] on div "Quay lại Xuống hàng tại VP Gửi" at bounding box center [437, 194] width 851 height 30
click at [488, 188] on span "Xuống hàng tại VP Gửi" at bounding box center [479, 194] width 81 height 13
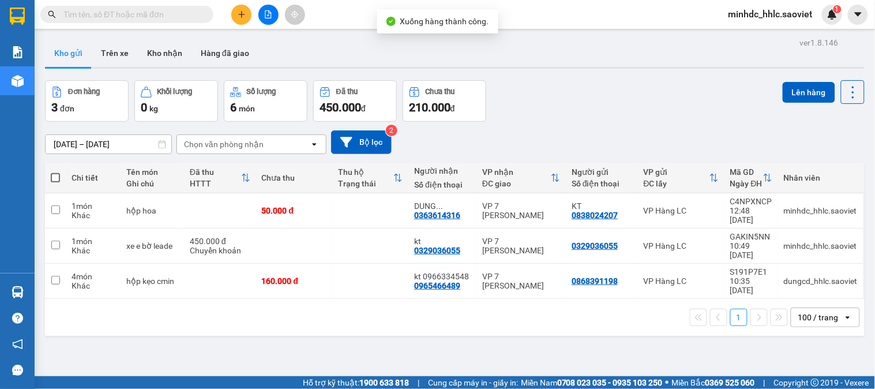
click at [245, 17] on icon "plus" at bounding box center [242, 14] width 8 height 8
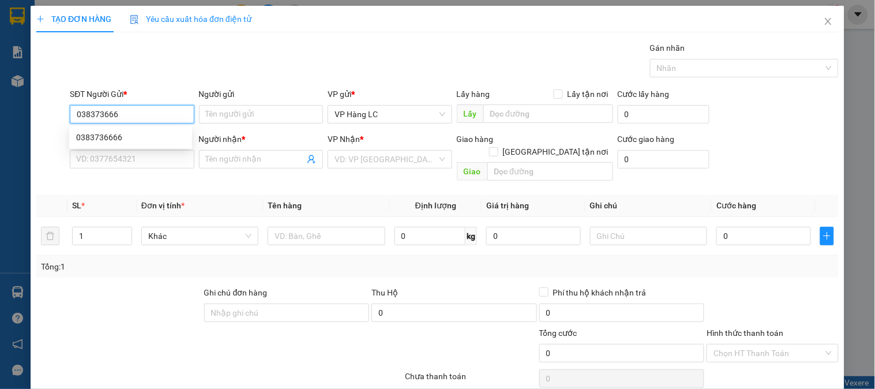
type input "0383736666"
click at [121, 135] on div "0383736666" at bounding box center [130, 137] width 109 height 13
type input "0979331983"
type input "kt"
type input "0383736666"
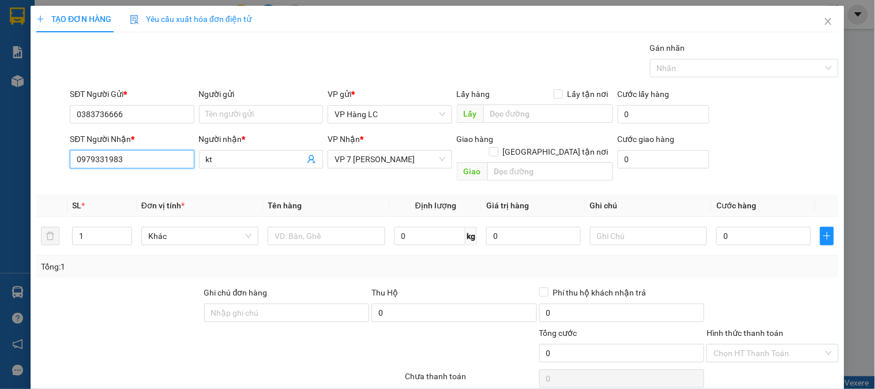
click at [130, 162] on input "0979331983" at bounding box center [132, 159] width 124 height 18
type input "0979311323"
click at [141, 183] on div "0979311323 - Xiêm Chu" at bounding box center [133, 182] width 114 height 13
type input "Xiêm Chu"
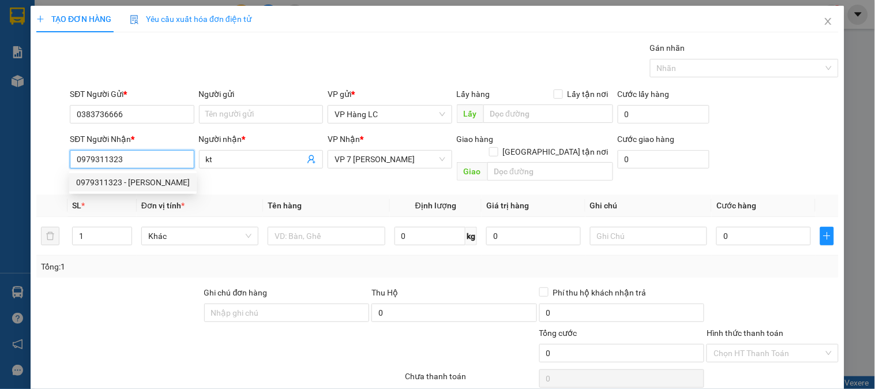
type input "đã gọi n gửi ok 11/10"
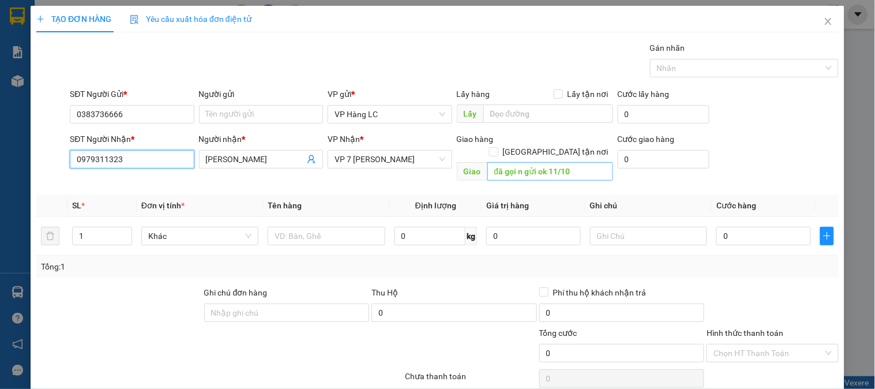
type input "0979311323"
click at [560, 165] on input "đã gọi n gửi ok 11/10" at bounding box center [551, 171] width 126 height 18
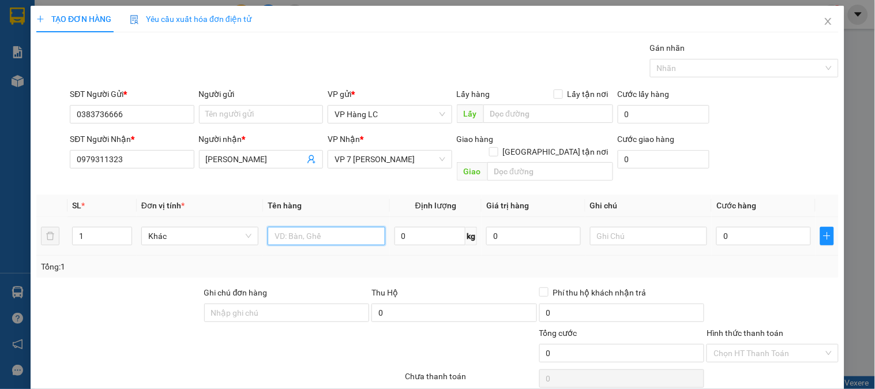
click at [336, 227] on input "text" at bounding box center [326, 236] width 117 height 18
type input "bọc"
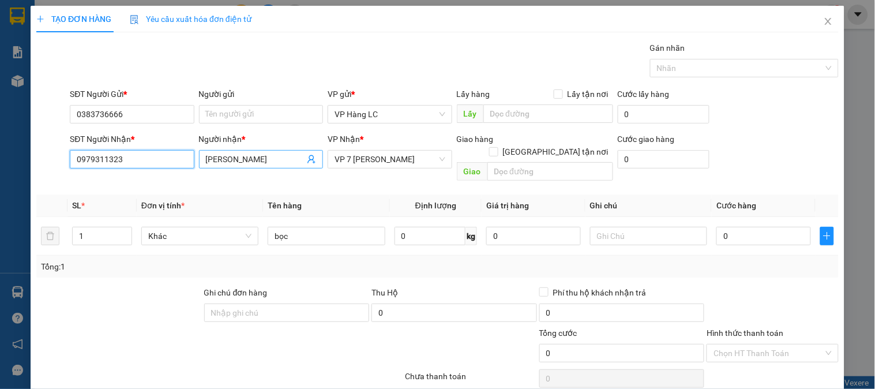
drag, startPoint x: 95, startPoint y: 164, endPoint x: 217, endPoint y: 159, distance: 121.8
click at [209, 159] on div "SĐT Người Nhận * 0979311323 0979311323 Người nhận * Xiêm Chu VP Nhận * VP 7 Phạ…" at bounding box center [455, 159] width 774 height 53
type input "0979331983"
click at [111, 181] on div "0979331983 - kt" at bounding box center [130, 182] width 109 height 13
type input "kt"
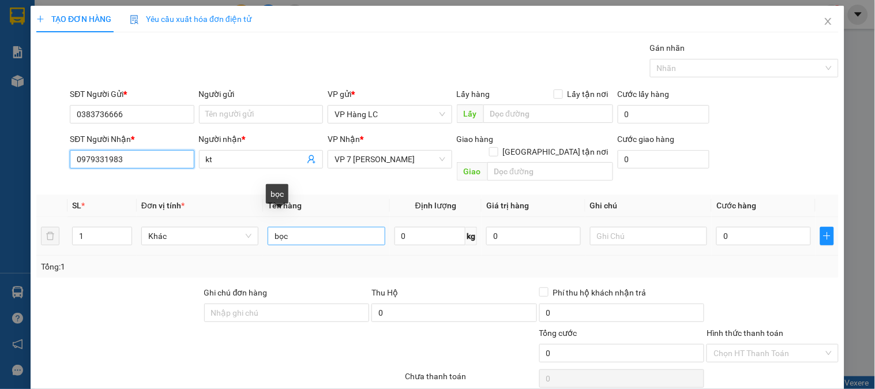
type input "0979331983"
click at [332, 230] on input "bọc" at bounding box center [326, 236] width 117 height 18
type input "bọc điếu"
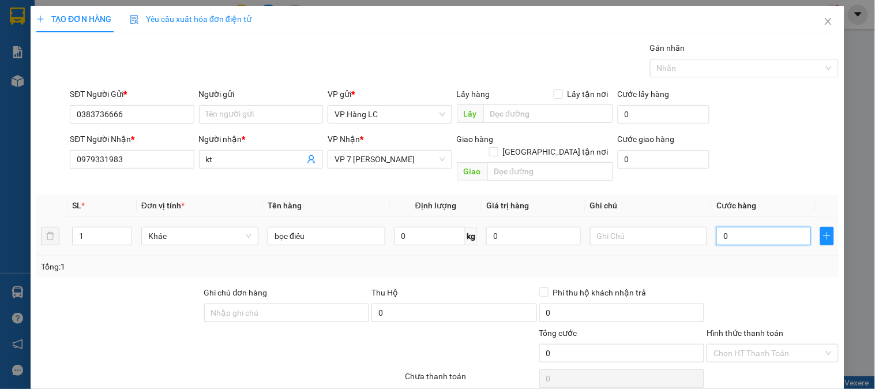
click at [734, 227] on input "0" at bounding box center [764, 236] width 95 height 18
type input "40"
type input "40.000"
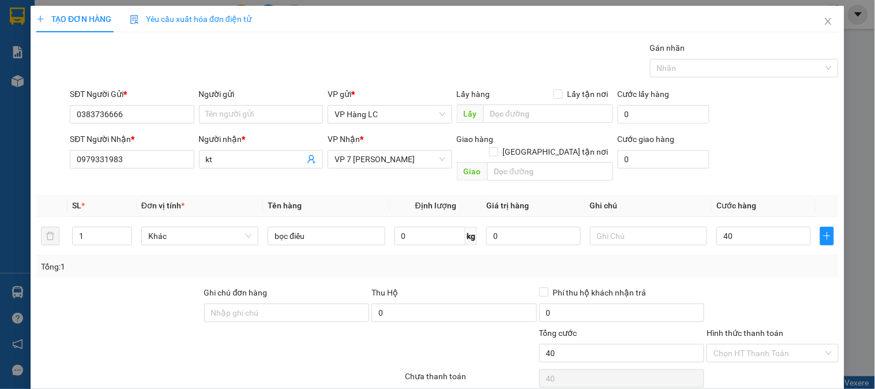
type input "40.000"
click at [787, 162] on div "Transit Pickup Surcharge Ids Transit Deliver Surcharge Ids Transit Deliver Surc…" at bounding box center [437, 230] width 803 height 376
click at [763, 344] on input "Hình thức thanh toán" at bounding box center [769, 352] width 110 height 17
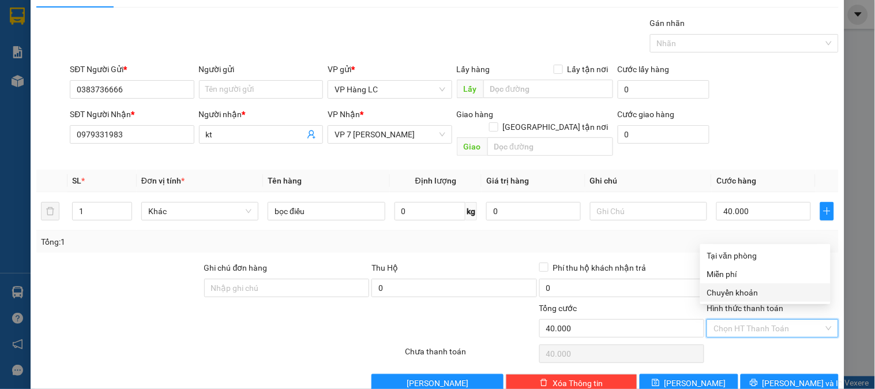
scroll to position [38, 0]
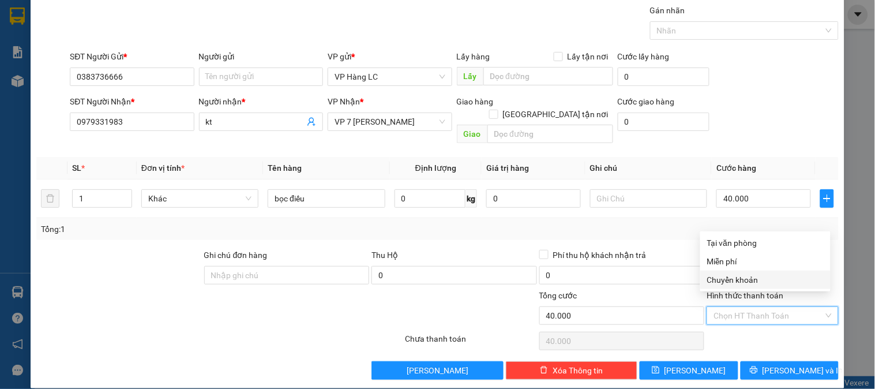
click at [746, 278] on div "Chuyển khoản" at bounding box center [765, 279] width 117 height 13
type input "0"
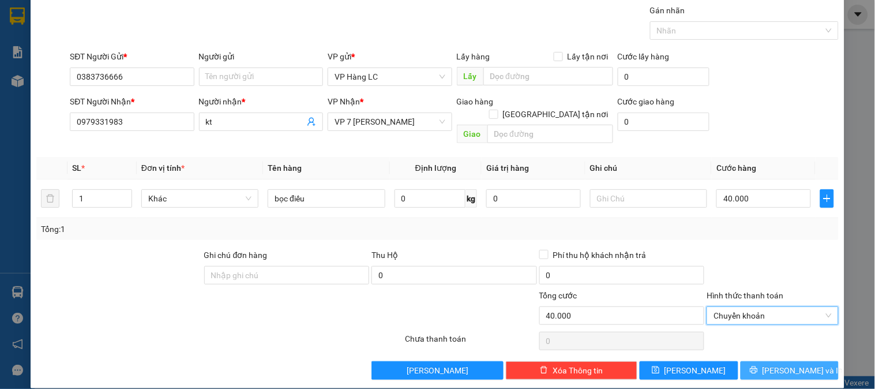
click at [805, 362] on button "Lưu và In" at bounding box center [790, 370] width 98 height 18
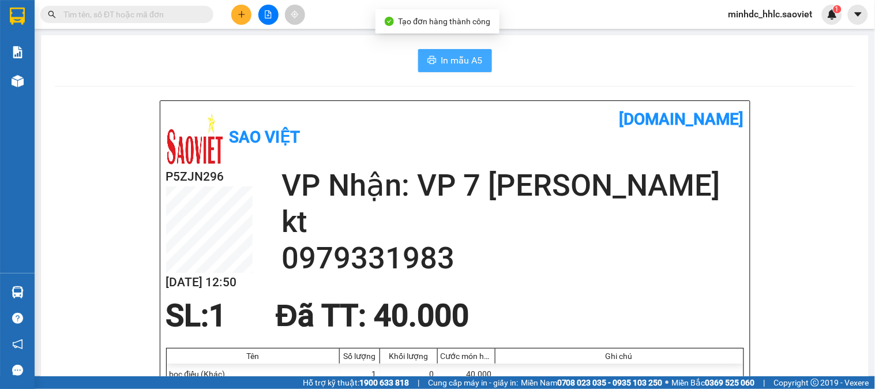
click at [448, 50] on button "In mẫu A5" at bounding box center [455, 60] width 74 height 23
click at [492, 248] on h2 "0979331983" at bounding box center [513, 258] width 463 height 36
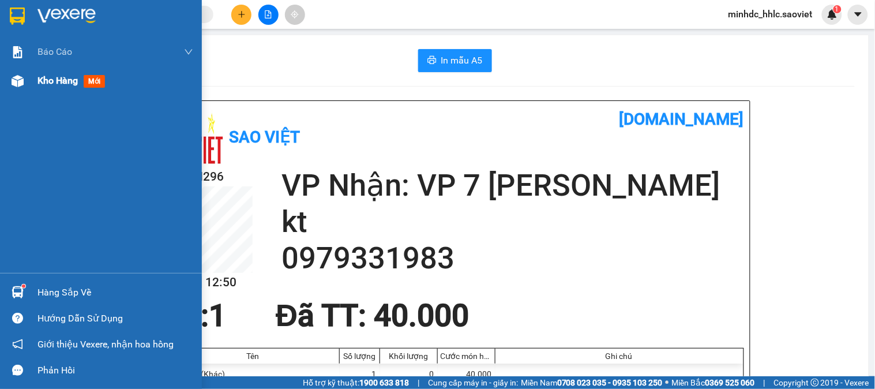
click at [55, 76] on span "Kho hàng" at bounding box center [58, 80] width 40 height 11
